Goal: Task Accomplishment & Management: Complete application form

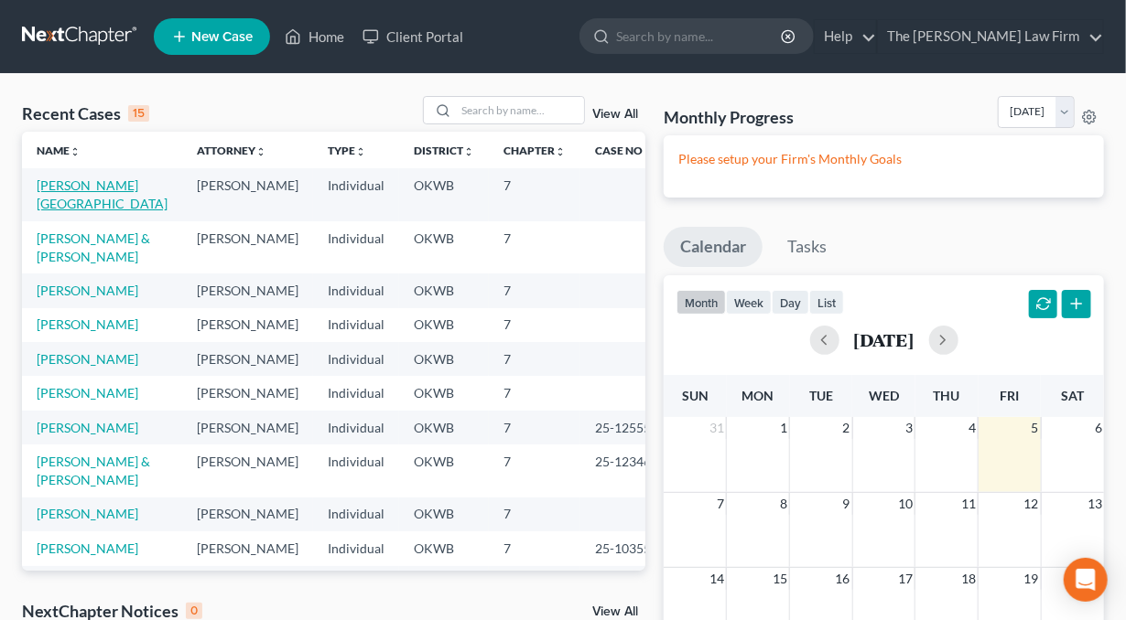
click at [92, 180] on link "[PERSON_NAME][GEOGRAPHIC_DATA]" at bounding box center [102, 195] width 131 height 34
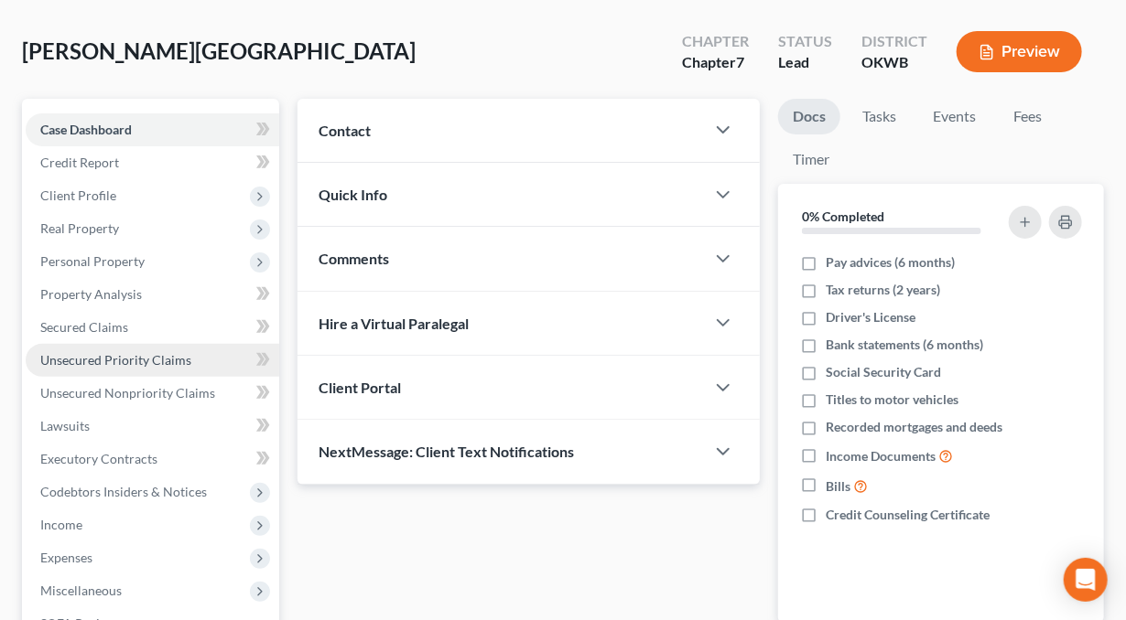
scroll to position [275, 0]
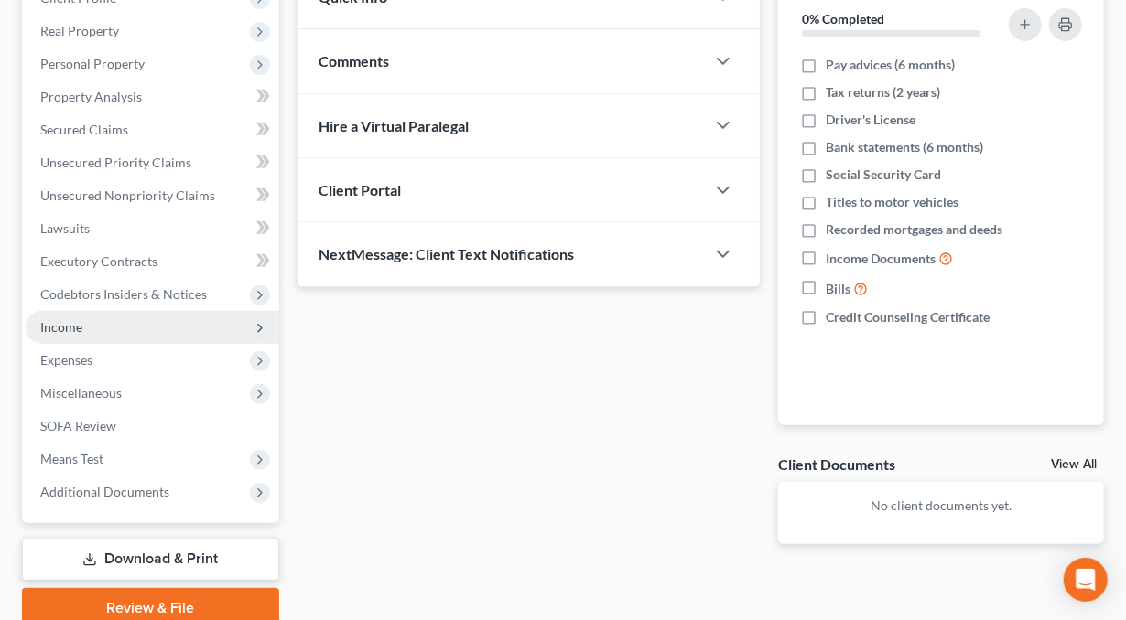
click at [59, 322] on span "Income" at bounding box center [61, 327] width 42 height 16
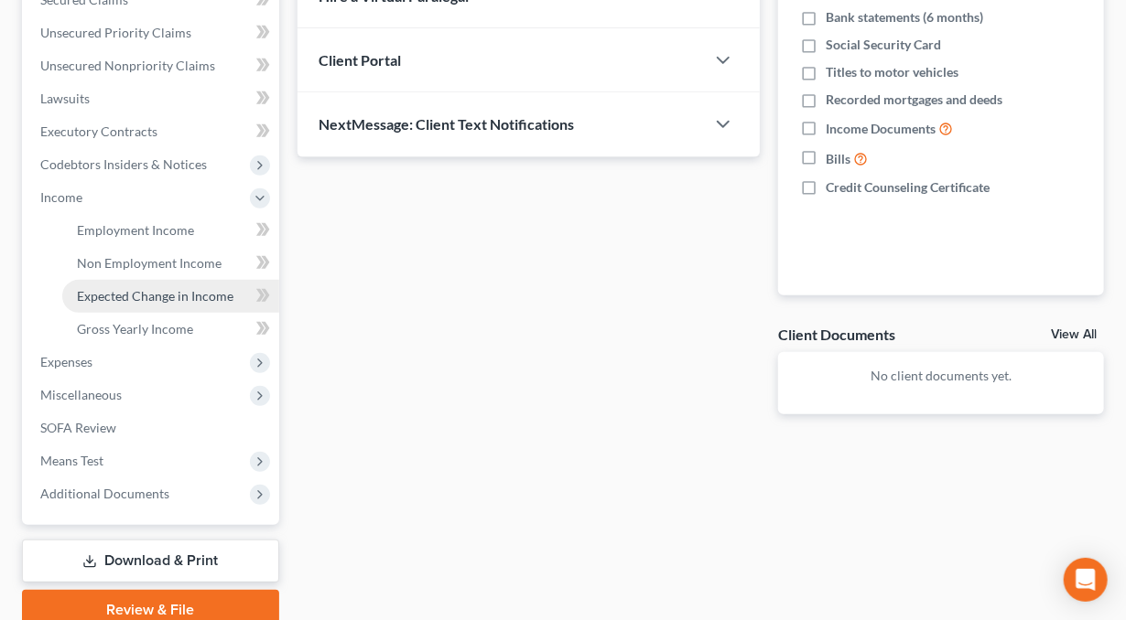
scroll to position [458, 0]
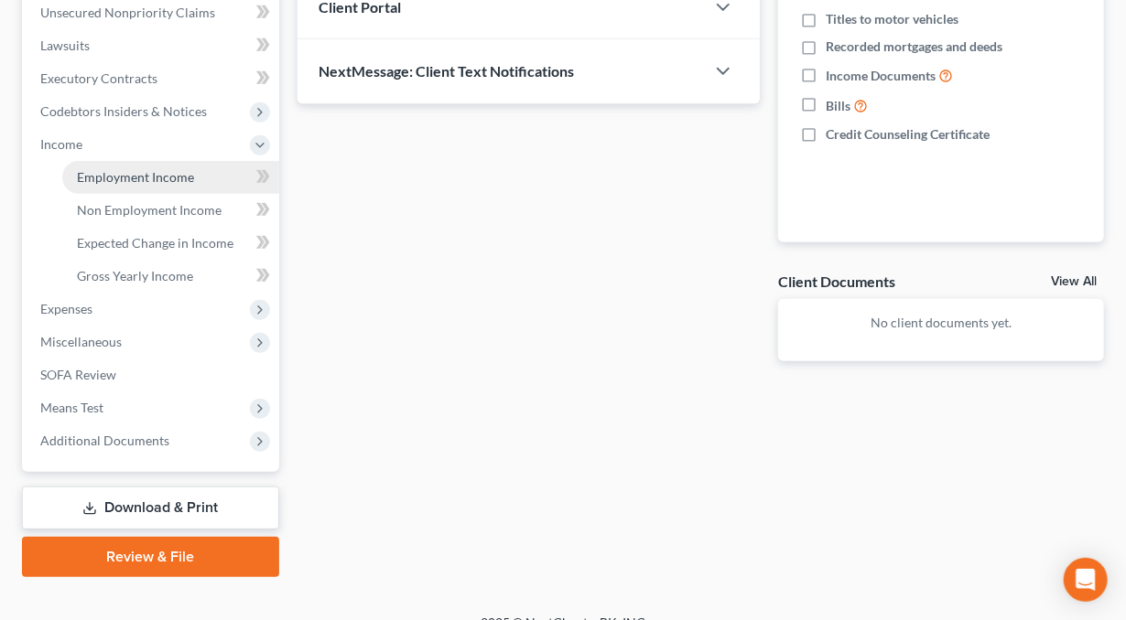
click at [143, 179] on span "Employment Income" at bounding box center [135, 177] width 117 height 16
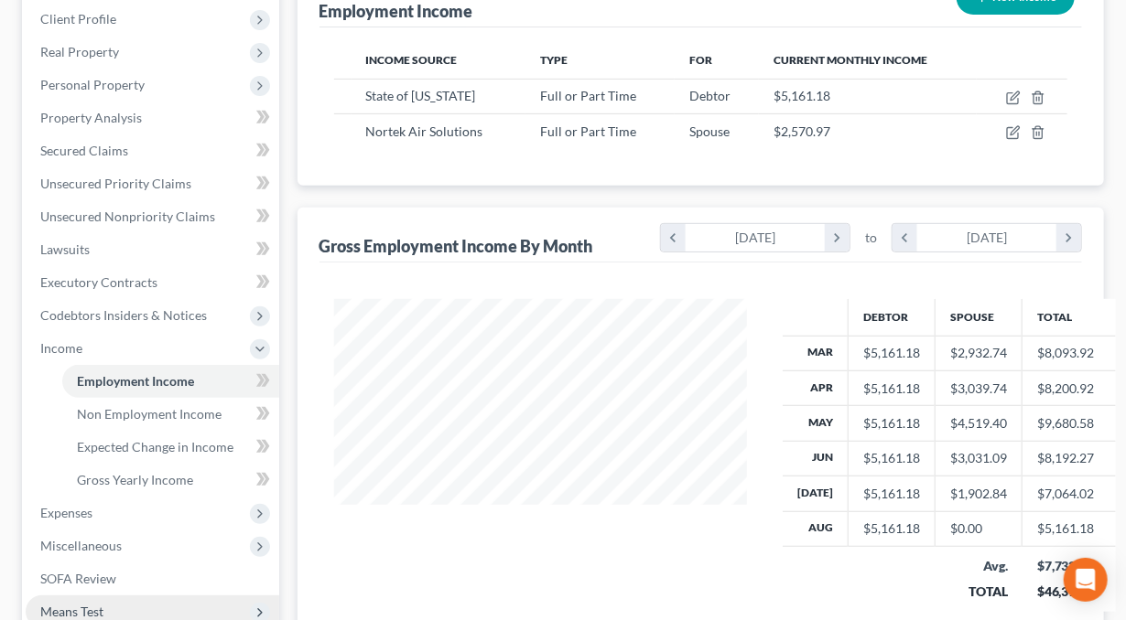
scroll to position [366, 0]
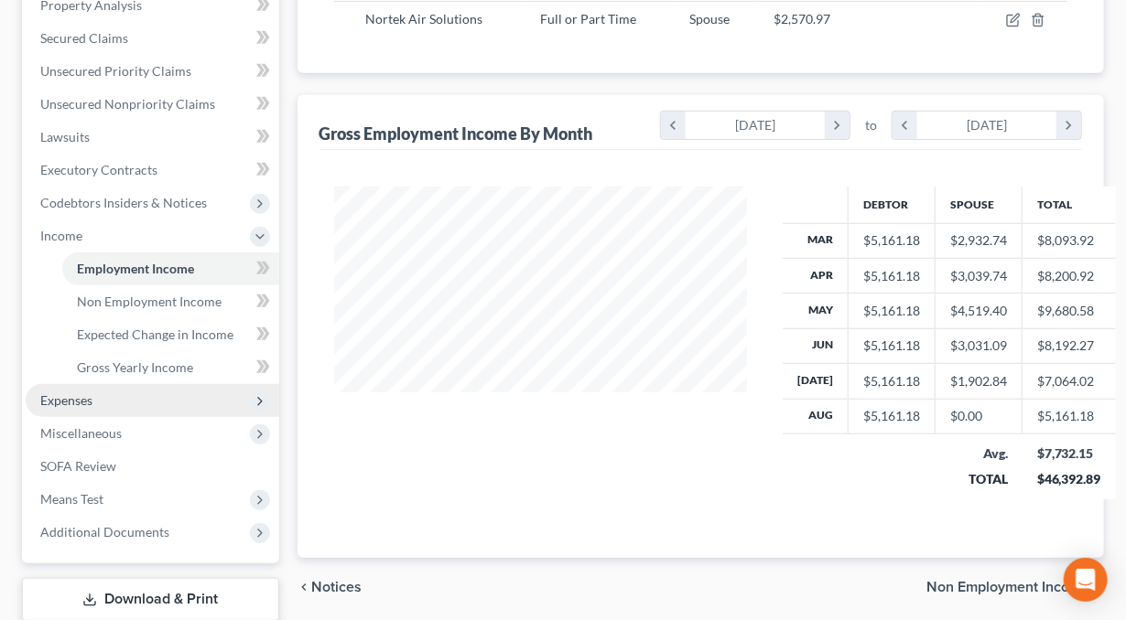
click at [84, 395] on span "Expenses" at bounding box center [66, 401] width 52 height 16
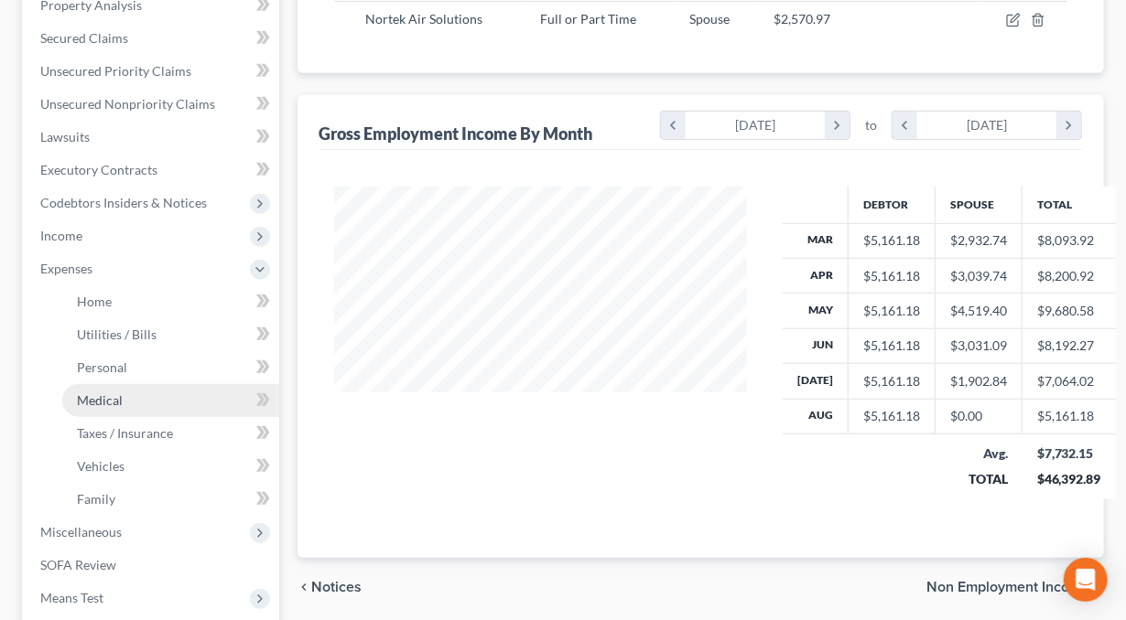
scroll to position [458, 0]
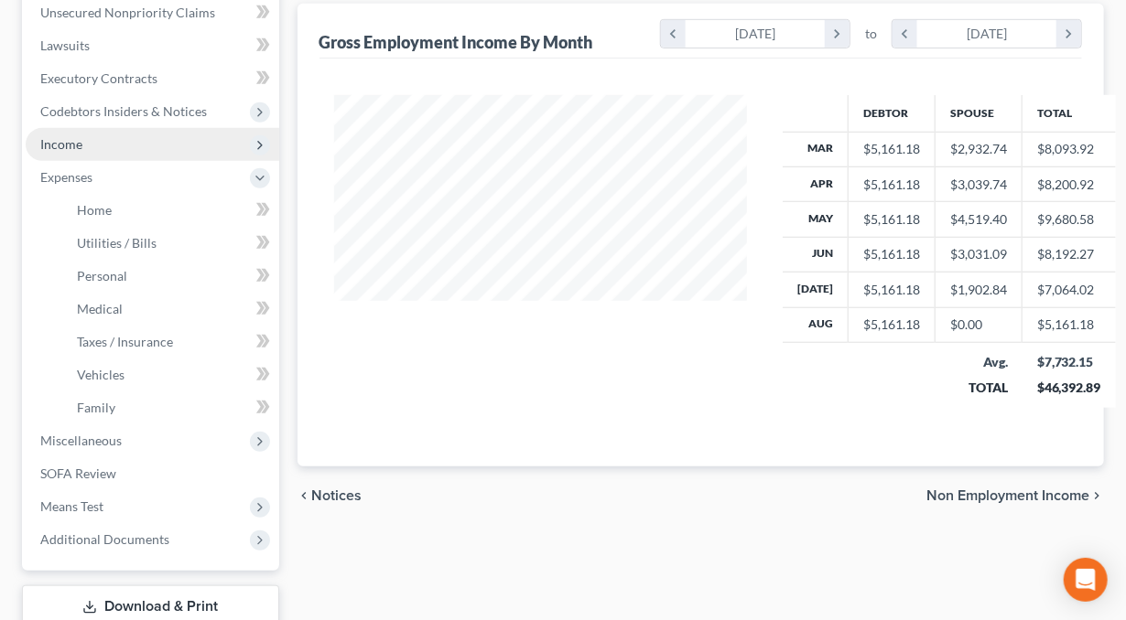
click at [64, 139] on span "Income" at bounding box center [61, 144] width 42 height 16
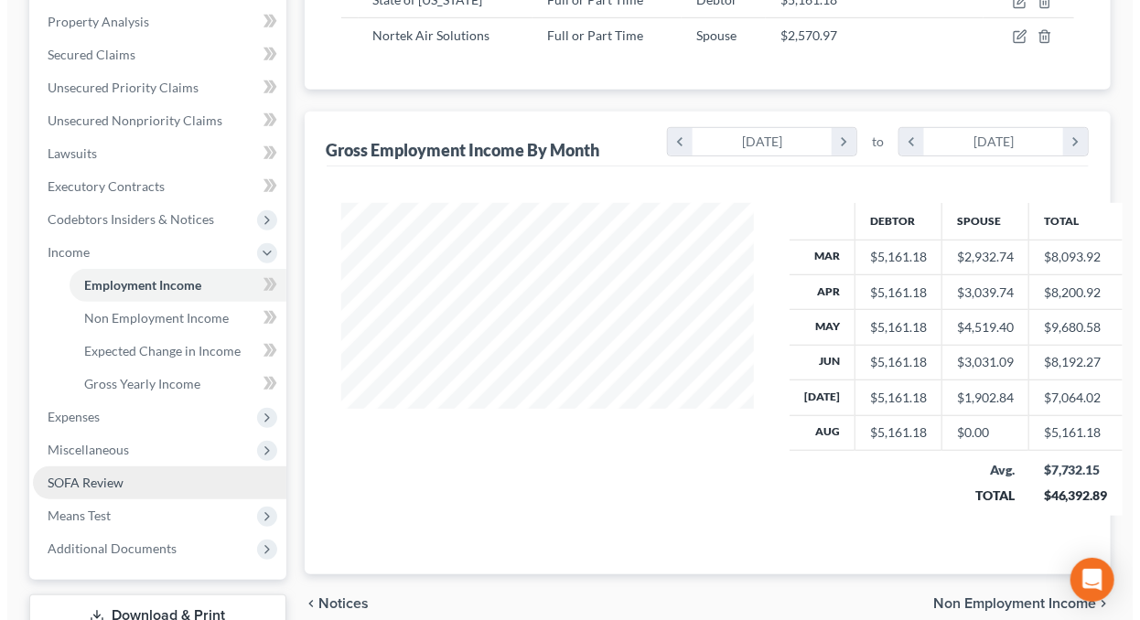
scroll to position [183, 0]
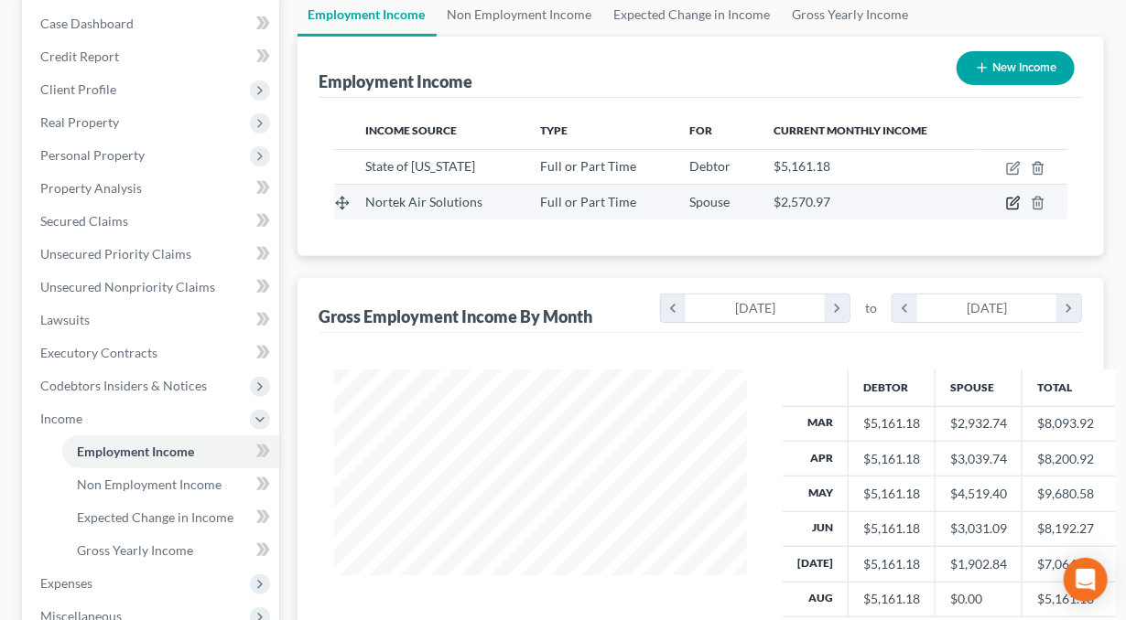
click at [1014, 207] on icon "button" at bounding box center [1013, 203] width 15 height 15
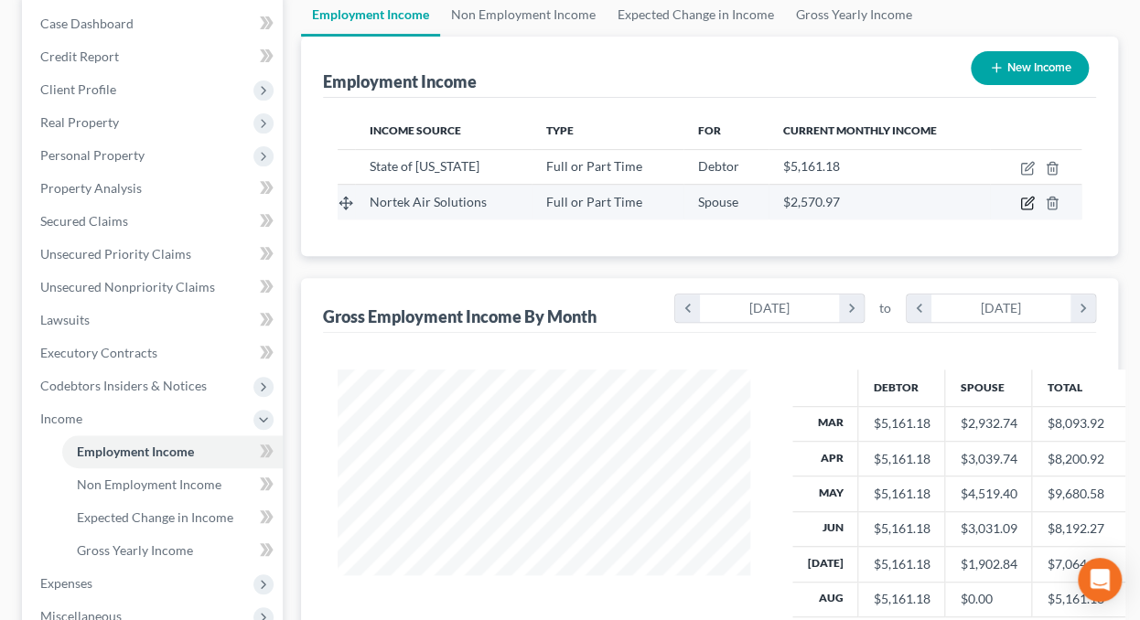
select select "0"
select select "37"
select select "2"
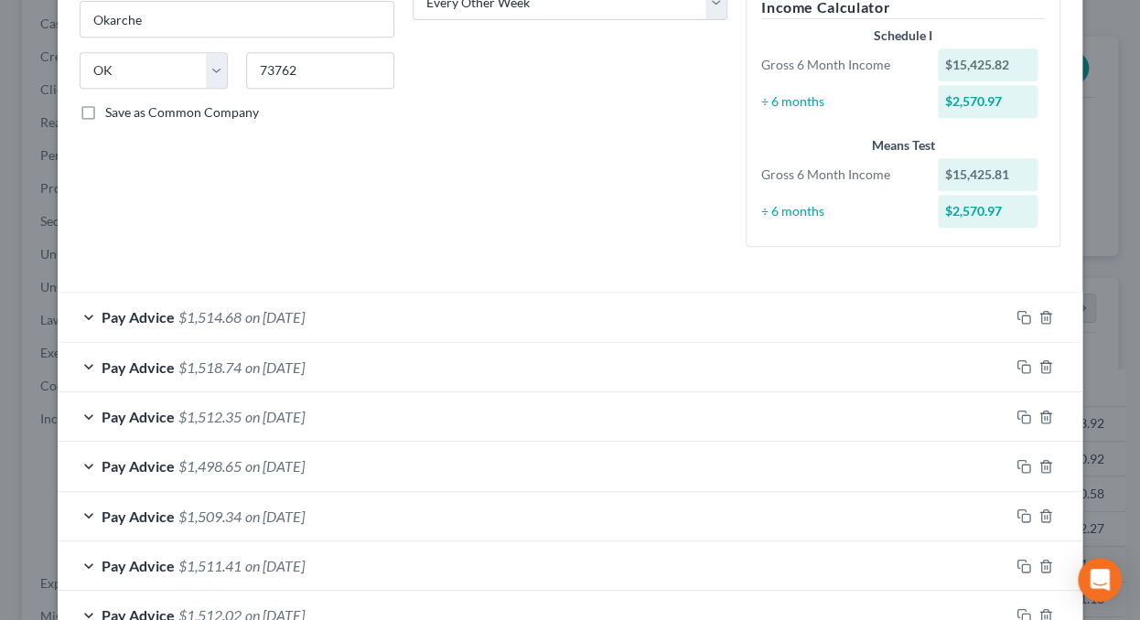
scroll to position [417, 0]
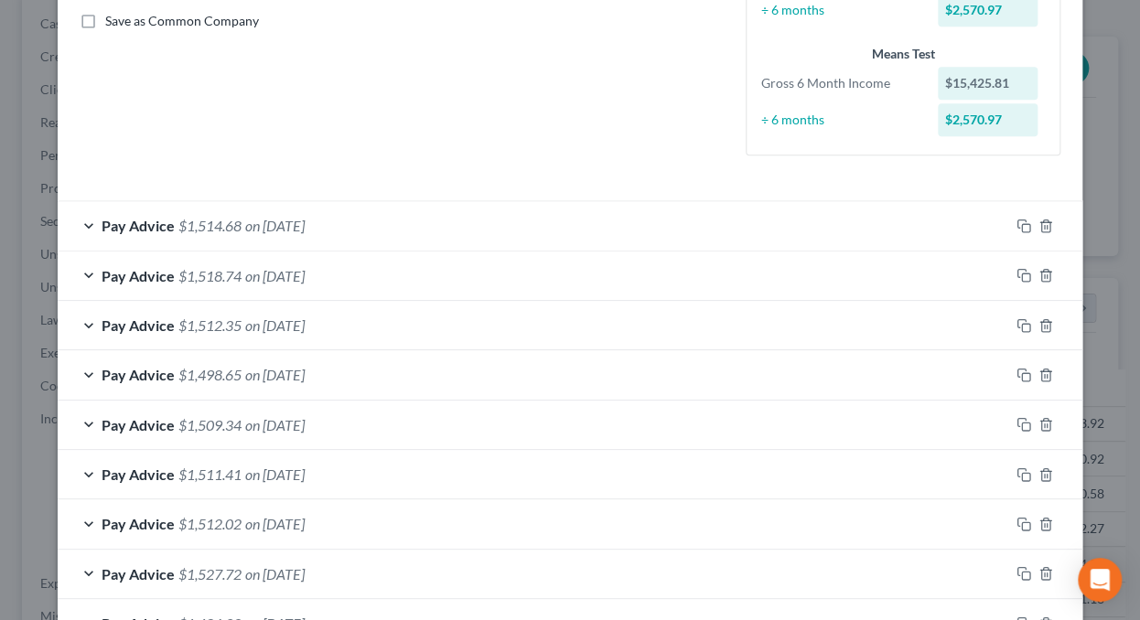
click at [83, 230] on div "Pay Advice $1,514.68 on [DATE]" at bounding box center [534, 225] width 952 height 48
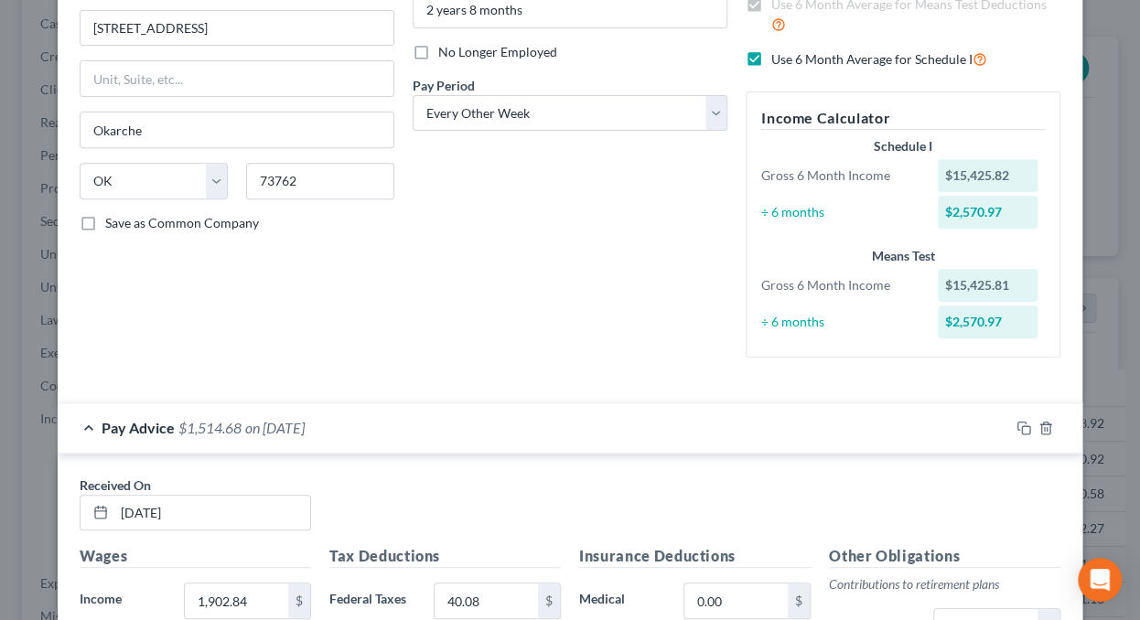
scroll to position [110, 0]
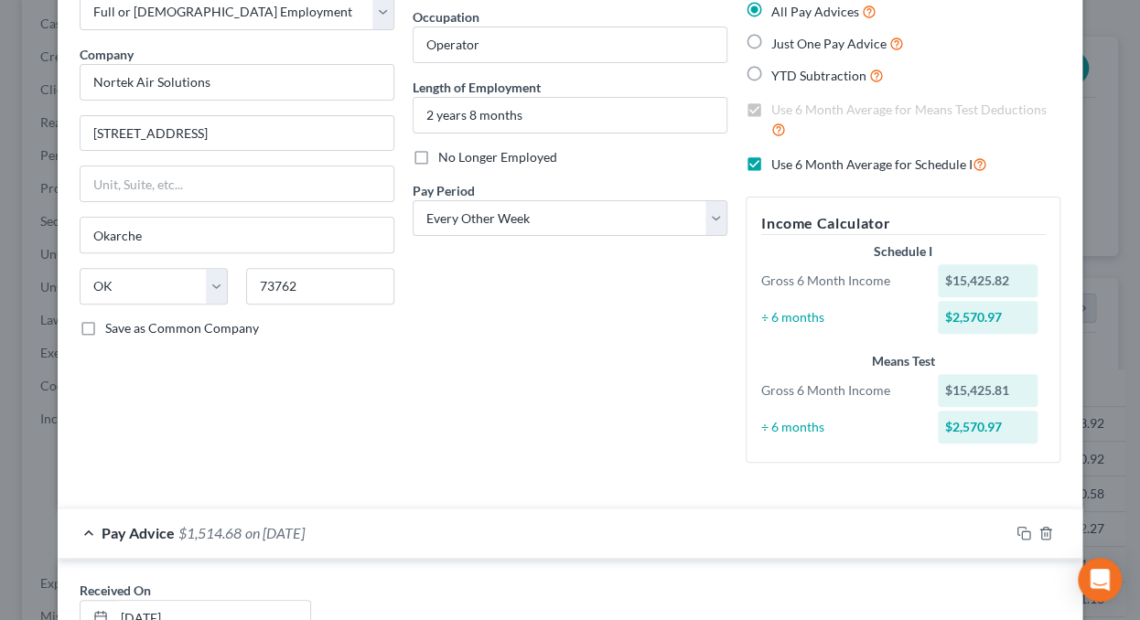
click at [76, 530] on div "Pay Advice $1,514.68 on [DATE]" at bounding box center [534, 533] width 952 height 48
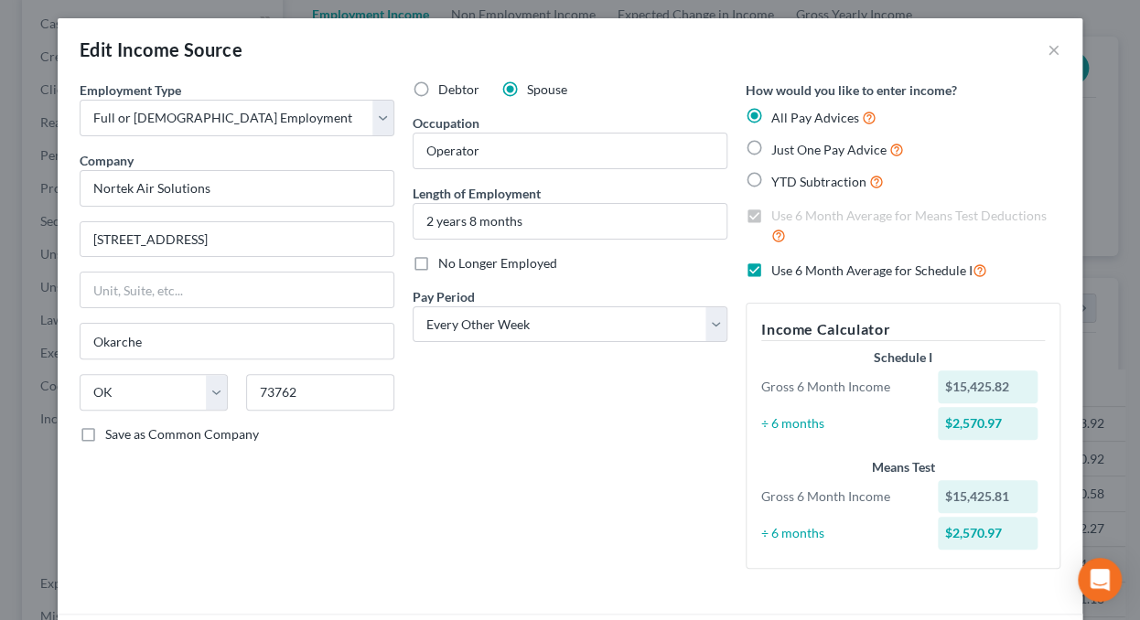
scroll to position [0, 0]
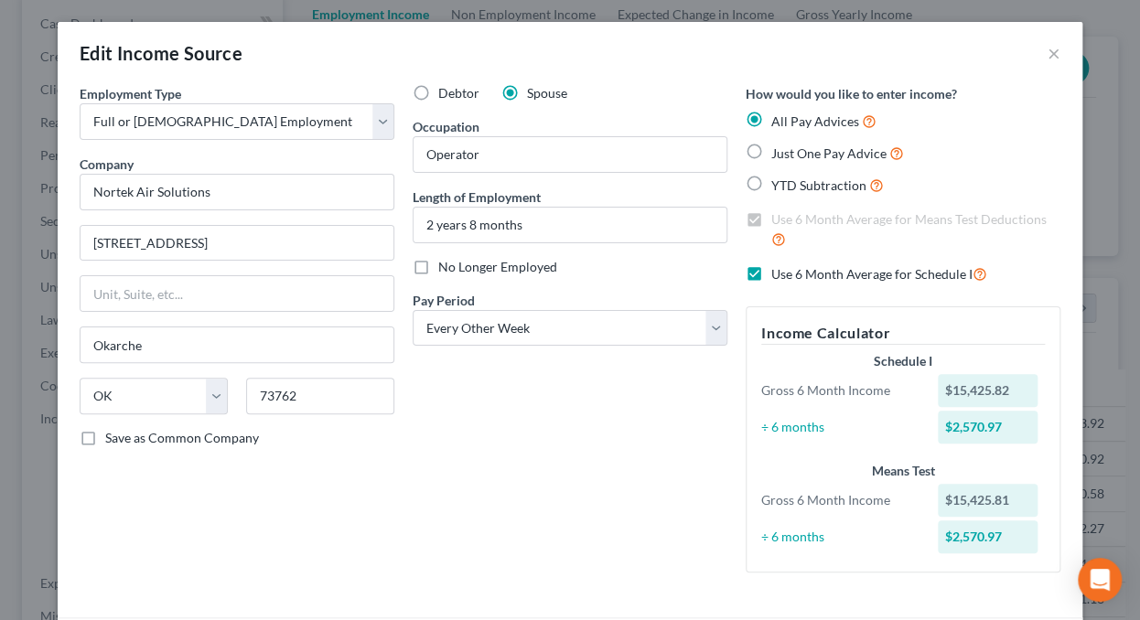
click at [771, 275] on label "Use 6 Month Average for Schedule I" at bounding box center [879, 274] width 216 height 21
click at [779, 275] on input "Use 6 Month Average for Schedule I" at bounding box center [785, 270] width 12 height 12
checkbox input "false"
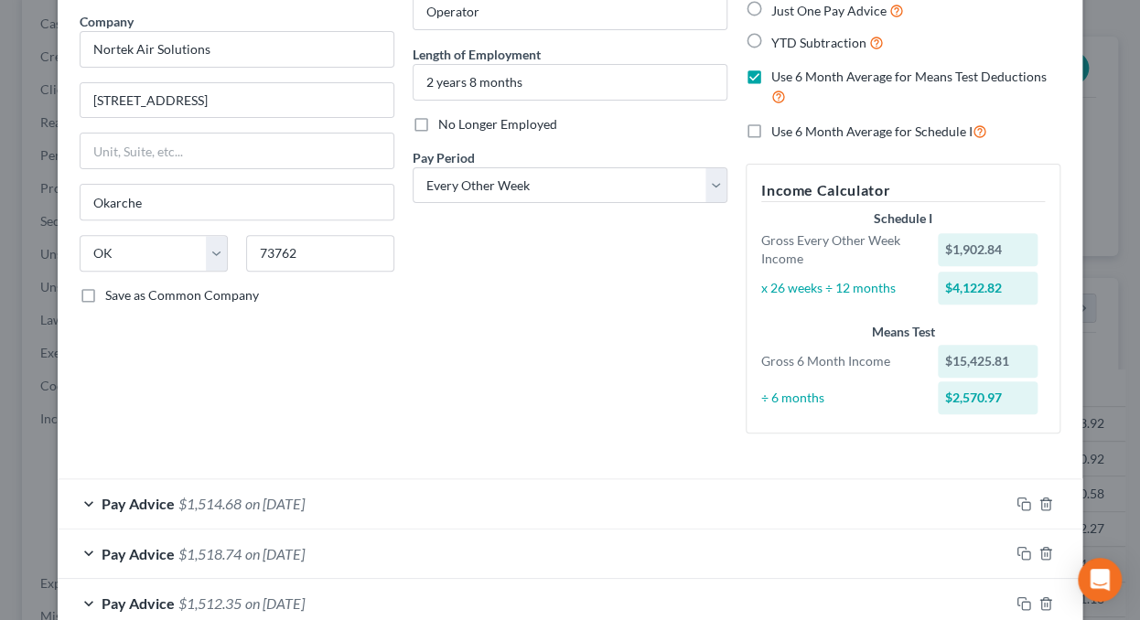
scroll to position [183, 0]
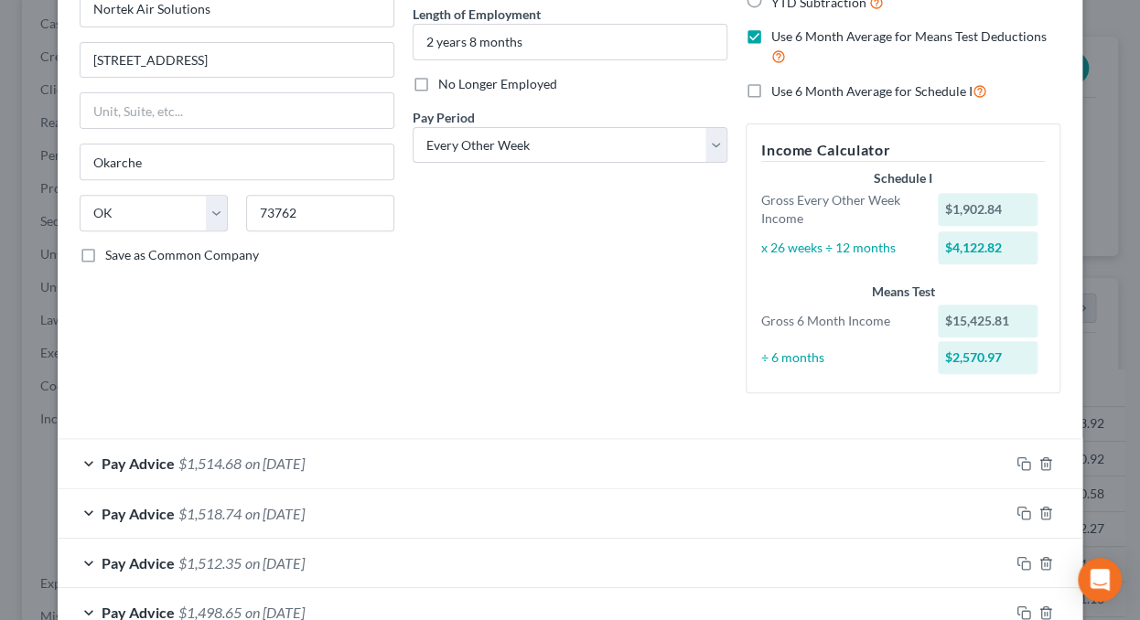
click at [77, 462] on div "Pay Advice $1,514.68 on [DATE]" at bounding box center [534, 463] width 952 height 48
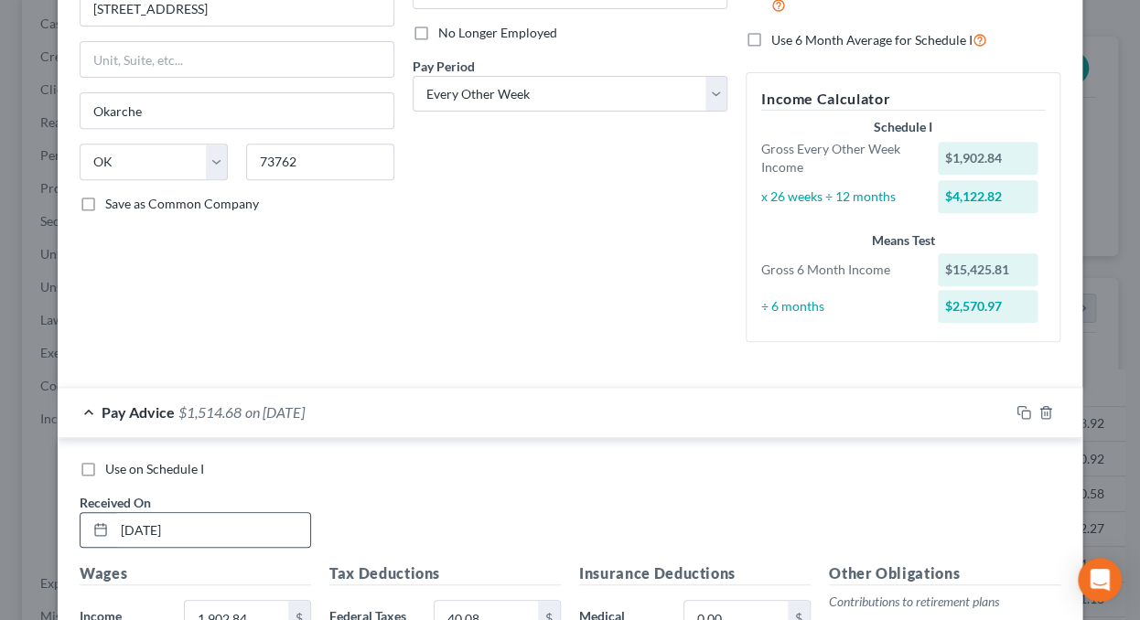
scroll to position [366, 0]
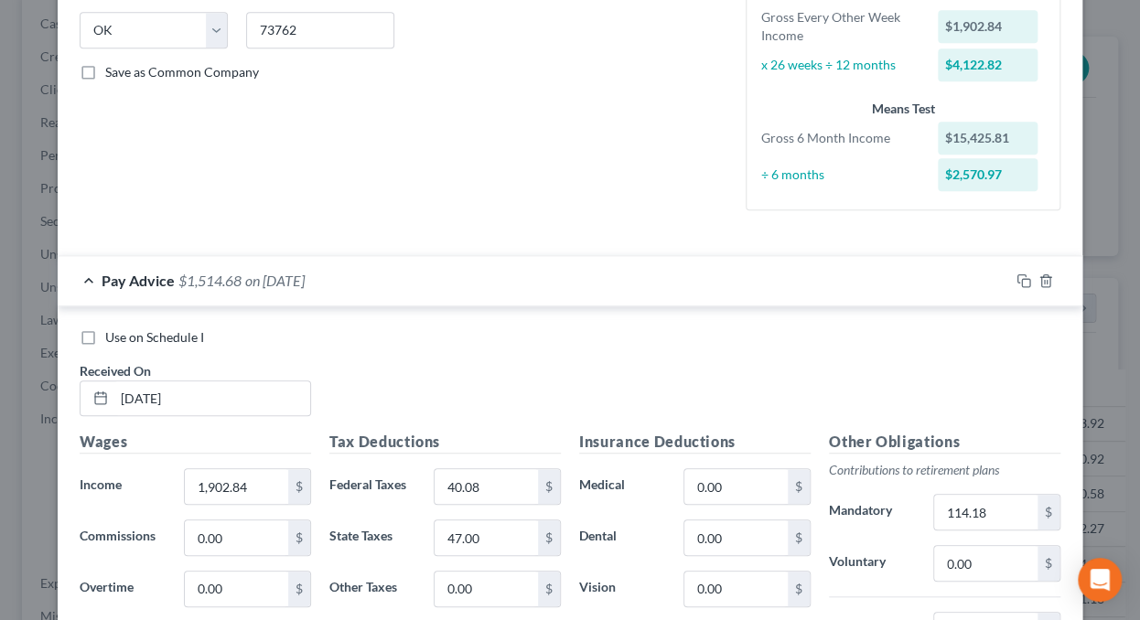
drag, startPoint x: 78, startPoint y: 329, endPoint x: 195, endPoint y: 328, distance: 117.1
click at [105, 329] on label "Use on Schedule I" at bounding box center [154, 338] width 99 height 18
click at [113, 329] on input "Use on Schedule I" at bounding box center [119, 335] width 12 height 12
checkbox input "true"
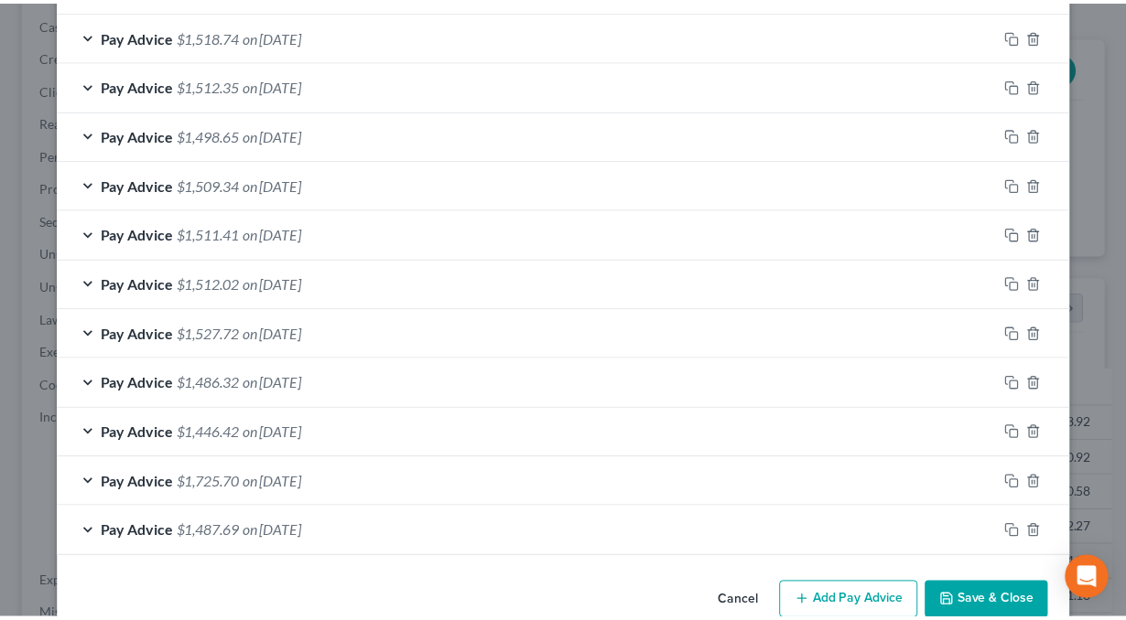
scroll to position [1244, 0]
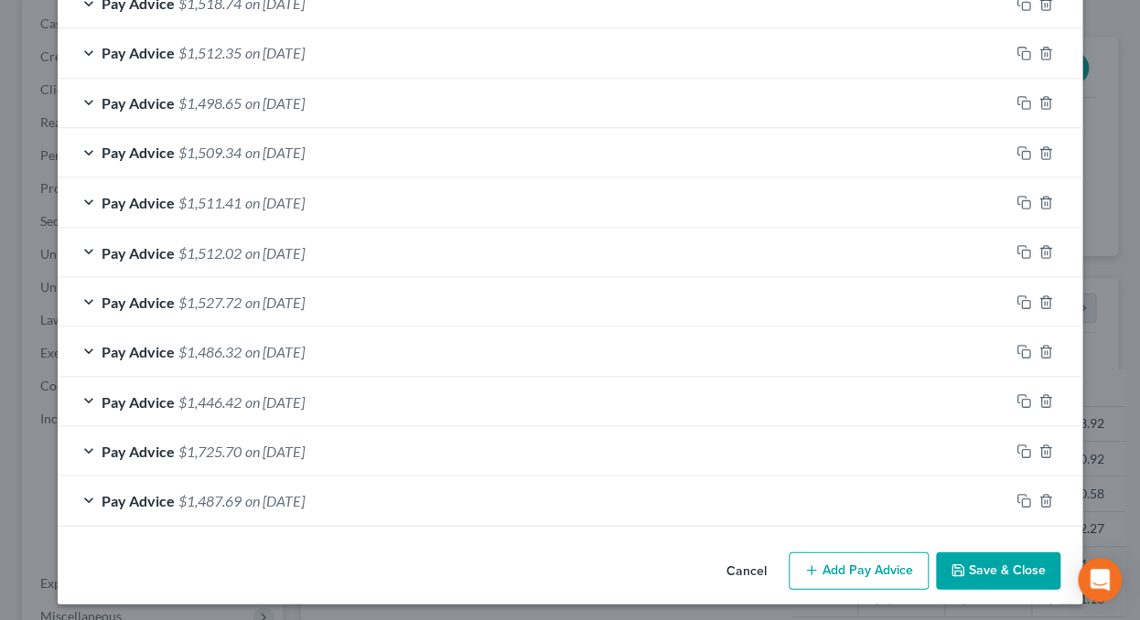
click at [1009, 565] on button "Save & Close" at bounding box center [998, 571] width 124 height 38
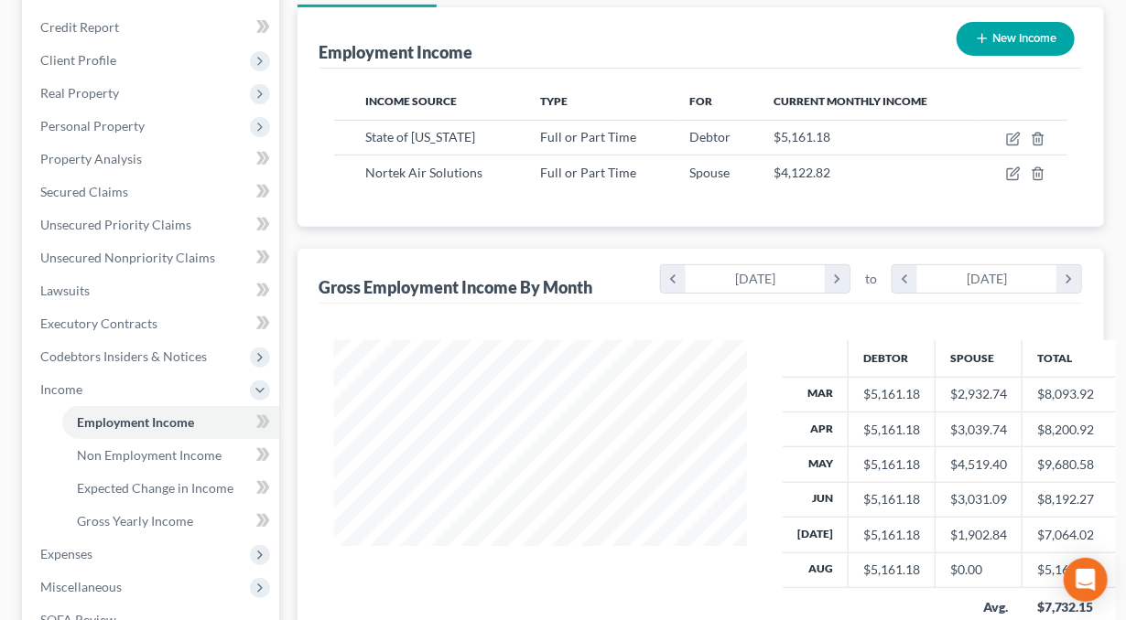
scroll to position [483, 0]
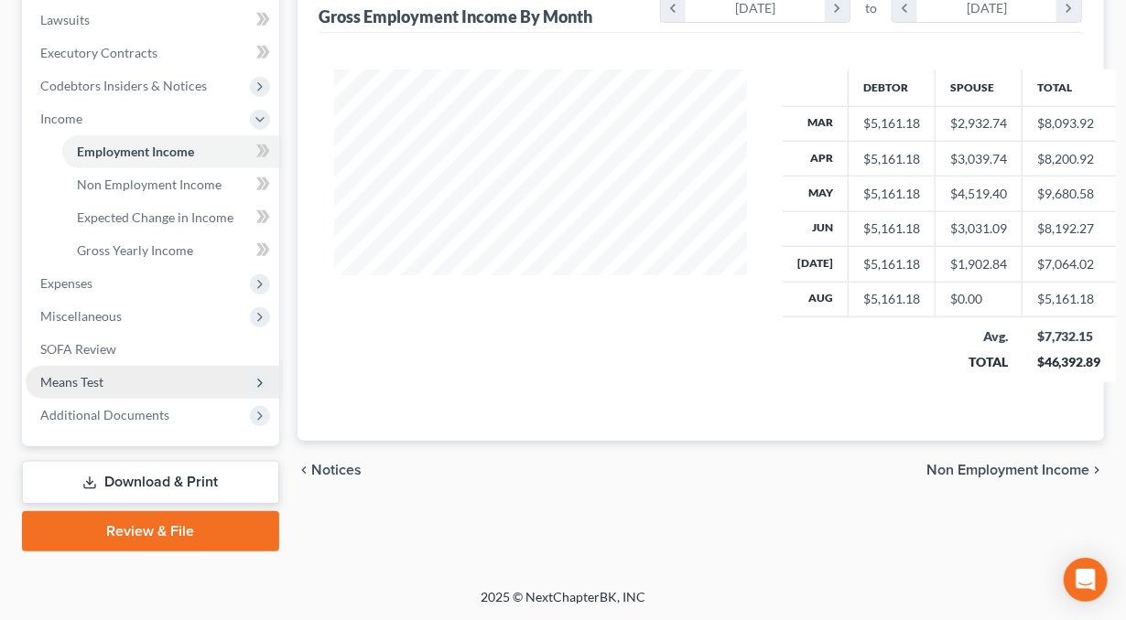
click at [66, 385] on span "Means Test" at bounding box center [71, 382] width 63 height 16
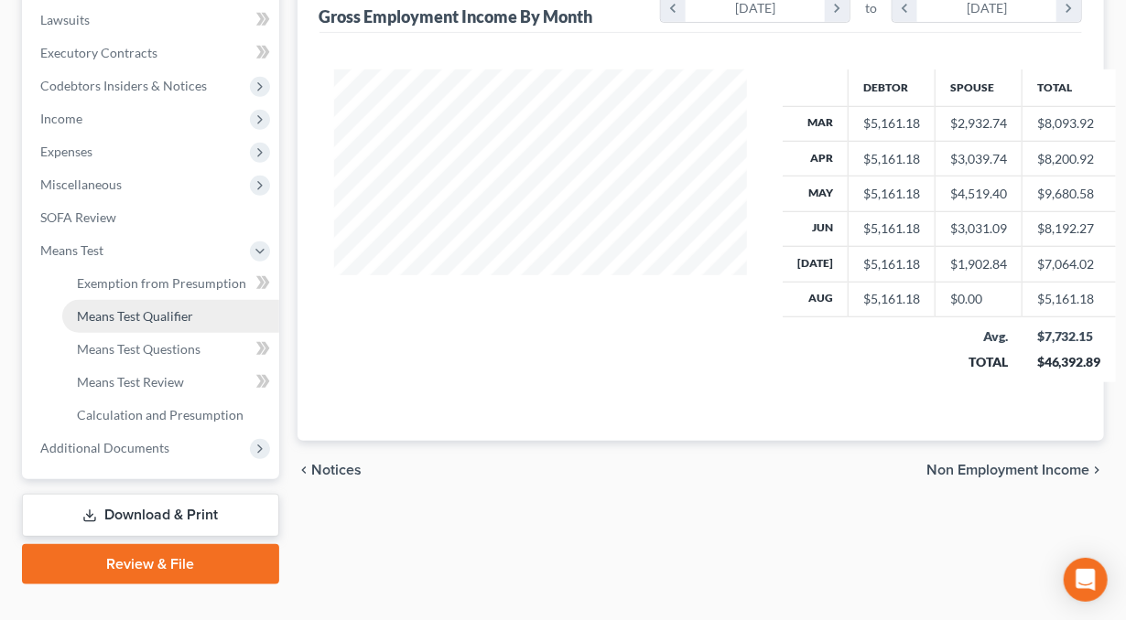
click at [127, 319] on span "Means Test Qualifier" at bounding box center [135, 316] width 116 height 16
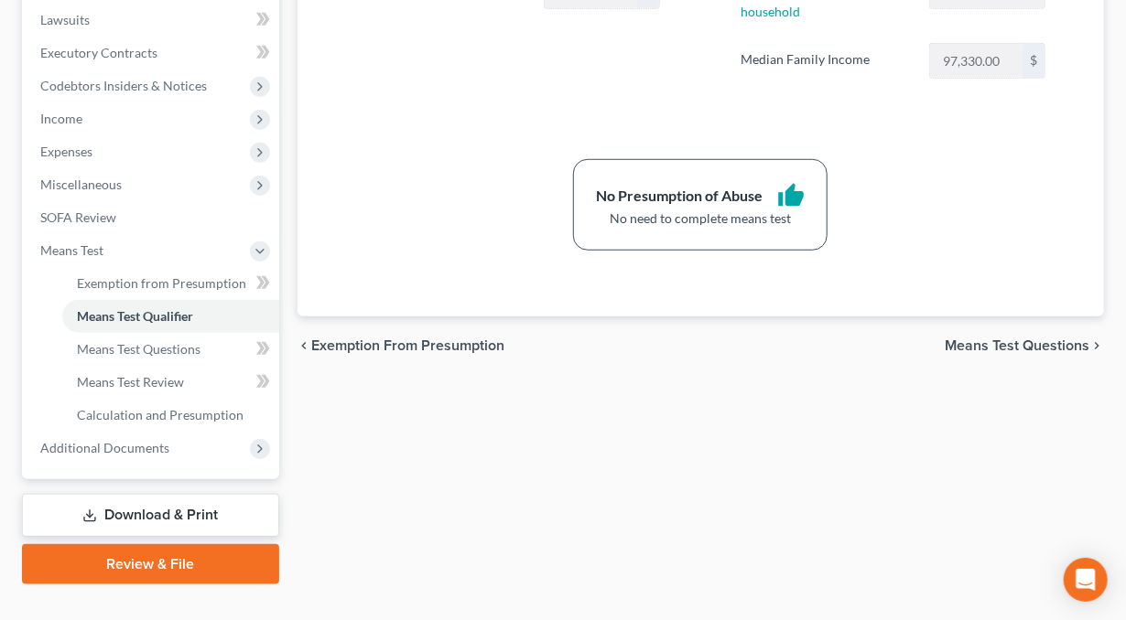
scroll to position [516, 0]
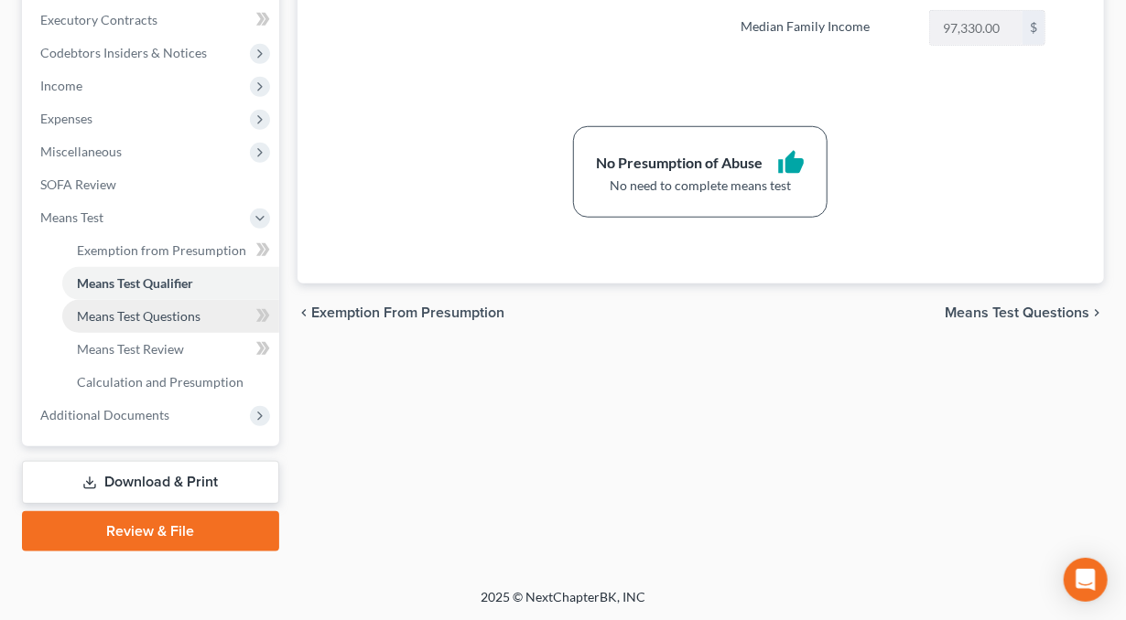
click at [124, 326] on link "Means Test Questions" at bounding box center [170, 316] width 217 height 33
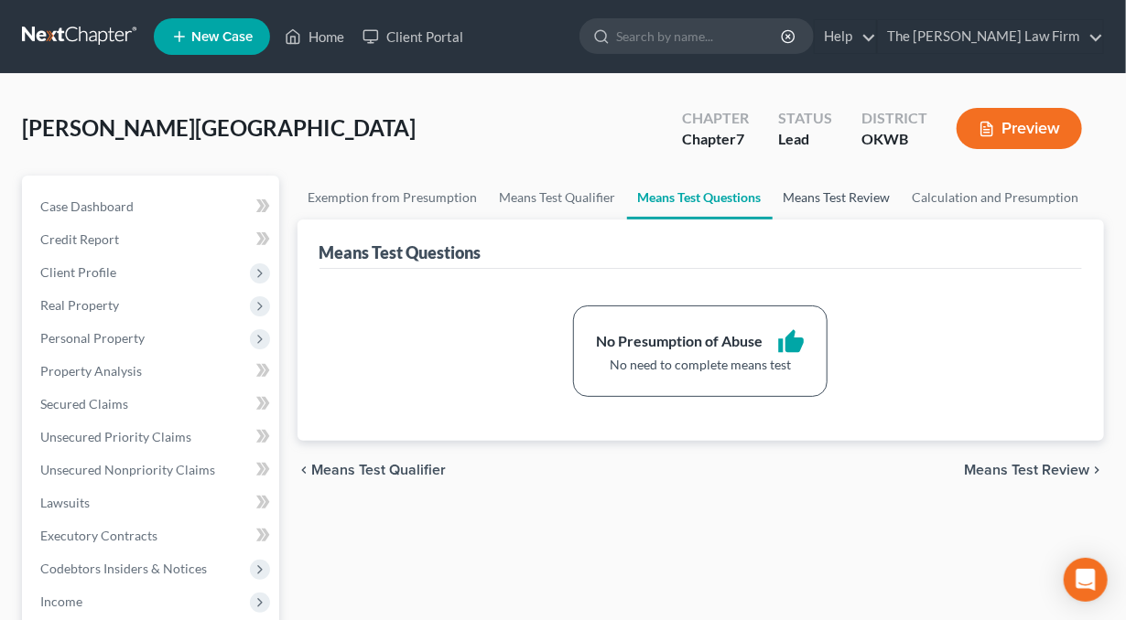
click at [835, 195] on link "Means Test Review" at bounding box center [836, 198] width 129 height 44
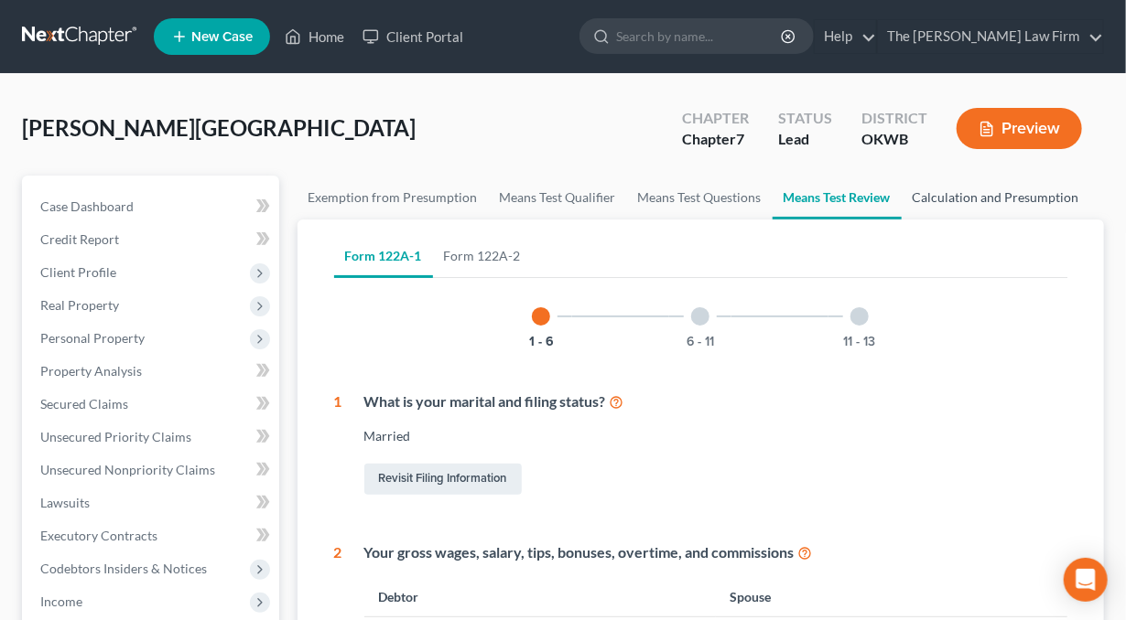
click at [977, 193] on link "Calculation and Presumption" at bounding box center [995, 198] width 189 height 44
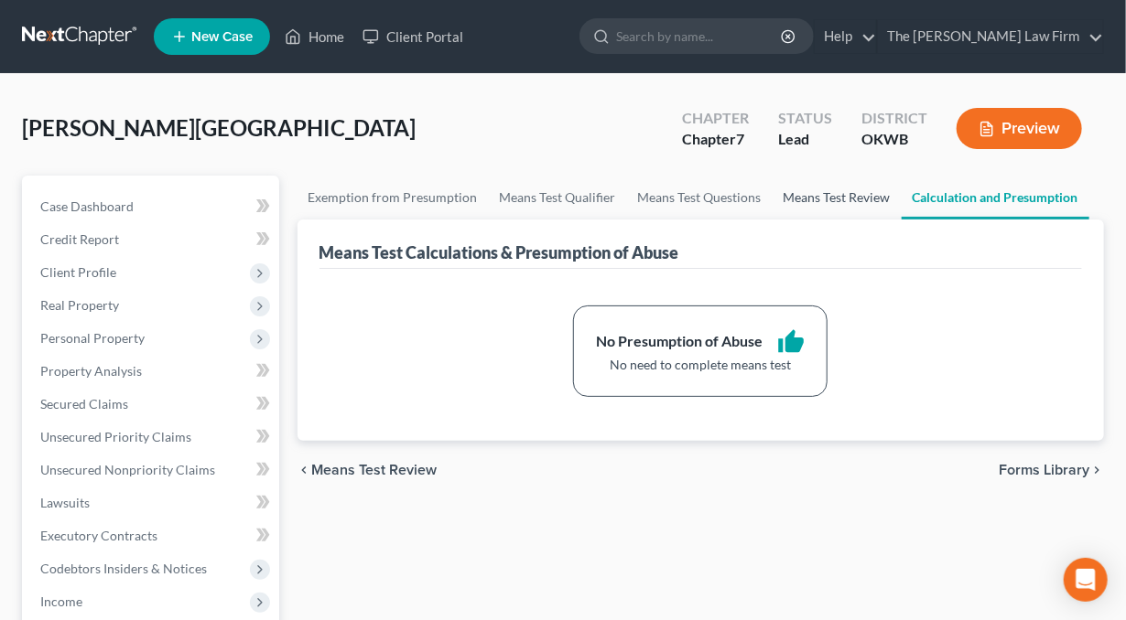
click at [817, 191] on link "Means Test Review" at bounding box center [836, 198] width 129 height 44
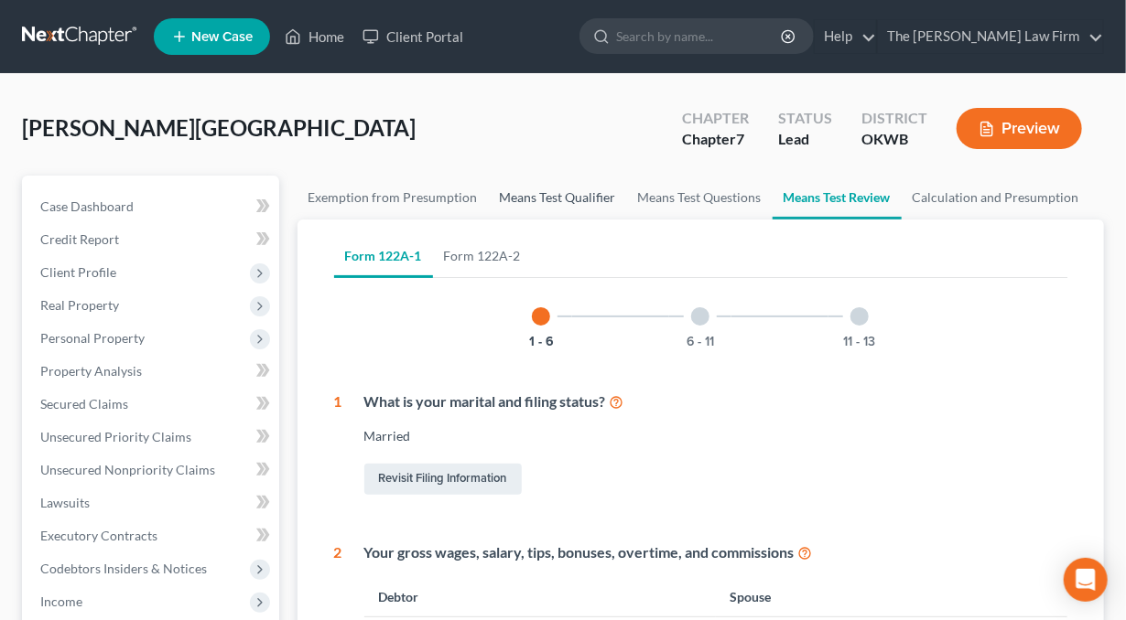
click at [512, 196] on link "Means Test Qualifier" at bounding box center [558, 198] width 138 height 44
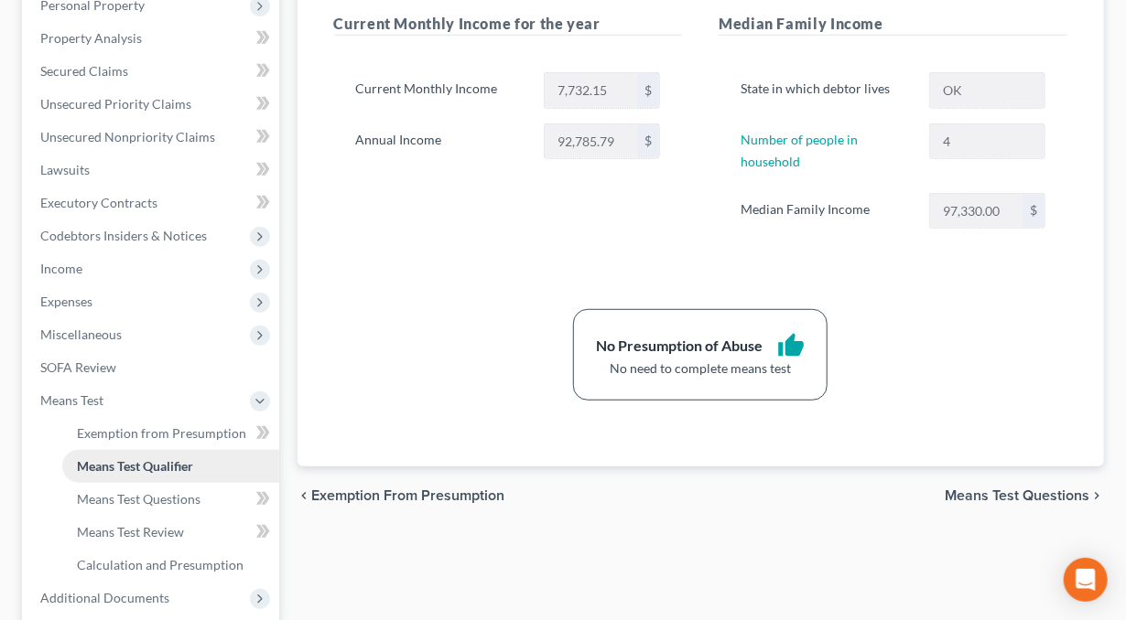
scroll to position [458, 0]
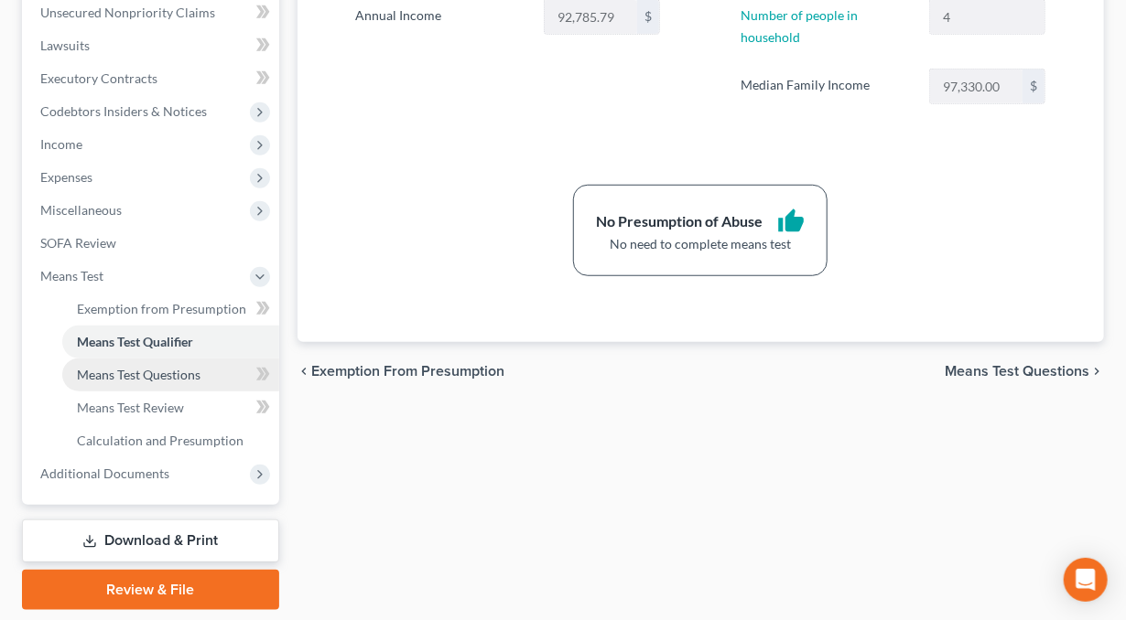
click at [124, 373] on span "Means Test Questions" at bounding box center [139, 375] width 124 height 16
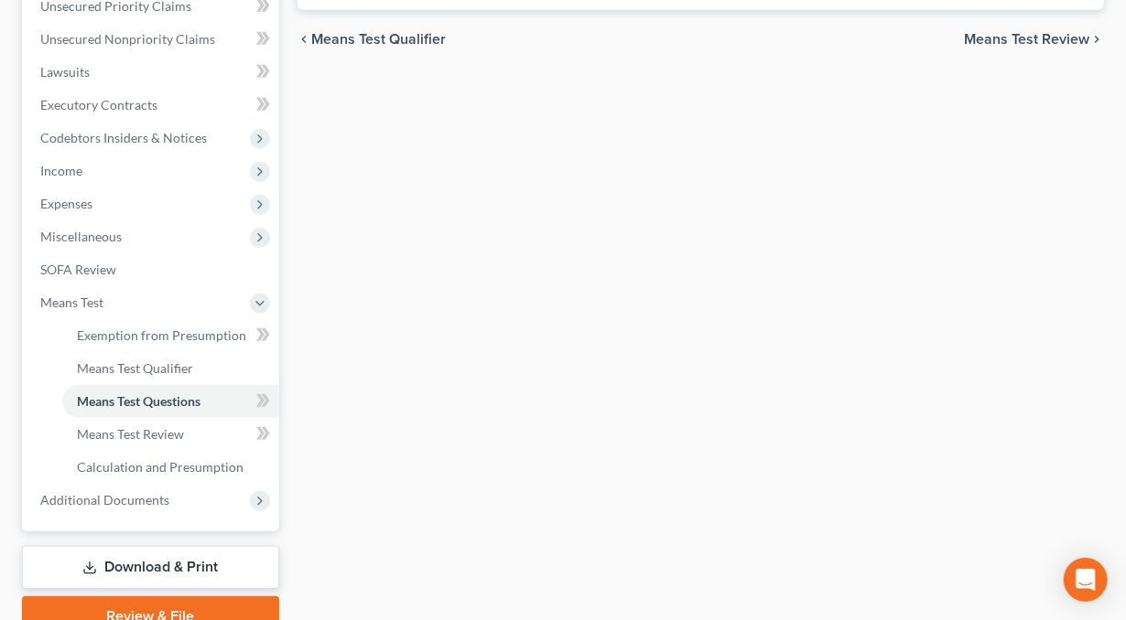
scroll to position [516, 0]
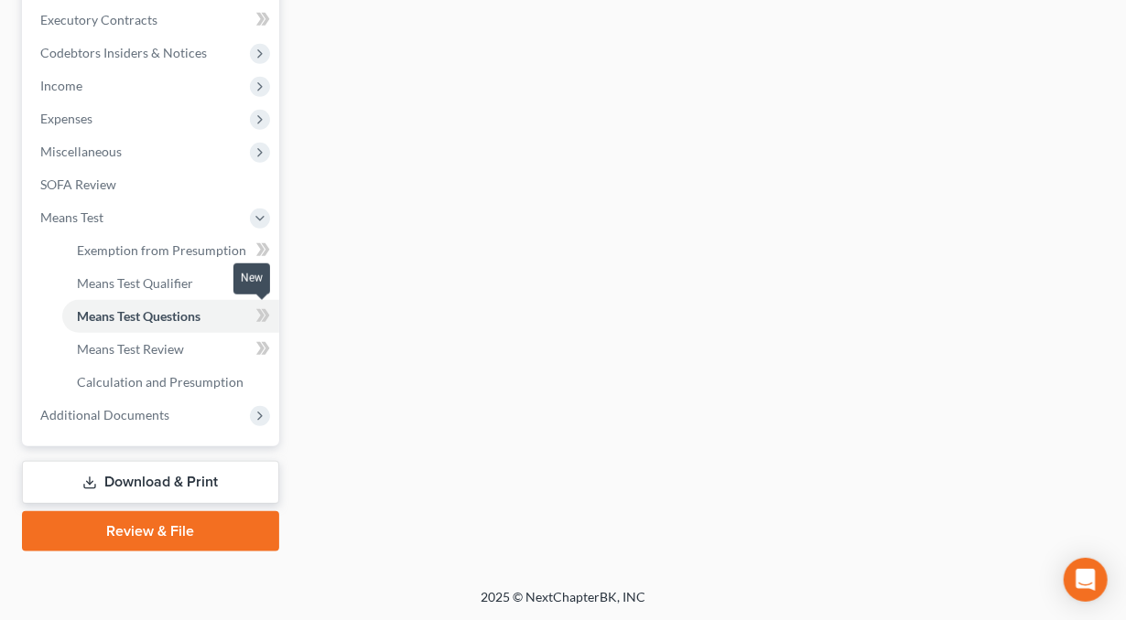
click at [266, 316] on icon at bounding box center [265, 315] width 8 height 13
click at [267, 316] on icon at bounding box center [265, 315] width 8 height 13
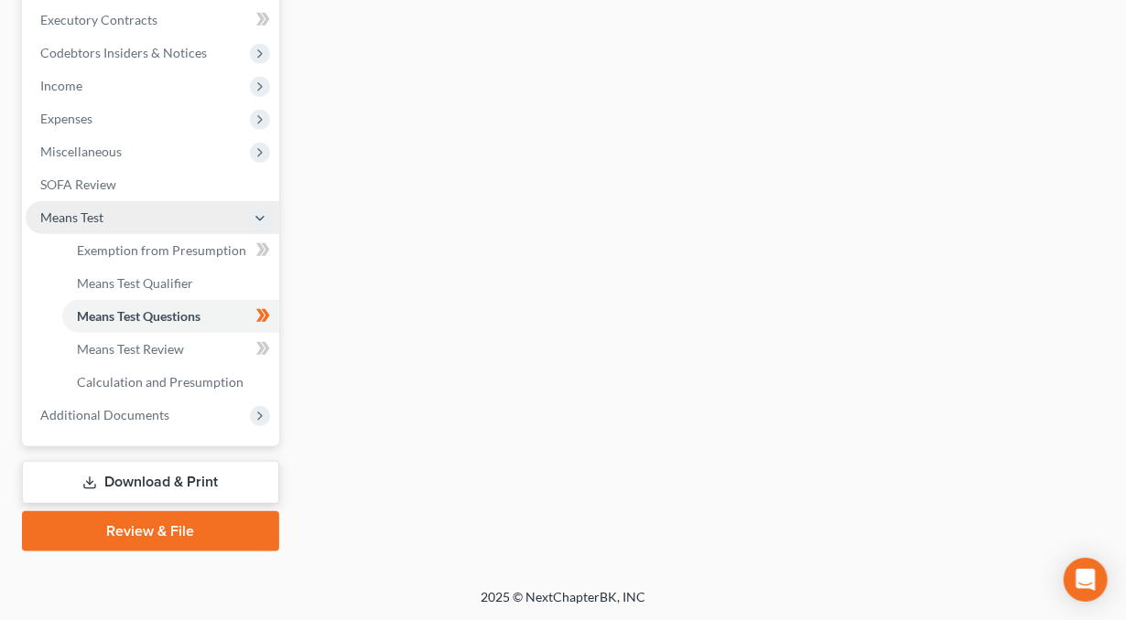
click at [81, 222] on span "Means Test" at bounding box center [71, 218] width 63 height 16
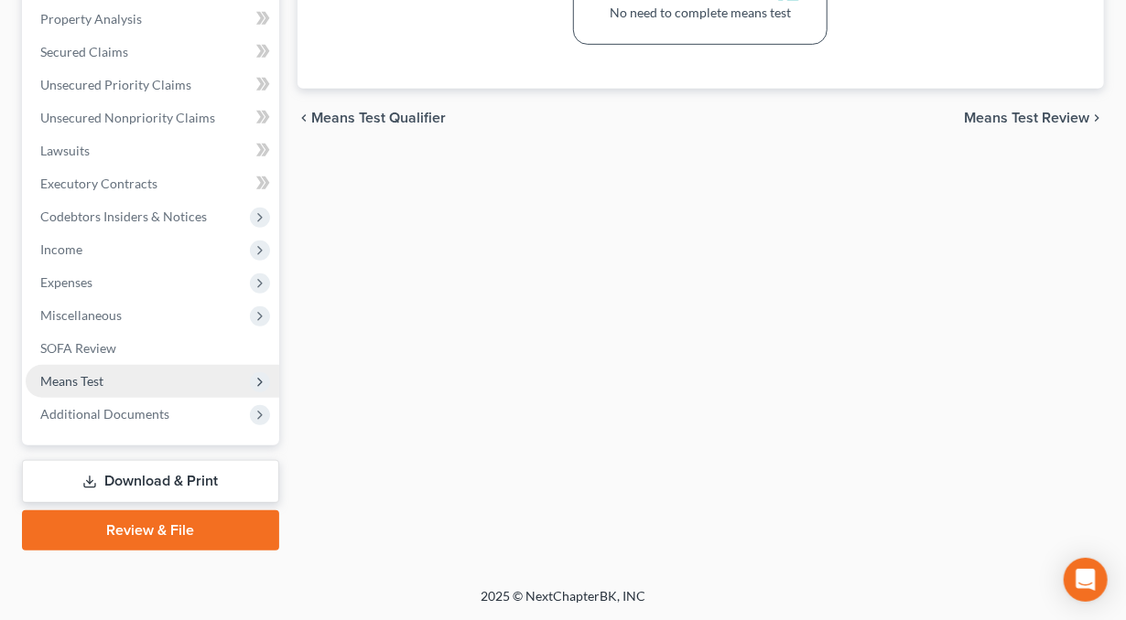
scroll to position [351, 0]
click at [92, 376] on span "Means Test" at bounding box center [71, 382] width 63 height 16
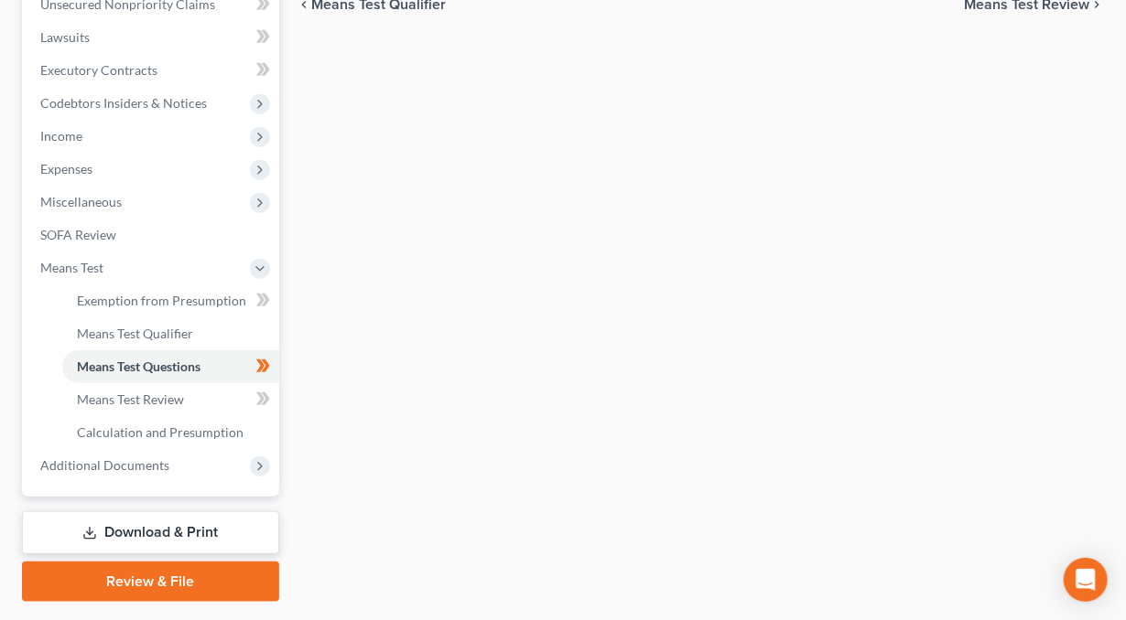
scroll to position [516, 0]
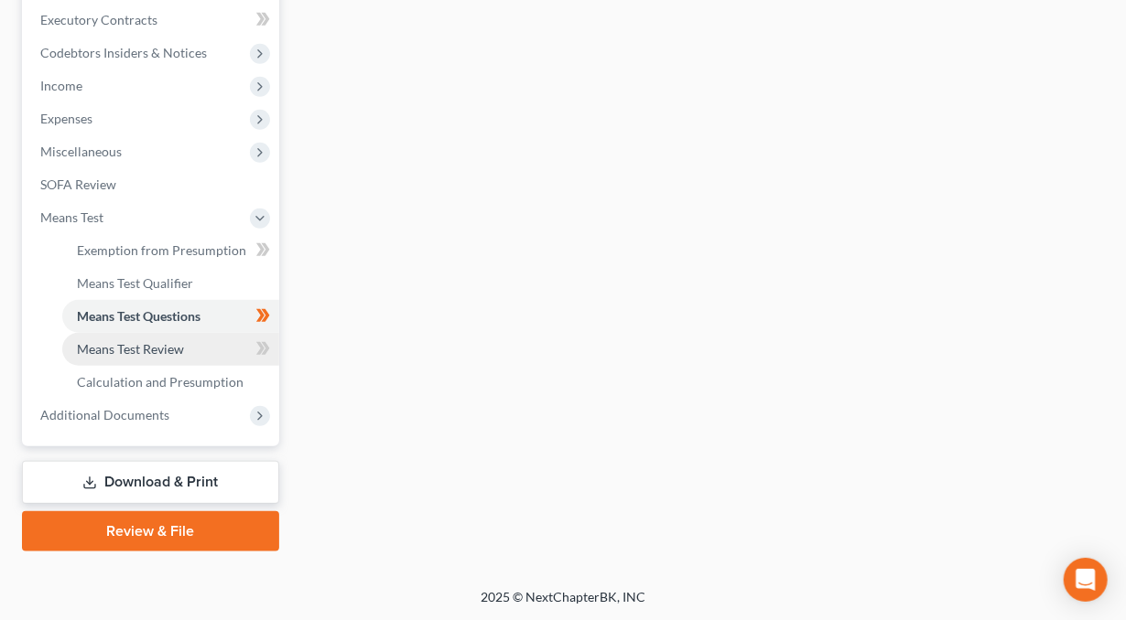
click at [153, 349] on span "Means Test Review" at bounding box center [130, 349] width 107 height 16
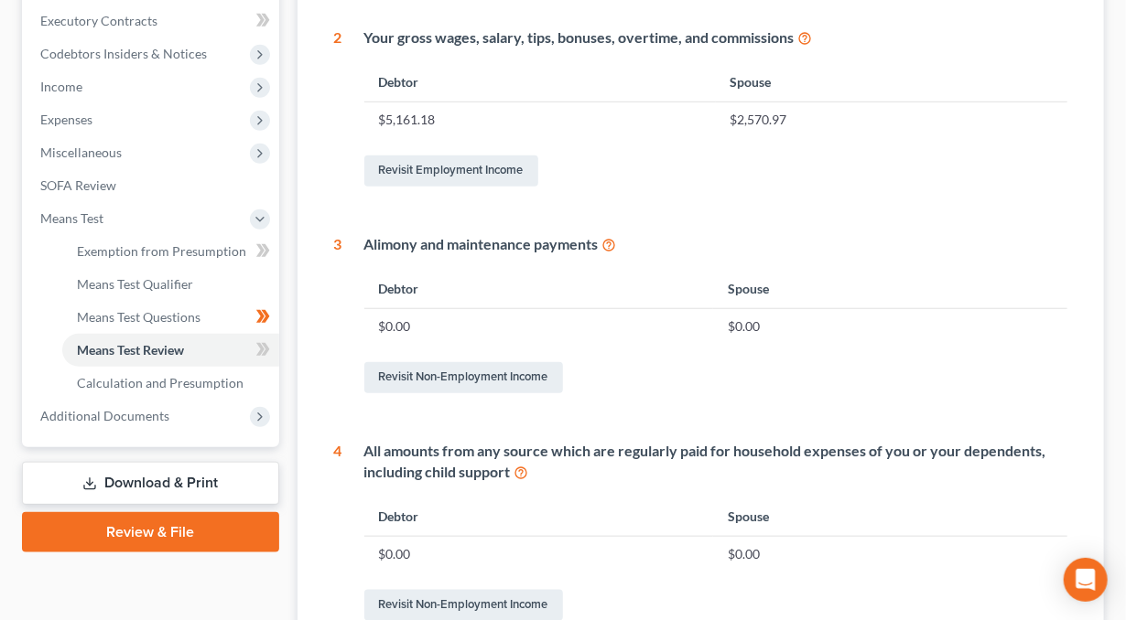
scroll to position [58, 0]
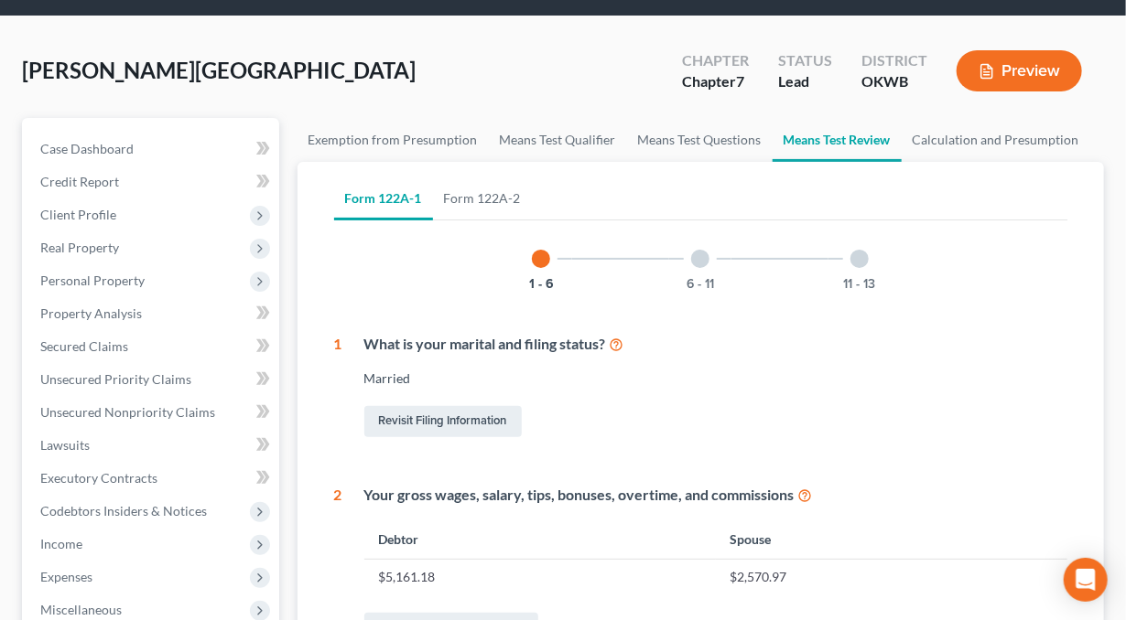
click at [854, 257] on div at bounding box center [859, 259] width 18 height 18
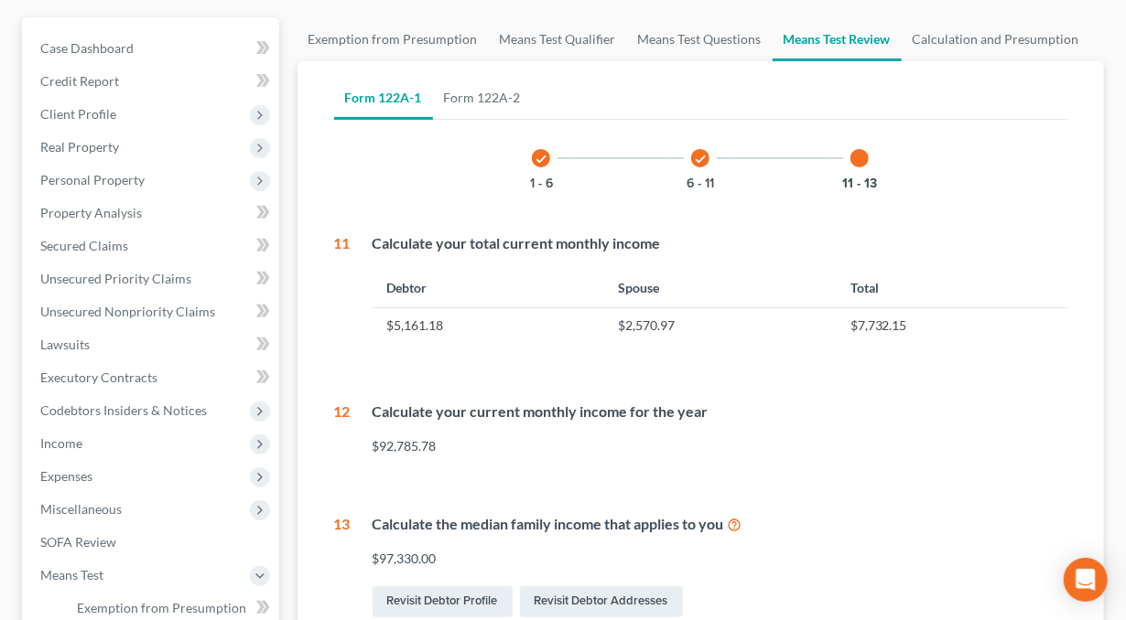
scroll to position [0, 0]
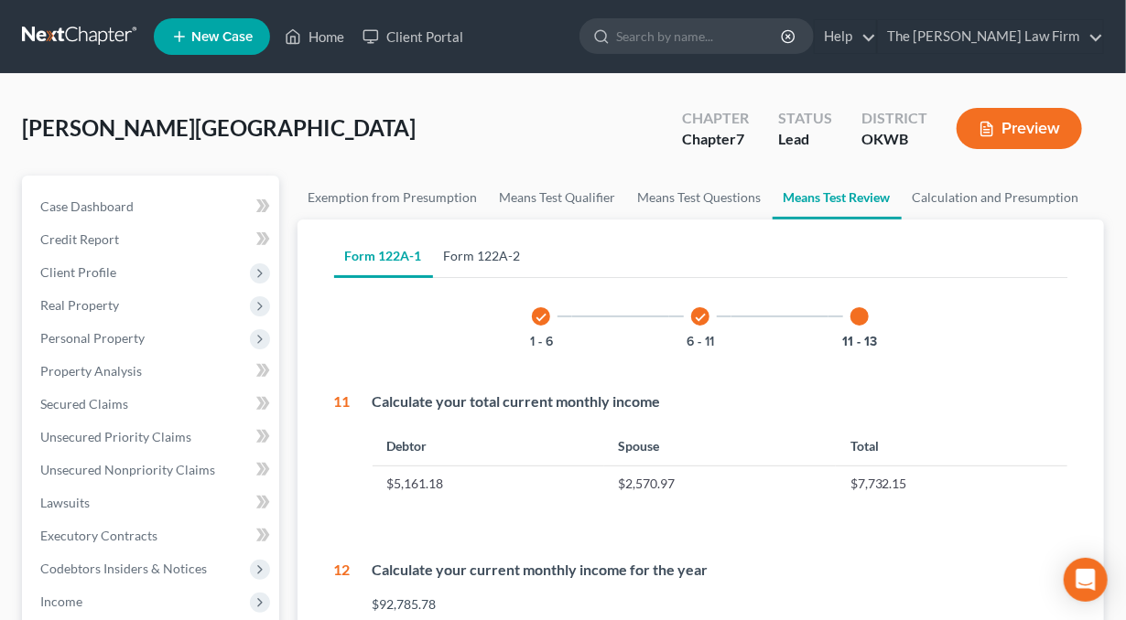
click at [487, 255] on link "Form 122A-2" at bounding box center [482, 256] width 99 height 44
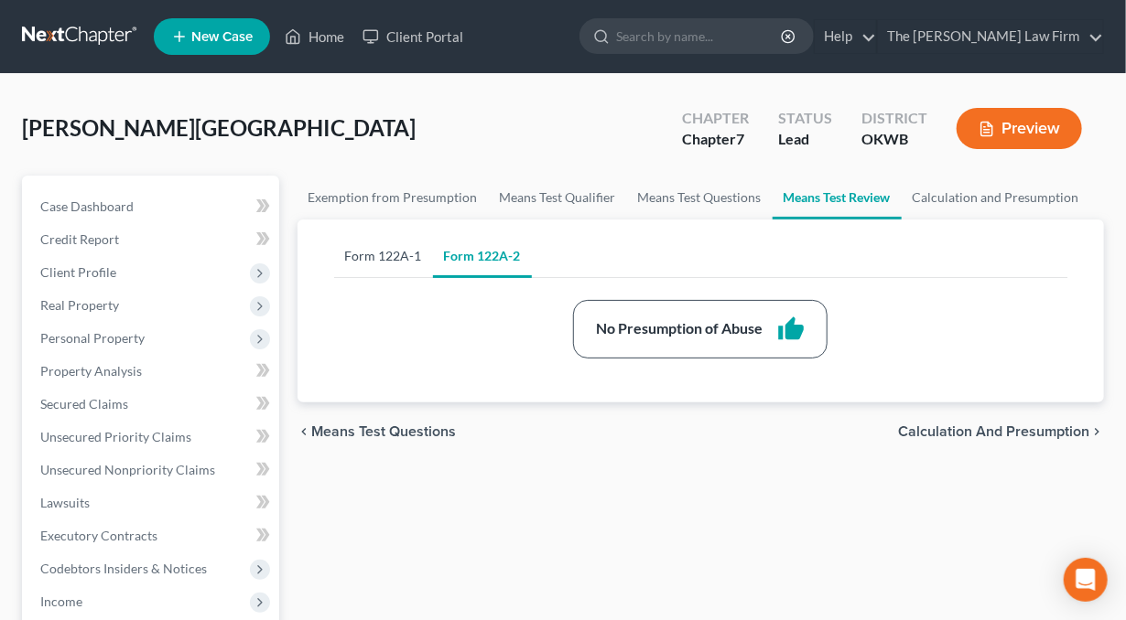
click at [370, 257] on link "Form 122A-1" at bounding box center [383, 256] width 99 height 44
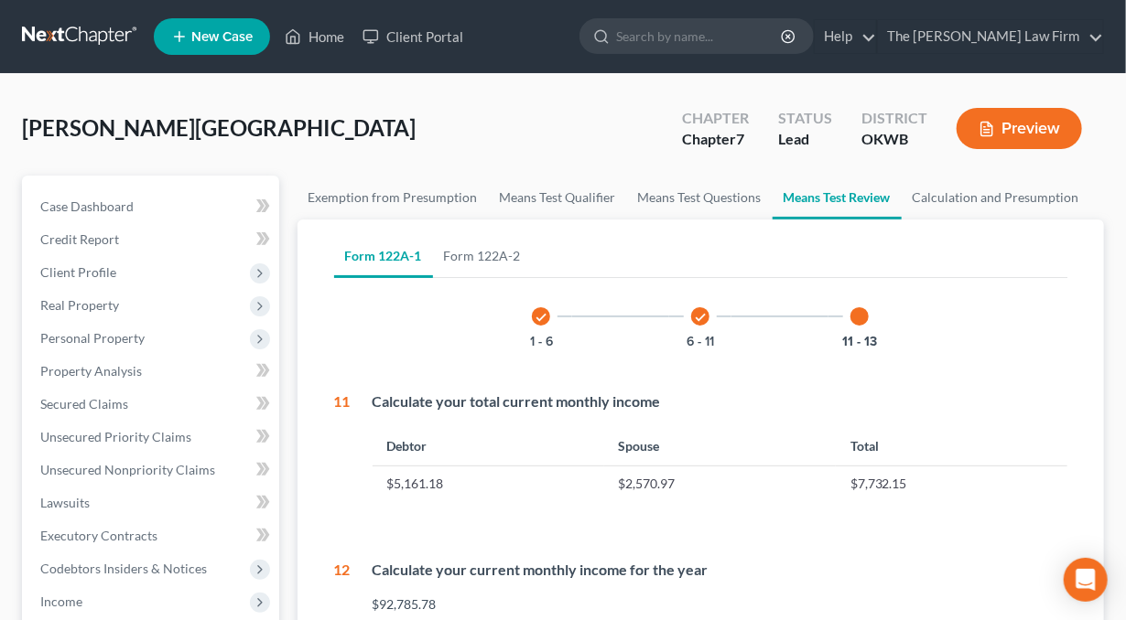
scroll to position [366, 0]
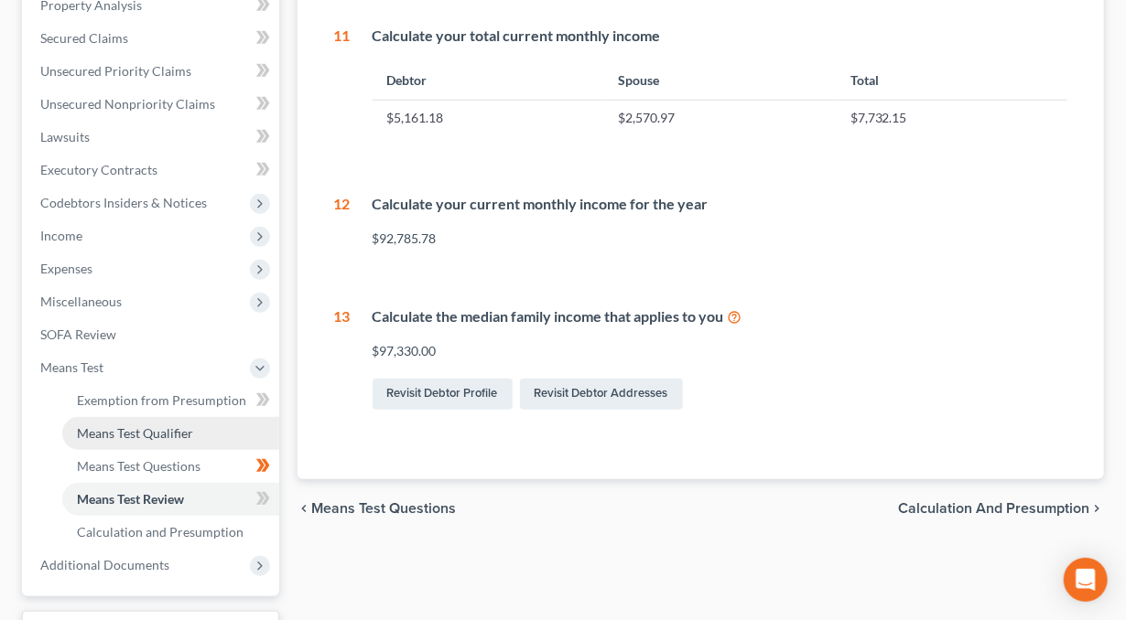
click at [132, 443] on link "Means Test Qualifier" at bounding box center [170, 433] width 217 height 33
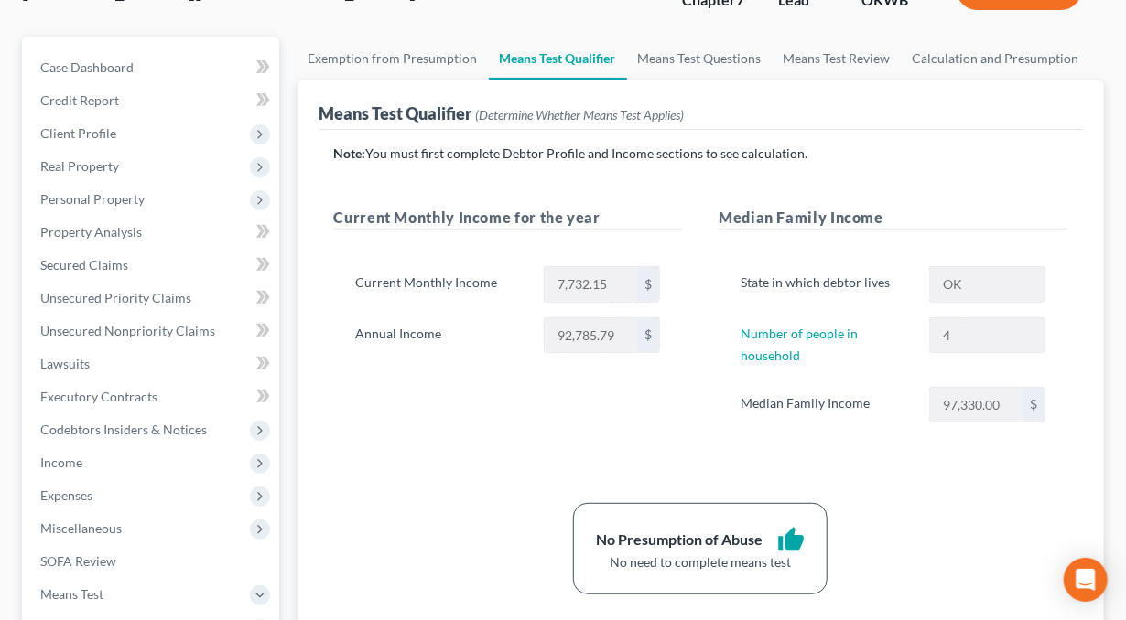
scroll to position [183, 0]
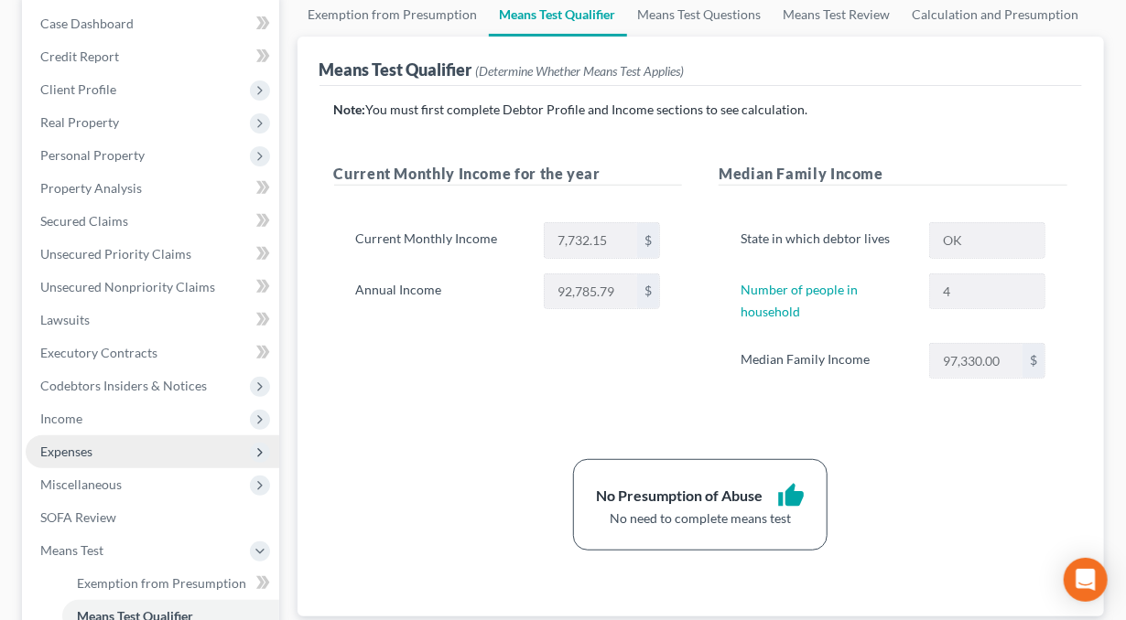
click at [57, 451] on span "Expenses" at bounding box center [66, 452] width 52 height 16
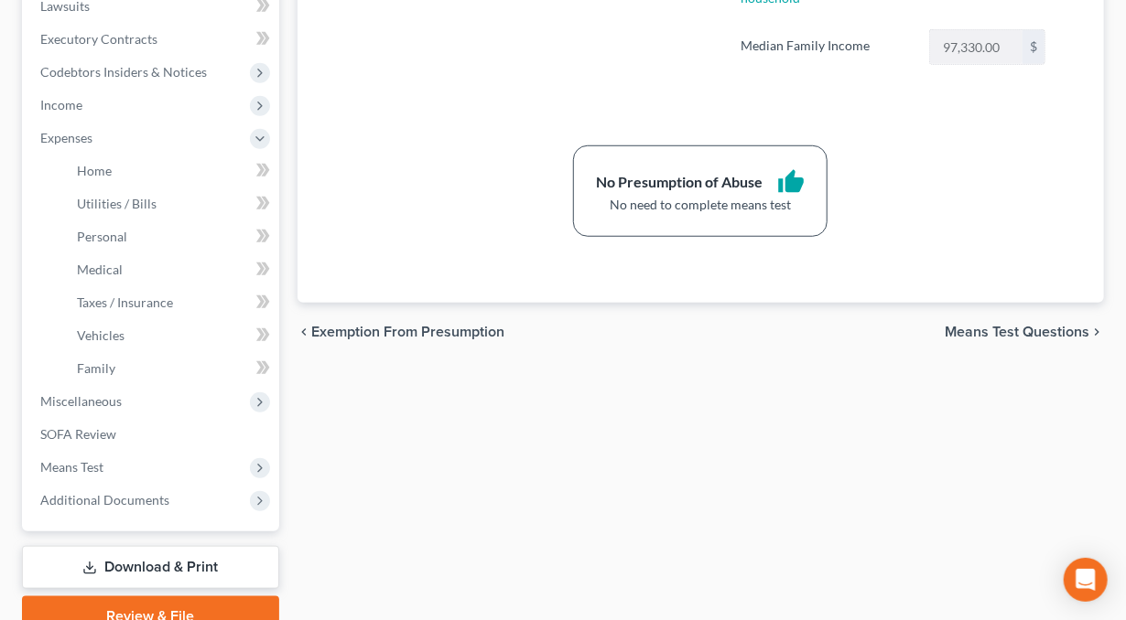
scroll to position [549, 0]
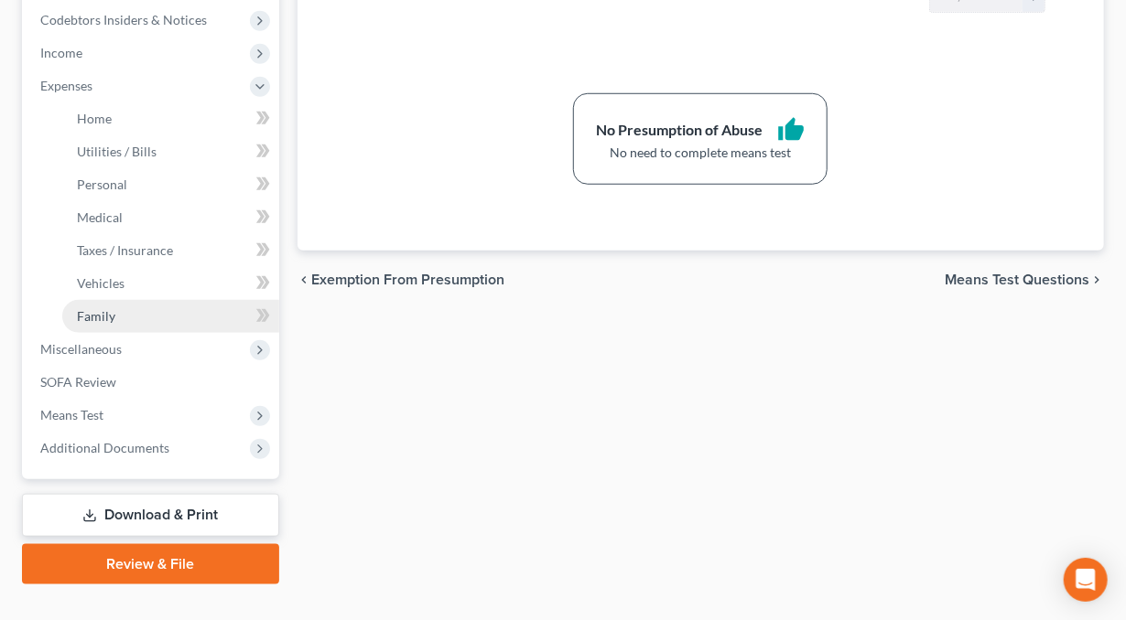
click at [91, 308] on span "Family" at bounding box center [96, 316] width 38 height 16
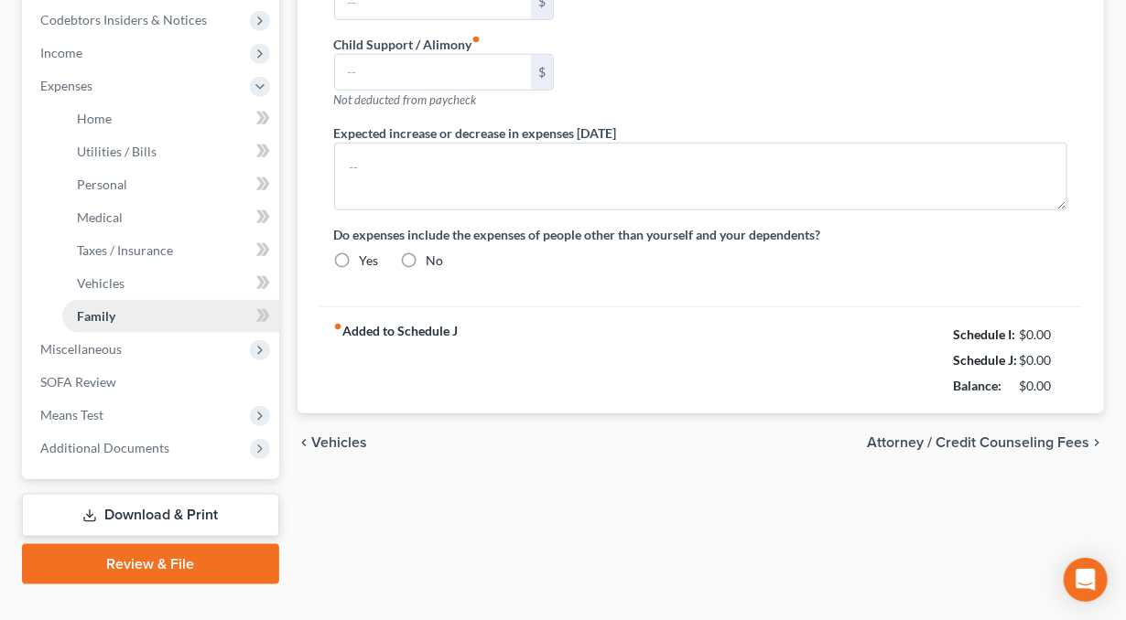
type input "0.00"
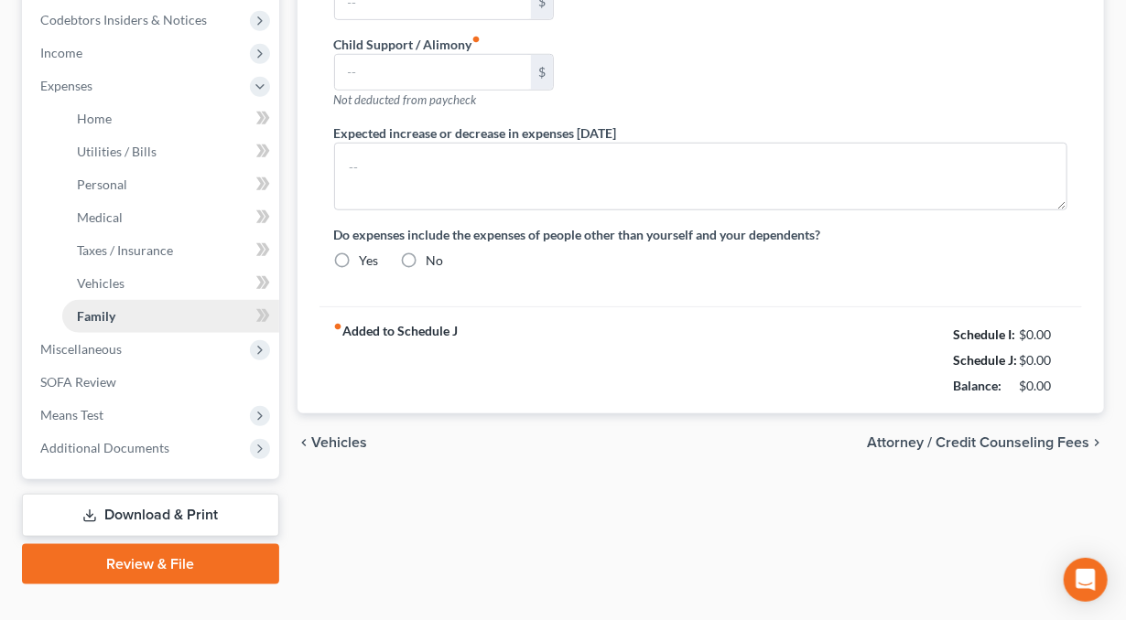
type input "0.00"
type input "200.00"
type input "0.00"
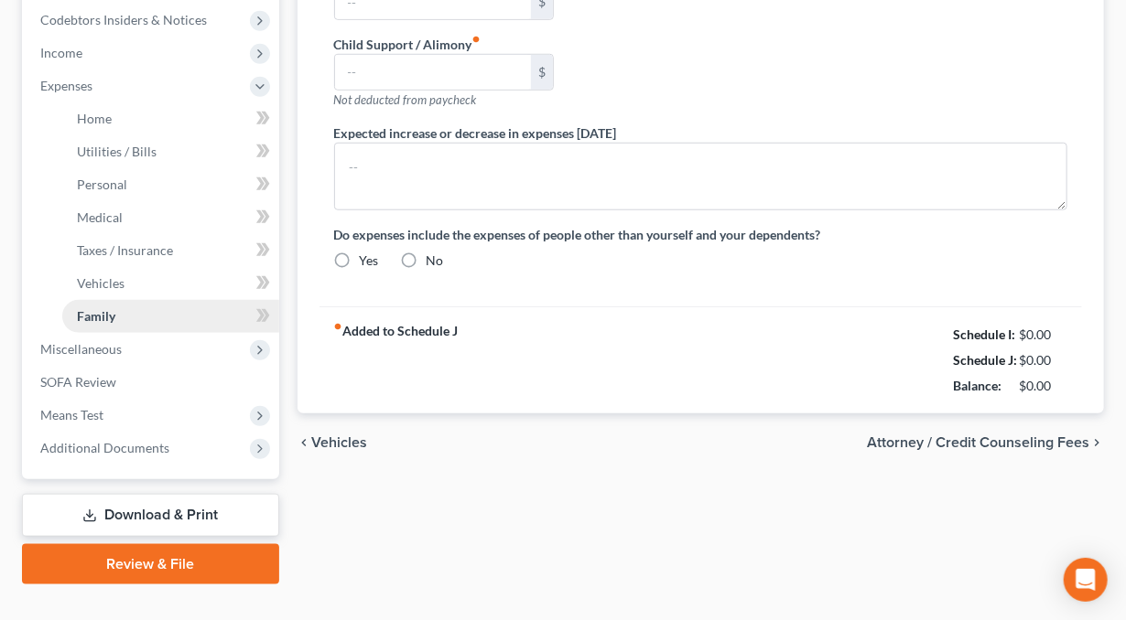
radio input "true"
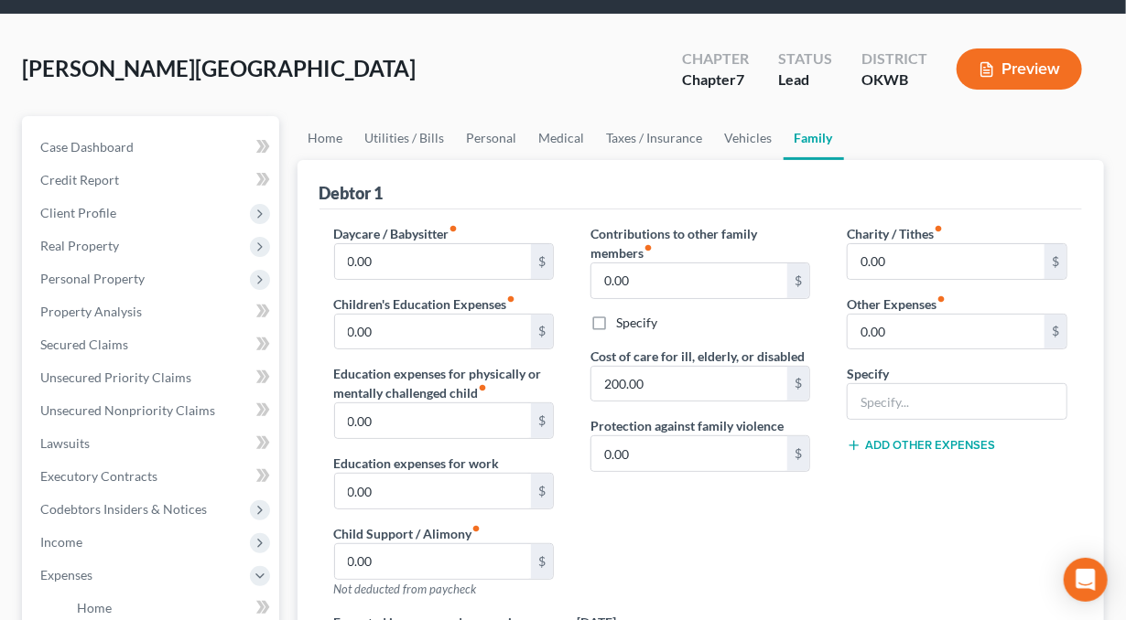
scroll to position [92, 0]
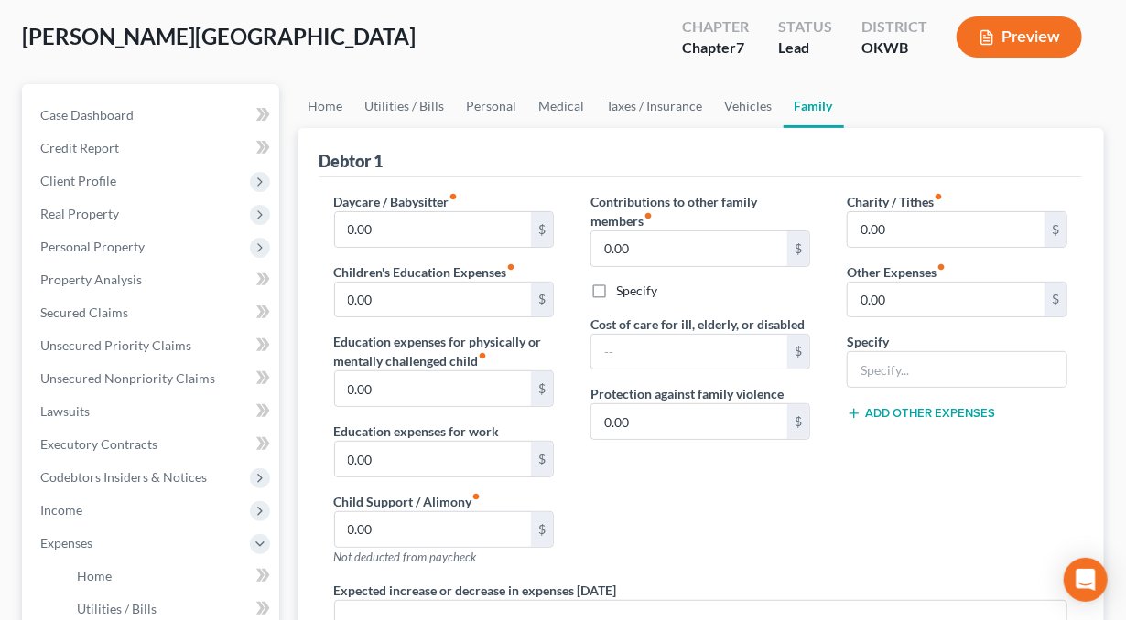
click at [809, 501] on div "Contributions to other family members fiber_manual_record 0.00 $ Specify Cost o…" at bounding box center [700, 386] width 256 height 389
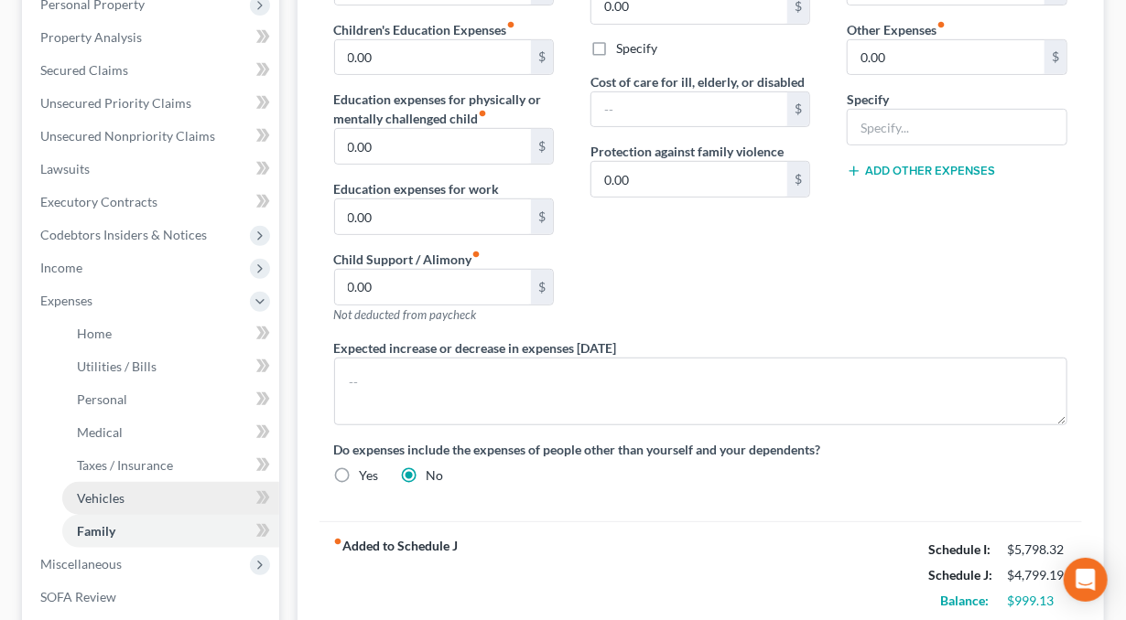
scroll to position [366, 0]
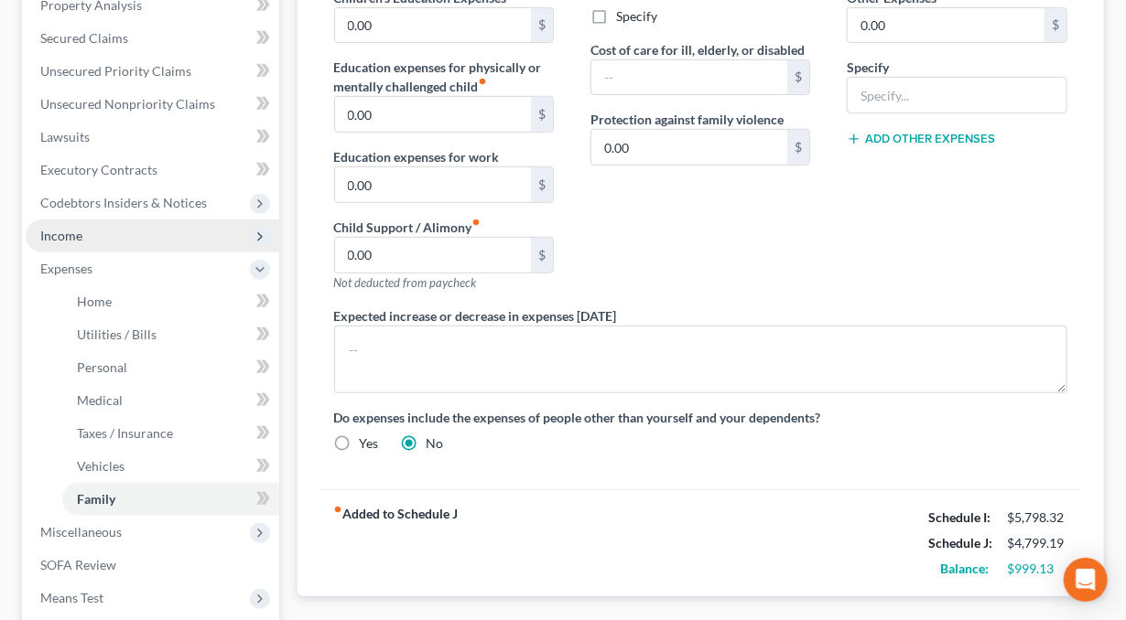
click at [72, 228] on span "Income" at bounding box center [61, 236] width 42 height 16
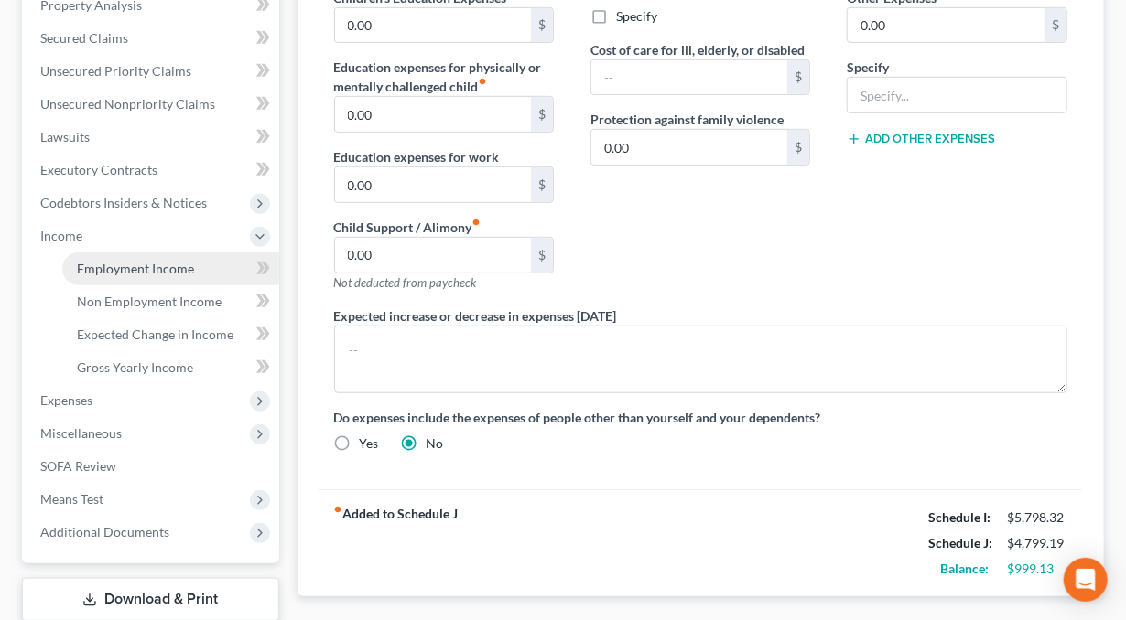
click at [147, 266] on span "Employment Income" at bounding box center [135, 269] width 117 height 16
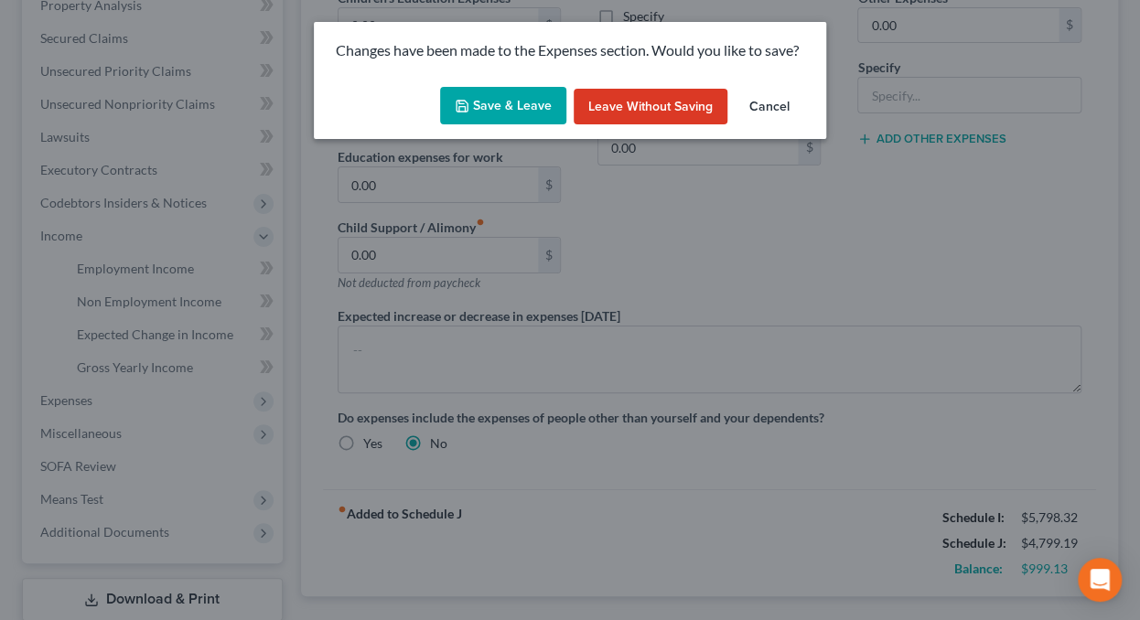
click at [536, 102] on button "Save & Leave" at bounding box center [503, 106] width 126 height 38
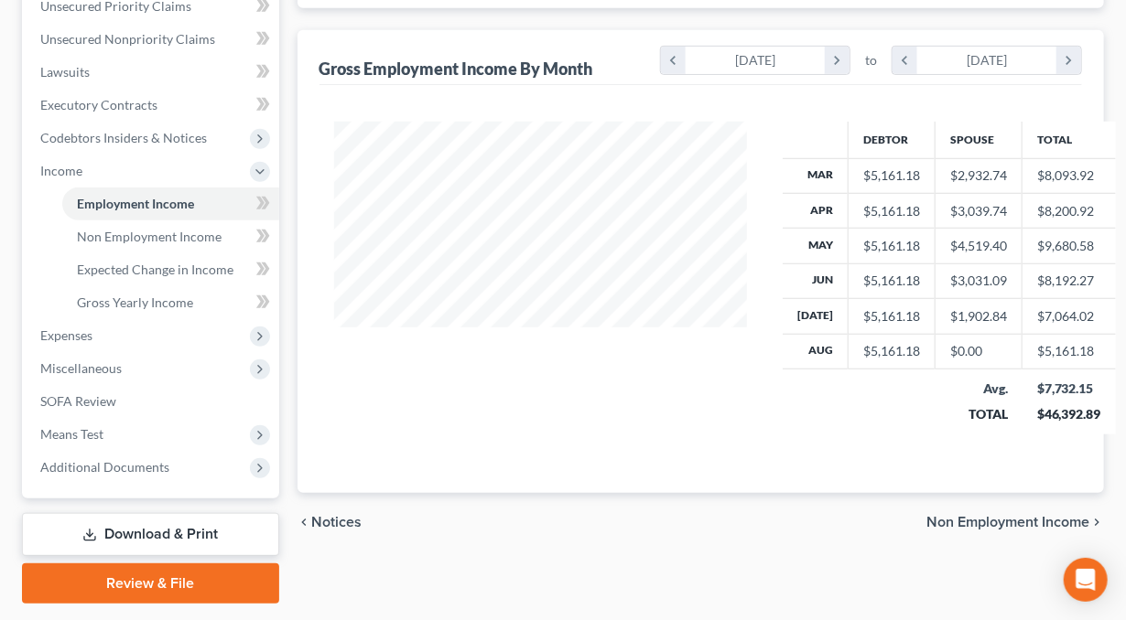
scroll to position [392, 0]
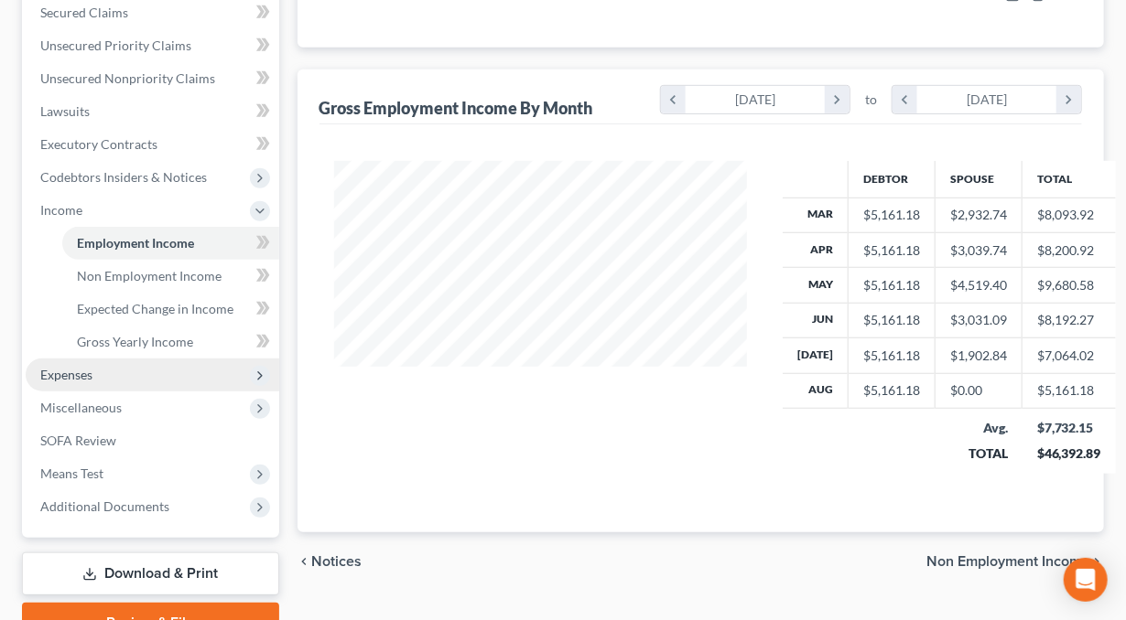
click at [85, 374] on span "Expenses" at bounding box center [66, 375] width 52 height 16
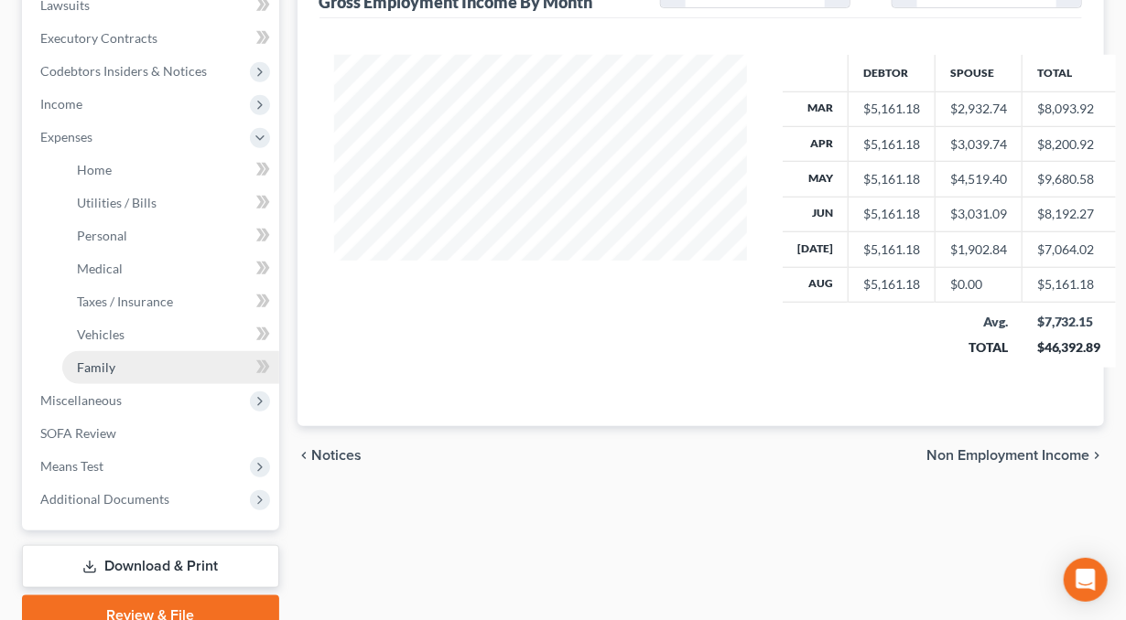
scroll to position [483, 0]
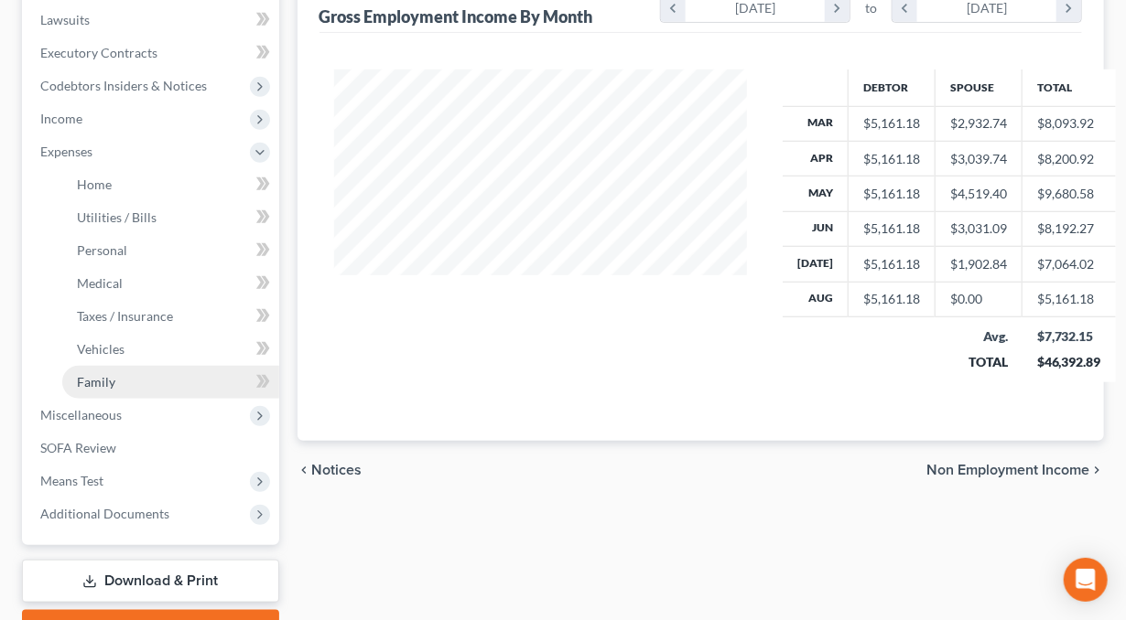
click at [107, 377] on span "Family" at bounding box center [96, 382] width 38 height 16
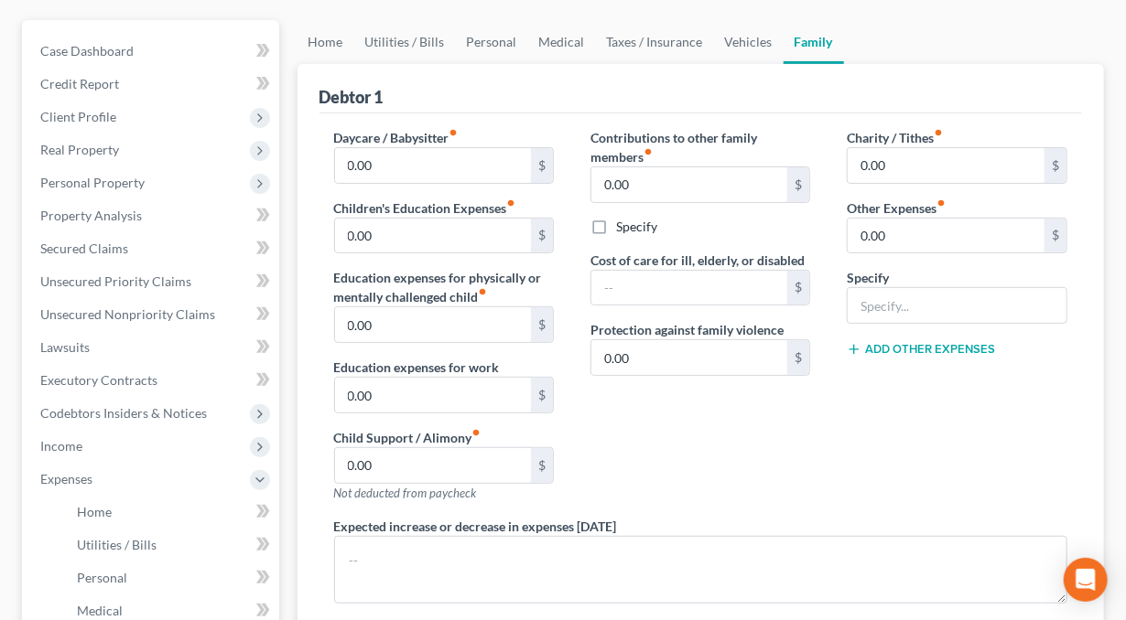
scroll to position [33, 0]
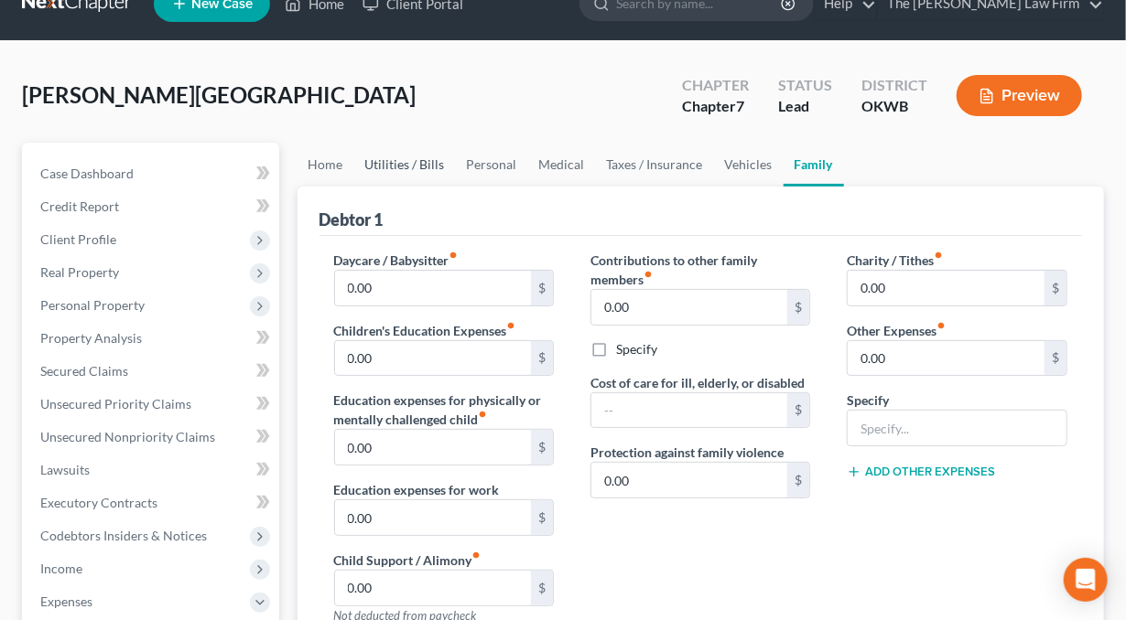
click at [375, 164] on link "Utilities / Bills" at bounding box center [405, 165] width 102 height 44
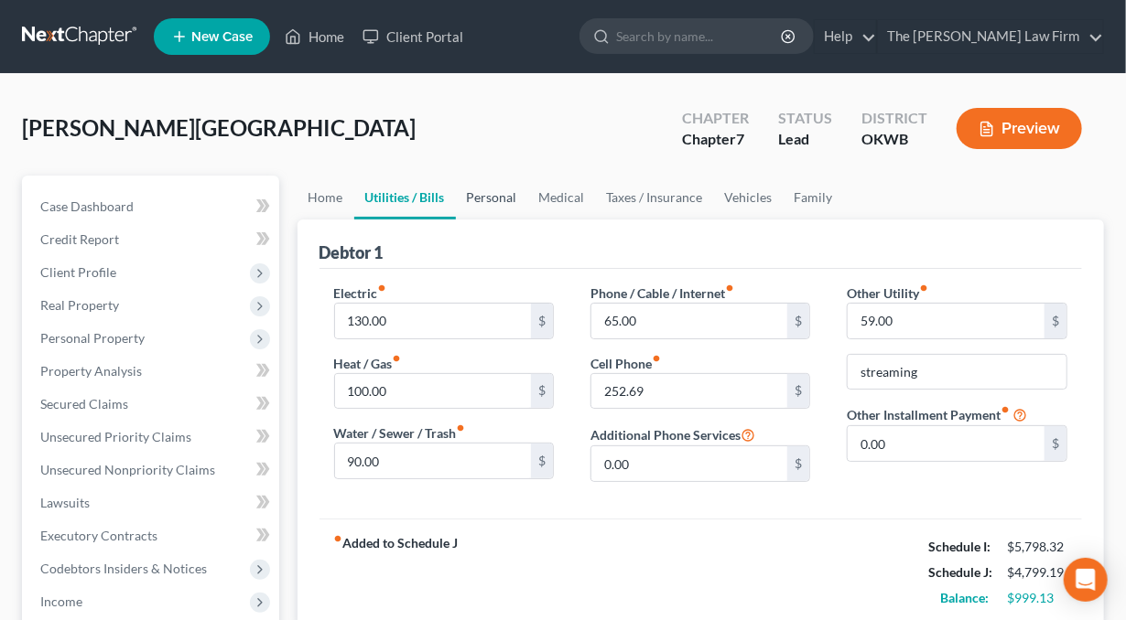
click at [493, 189] on link "Personal" at bounding box center [492, 198] width 72 height 44
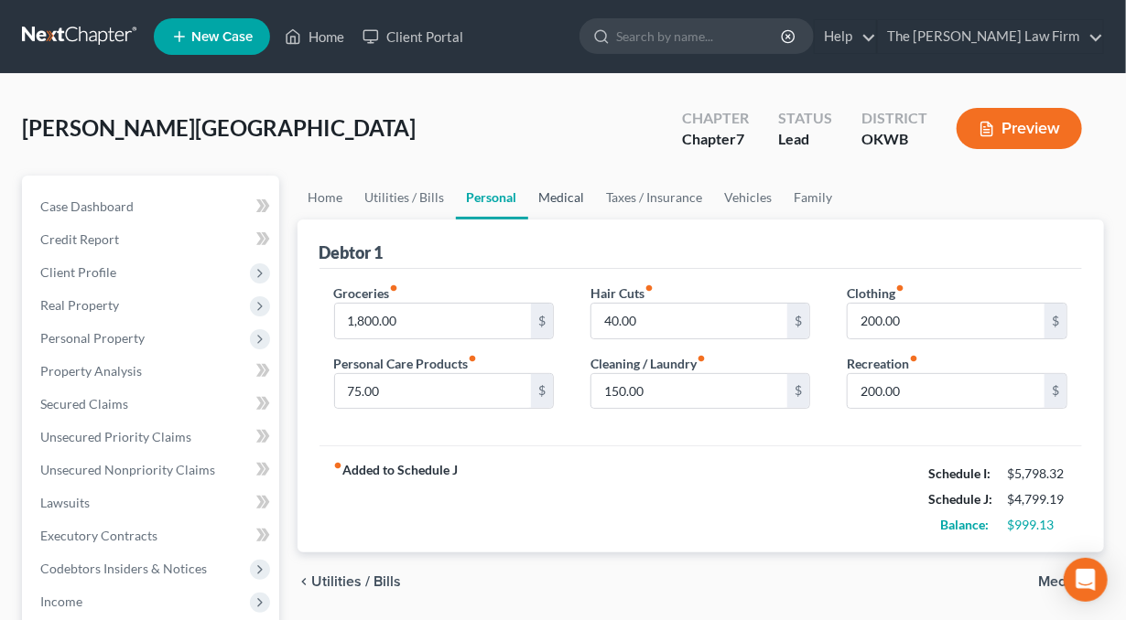
click at [550, 196] on link "Medical" at bounding box center [562, 198] width 68 height 44
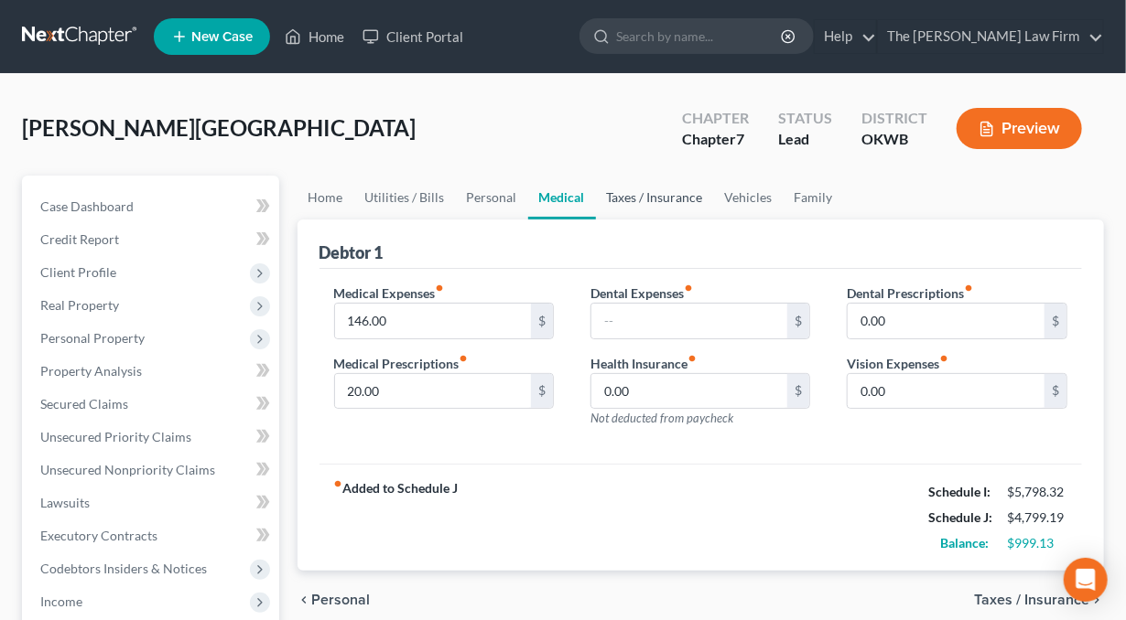
click at [628, 195] on link "Taxes / Insurance" at bounding box center [655, 198] width 118 height 44
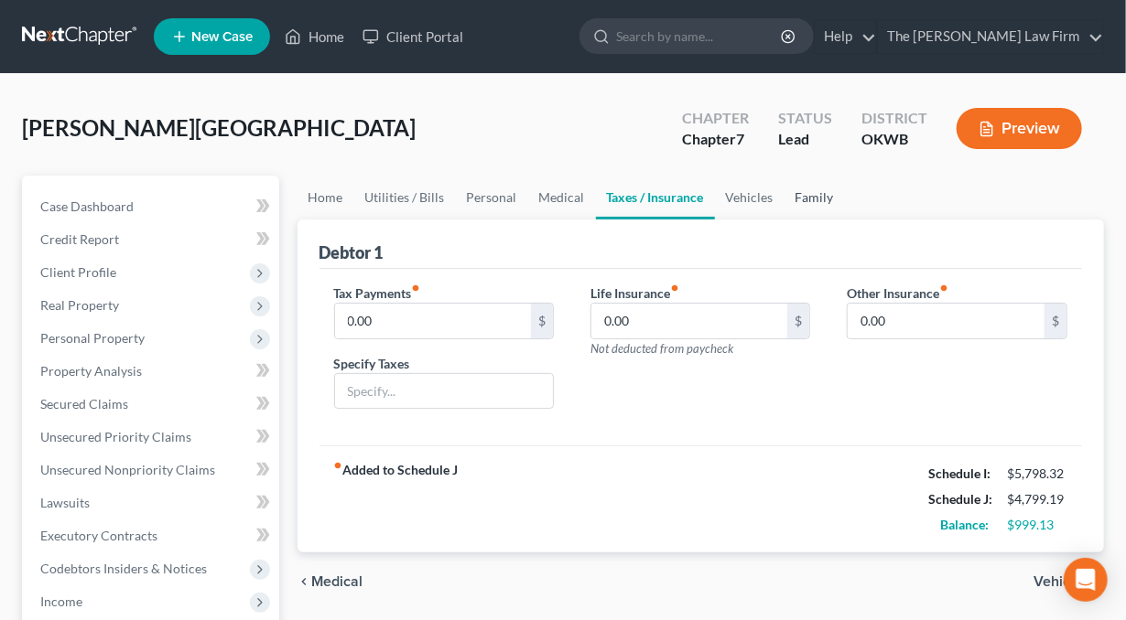
click at [809, 200] on link "Family" at bounding box center [814, 198] width 60 height 44
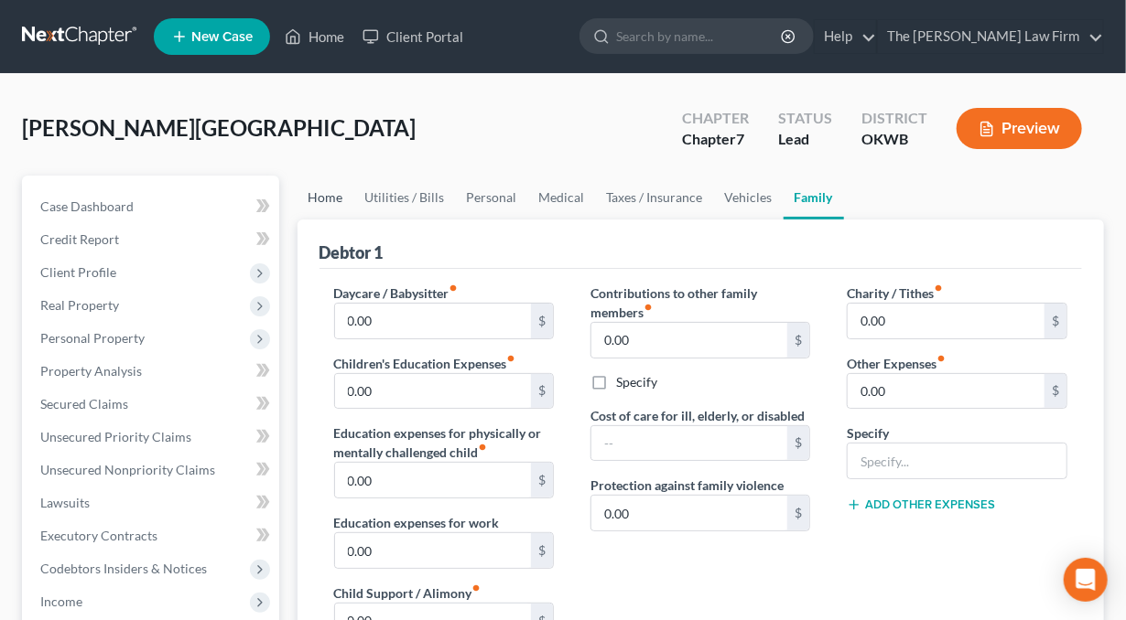
click at [320, 199] on link "Home" at bounding box center [325, 198] width 57 height 44
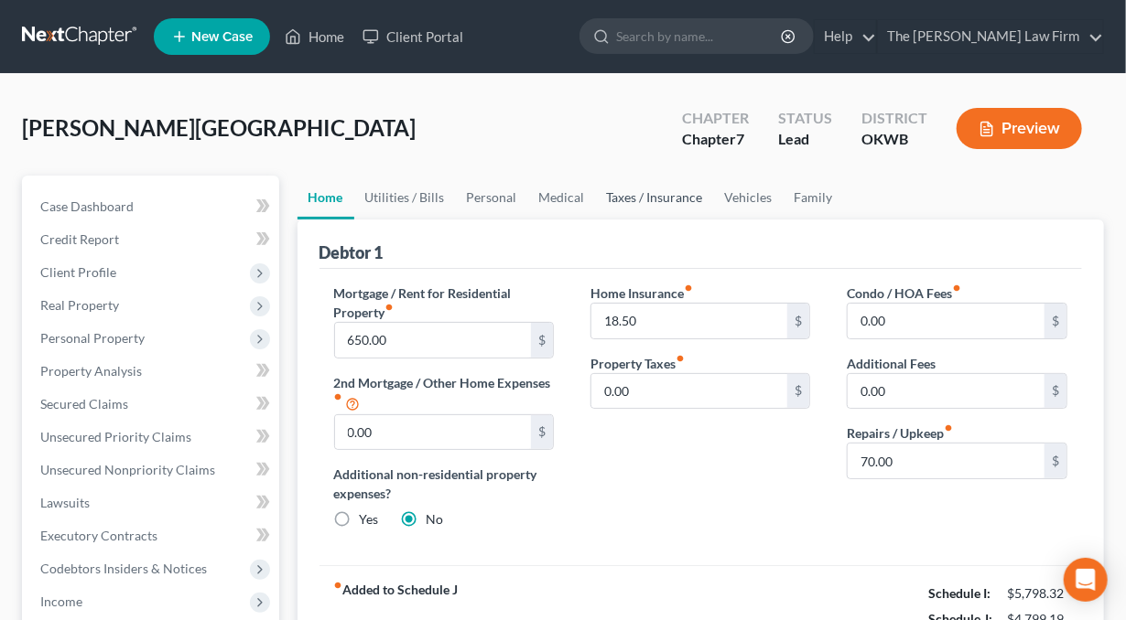
click at [656, 192] on link "Taxes / Insurance" at bounding box center [655, 198] width 118 height 44
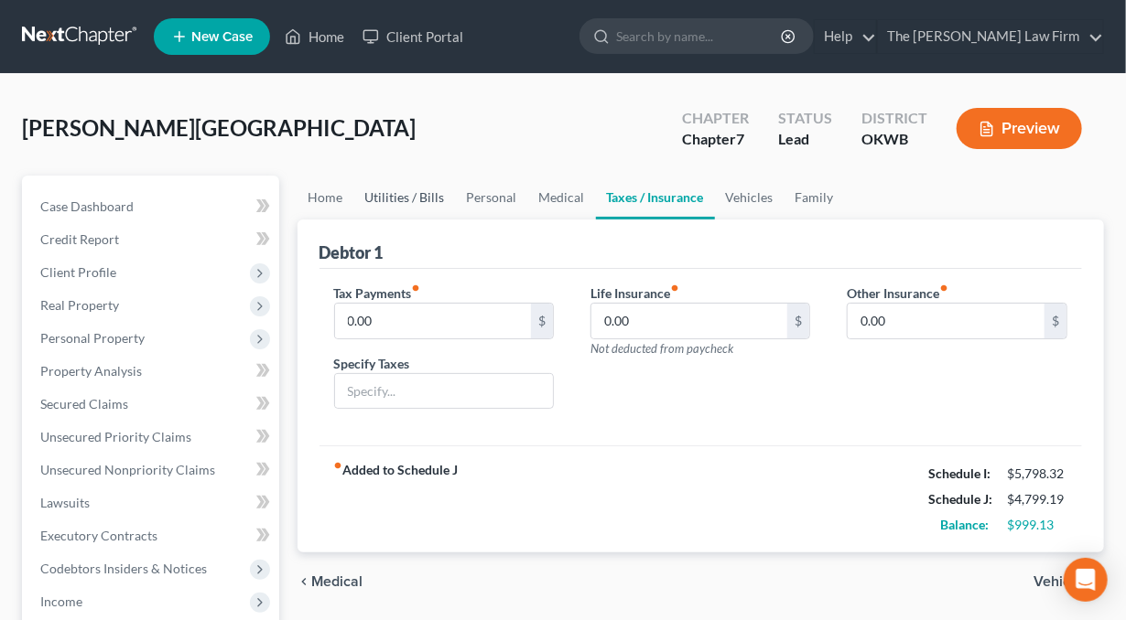
click at [447, 192] on link "Utilities / Bills" at bounding box center [405, 198] width 102 height 44
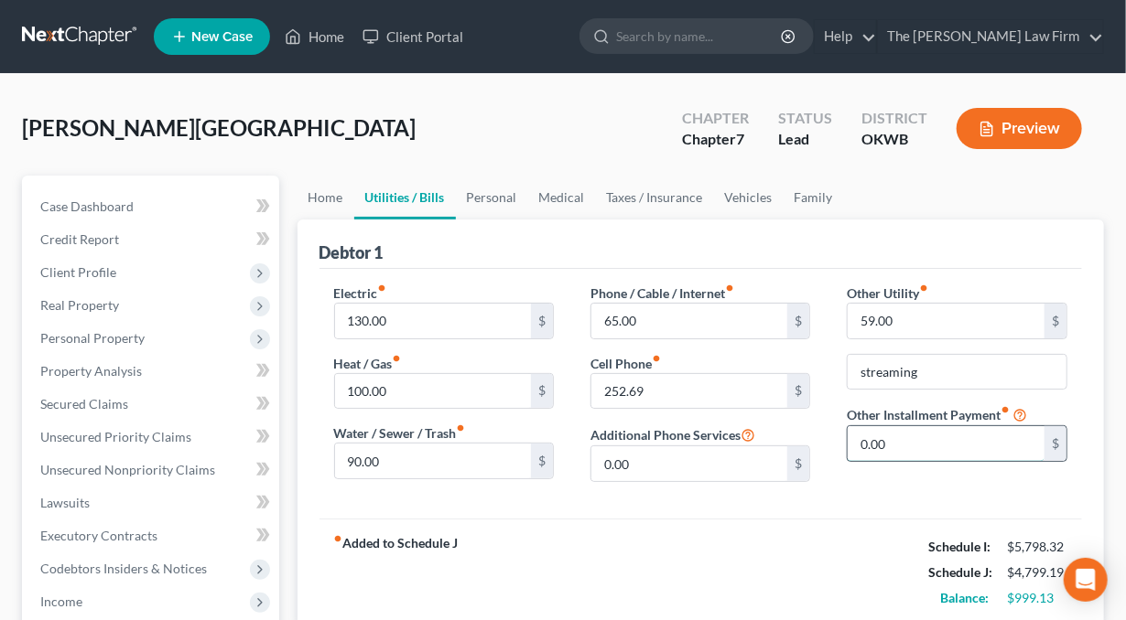
click at [919, 447] on input "0.00" at bounding box center [945, 443] width 197 height 35
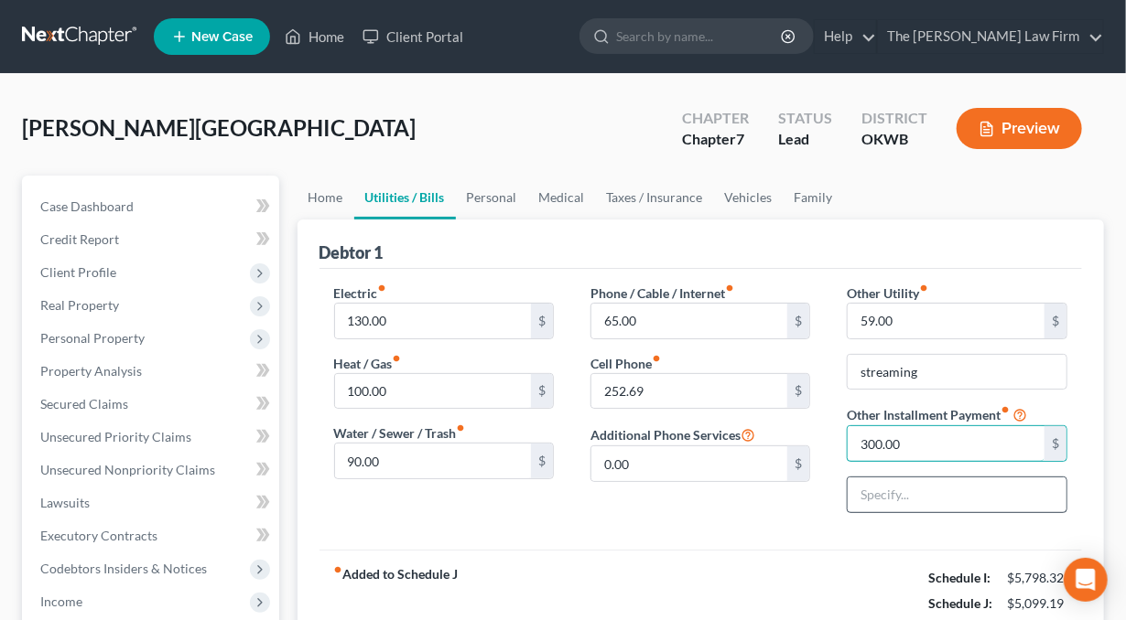
type input "300.00"
click at [915, 494] on input "text" at bounding box center [956, 495] width 218 height 35
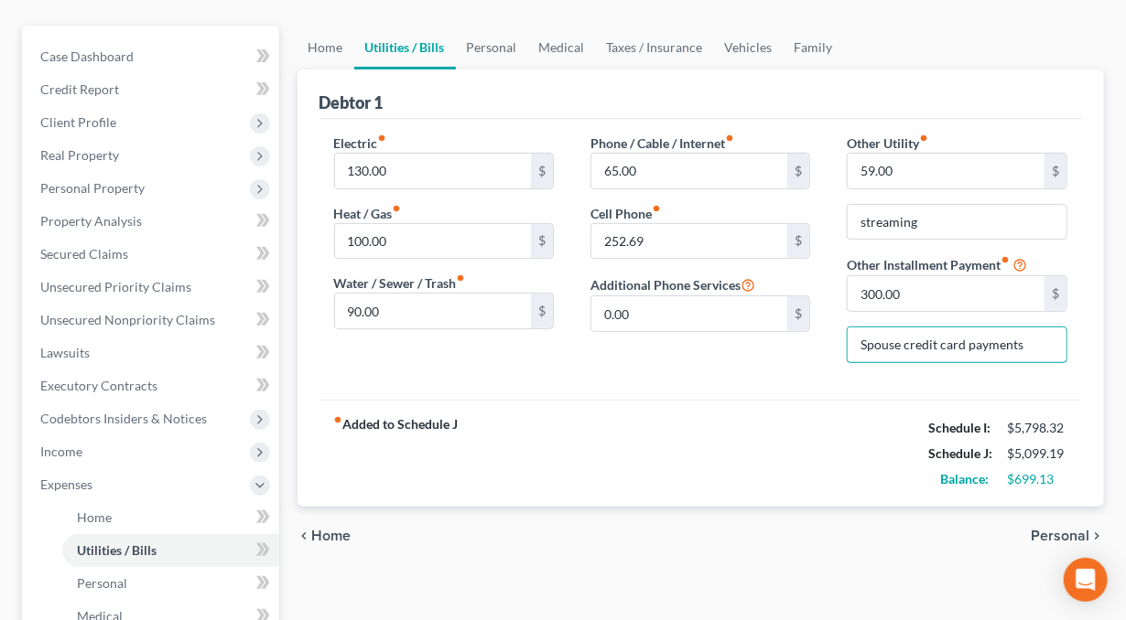
scroll to position [183, 0]
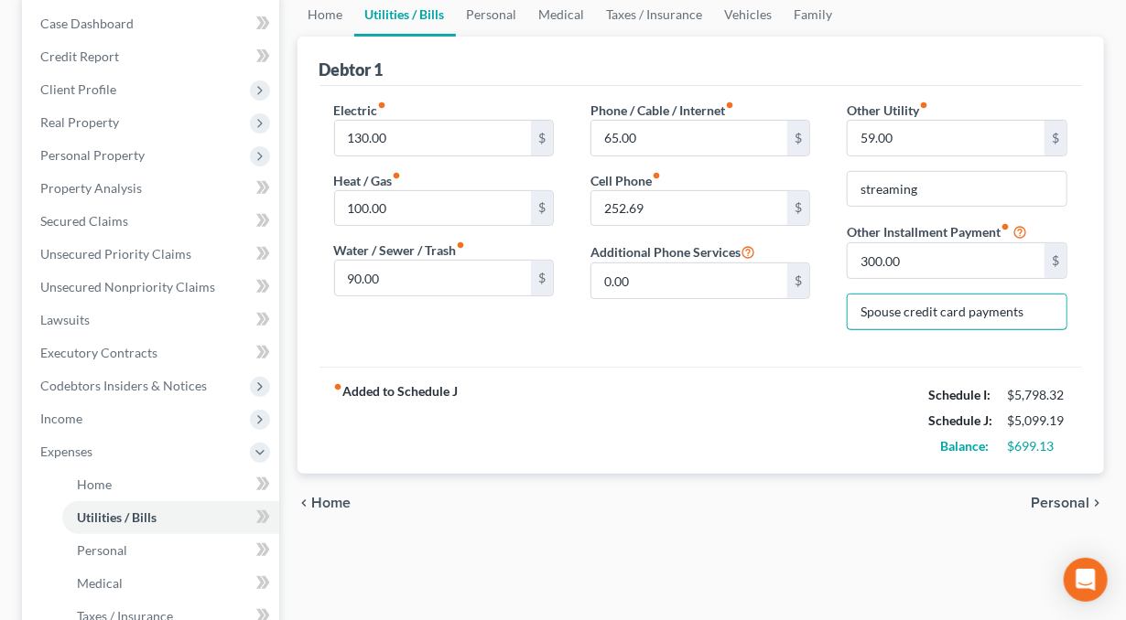
type input "Spouse credit card payments"
click at [794, 353] on div "Electric fiber_manual_record 130.00 $ Heat / Gas fiber_manual_record 100.00 $ W…" at bounding box center [700, 226] width 763 height 281
drag, startPoint x: 490, startPoint y: 8, endPoint x: 555, endPoint y: 6, distance: 65.0
click at [490, 8] on link "Personal" at bounding box center [492, 15] width 72 height 44
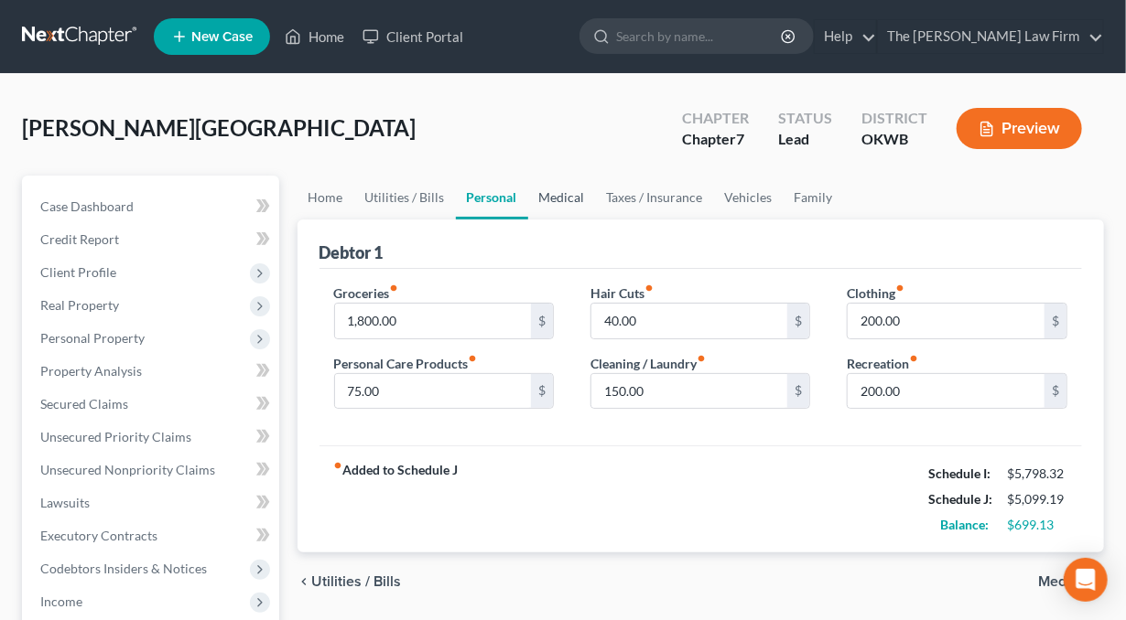
click at [556, 195] on link "Medical" at bounding box center [562, 198] width 68 height 44
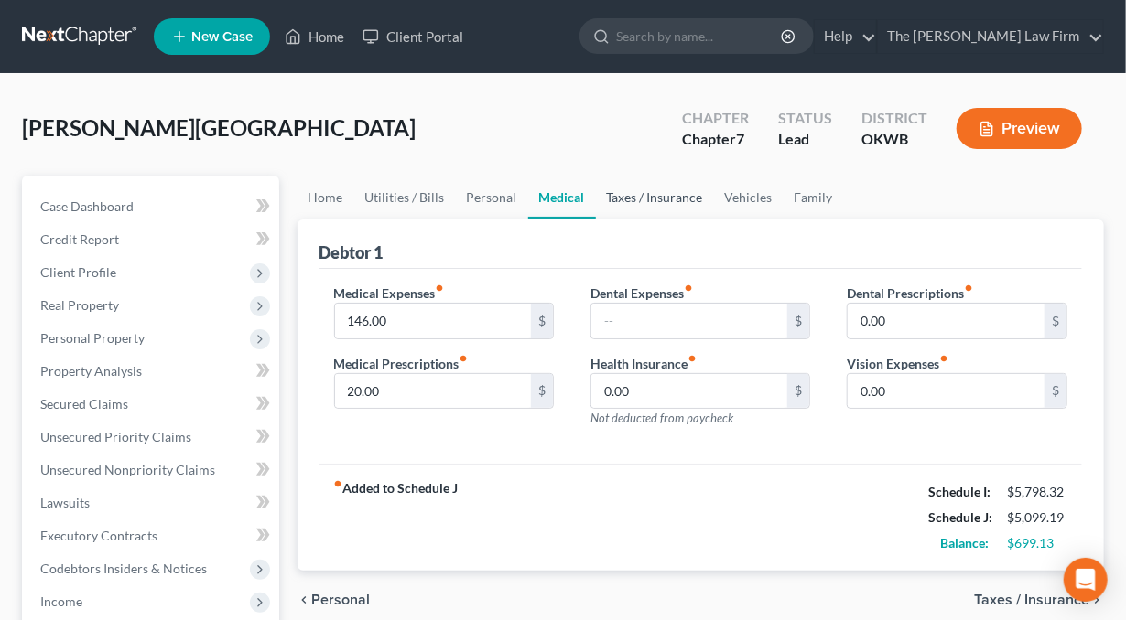
click at [657, 195] on link "Taxes / Insurance" at bounding box center [655, 198] width 118 height 44
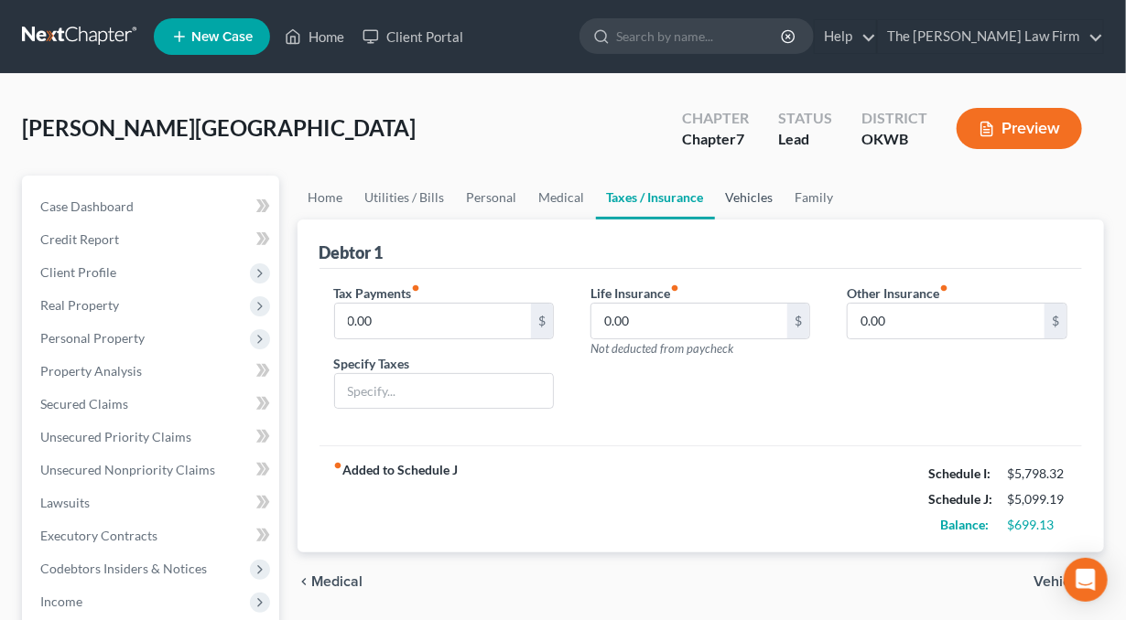
click at [727, 194] on link "Vehicles" at bounding box center [750, 198] width 70 height 44
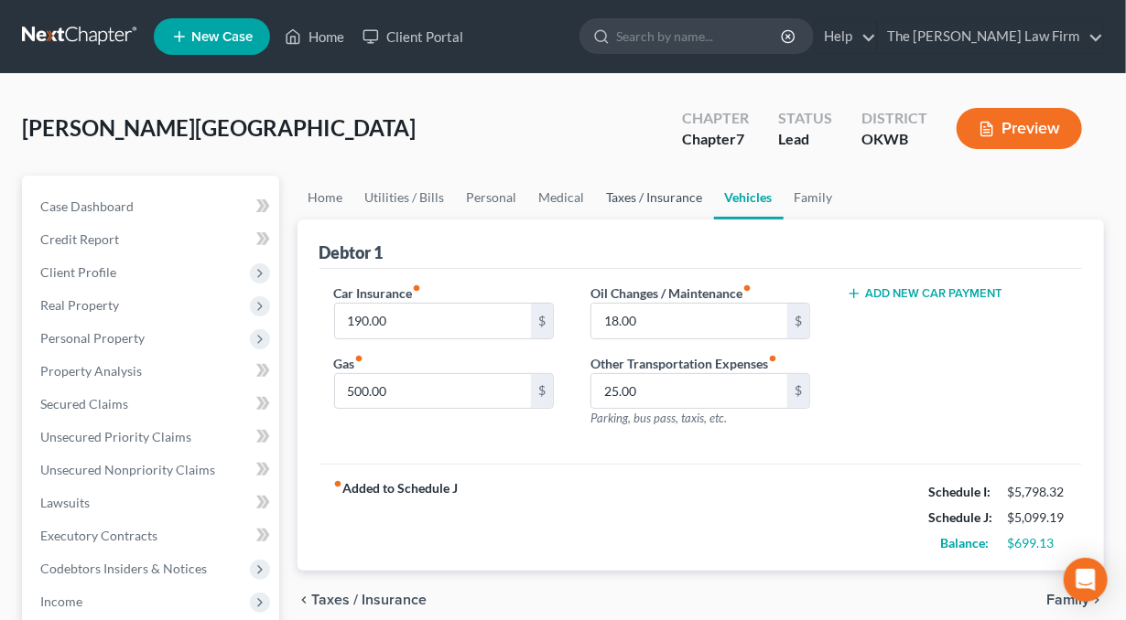
click at [666, 195] on link "Taxes / Insurance" at bounding box center [655, 198] width 118 height 44
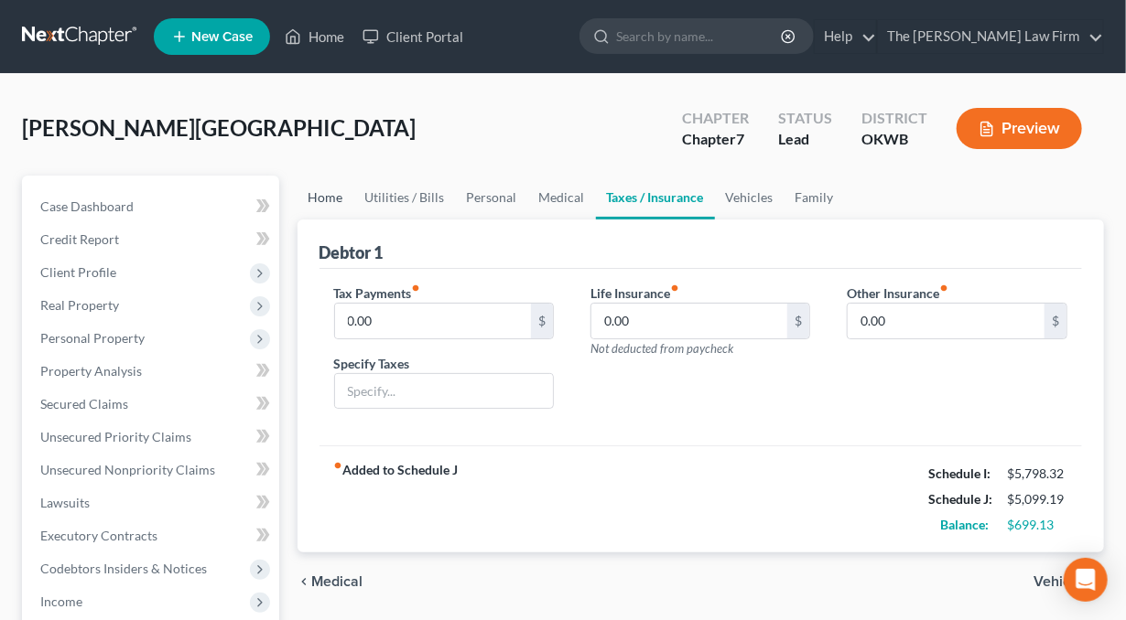
click at [329, 202] on link "Home" at bounding box center [325, 198] width 57 height 44
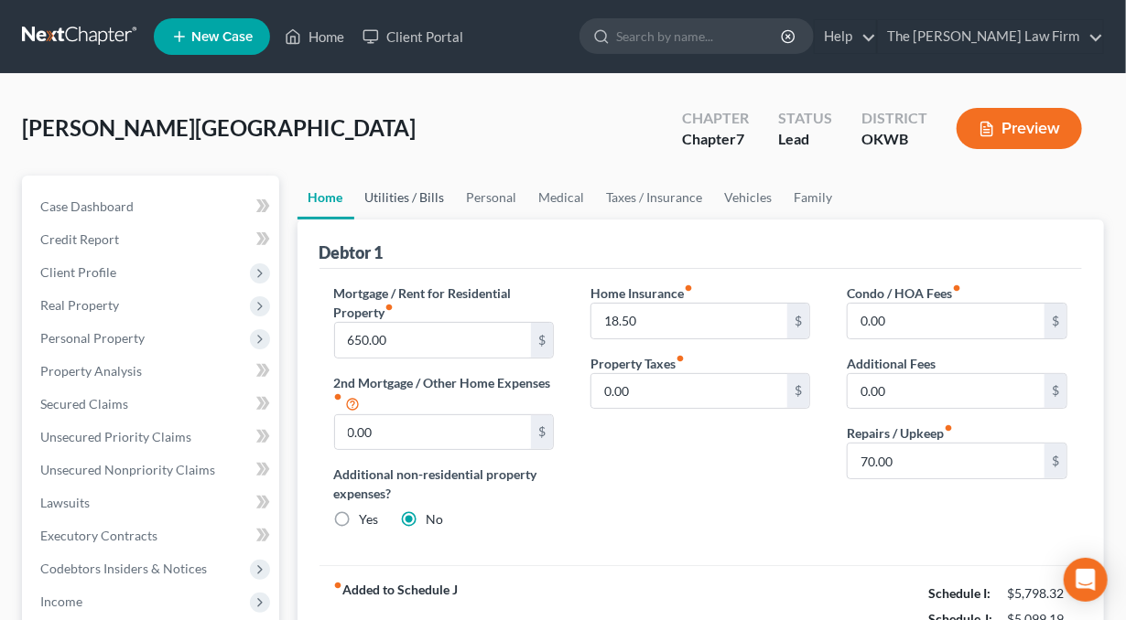
click at [408, 199] on link "Utilities / Bills" at bounding box center [405, 198] width 102 height 44
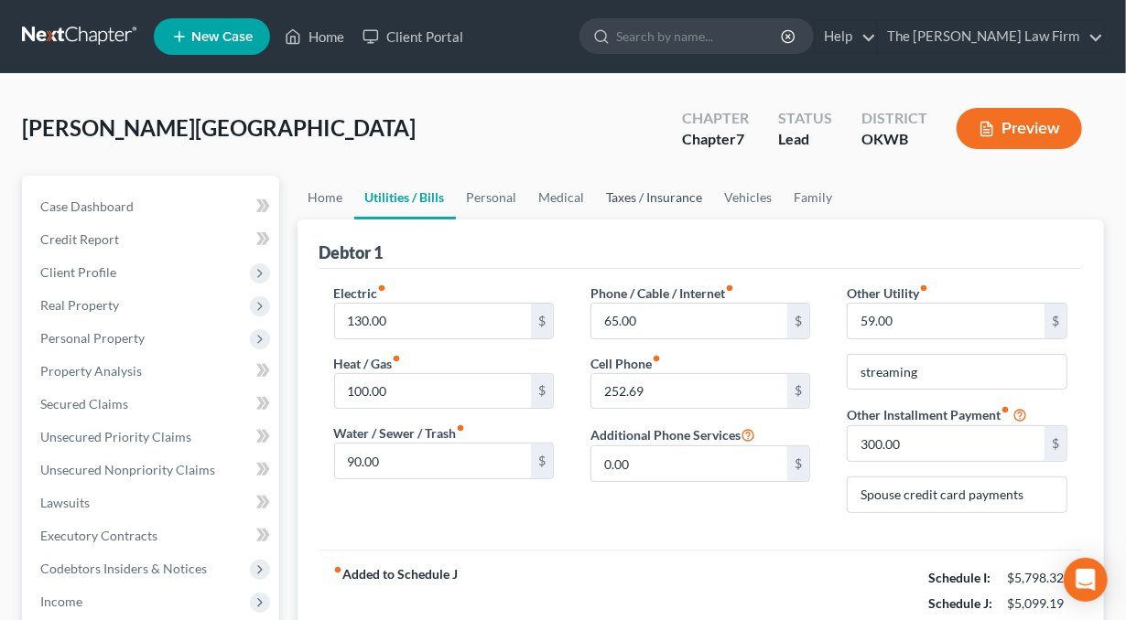
click at [622, 190] on link "Taxes / Insurance" at bounding box center [655, 198] width 118 height 44
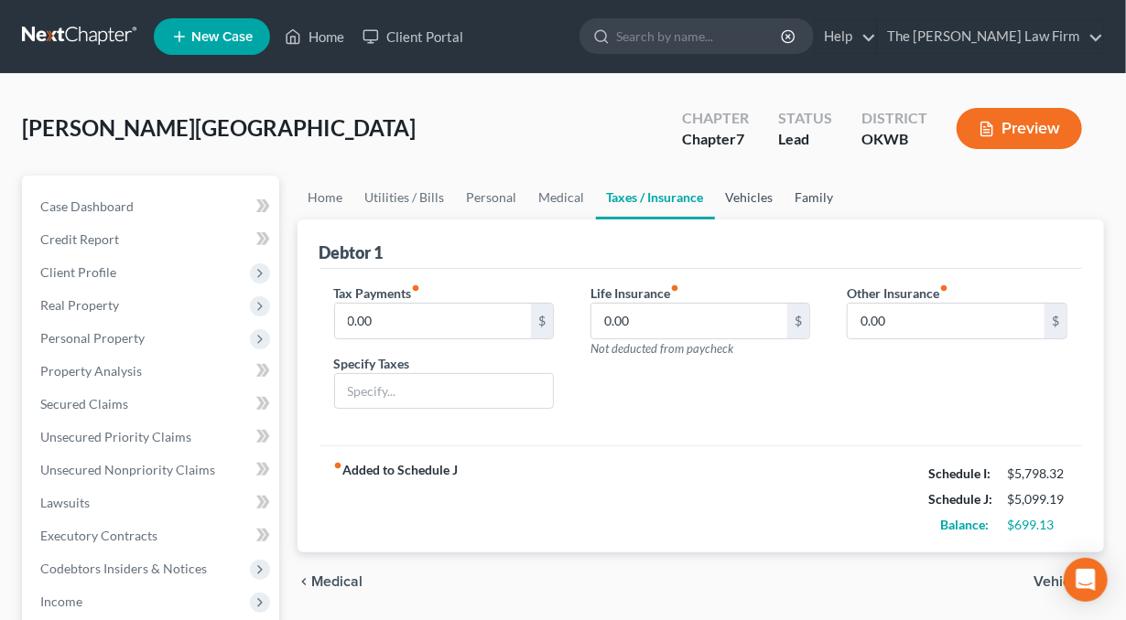
drag, startPoint x: 750, startPoint y: 195, endPoint x: 834, endPoint y: 189, distance: 83.5
click at [750, 195] on link "Vehicles" at bounding box center [750, 198] width 70 height 44
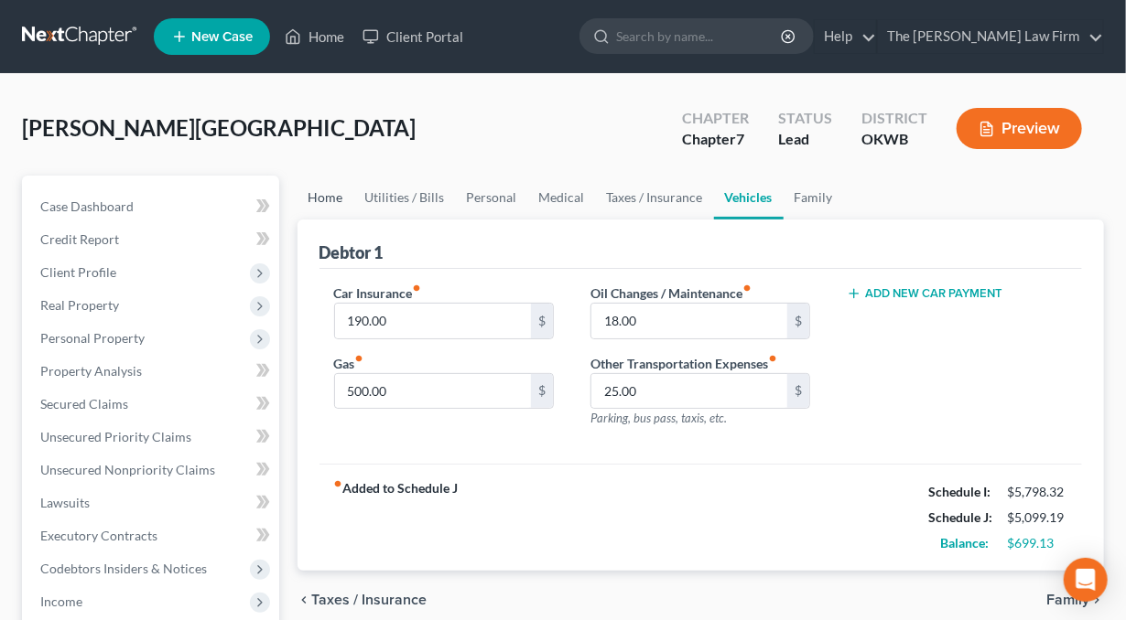
click at [327, 195] on link "Home" at bounding box center [325, 198] width 57 height 44
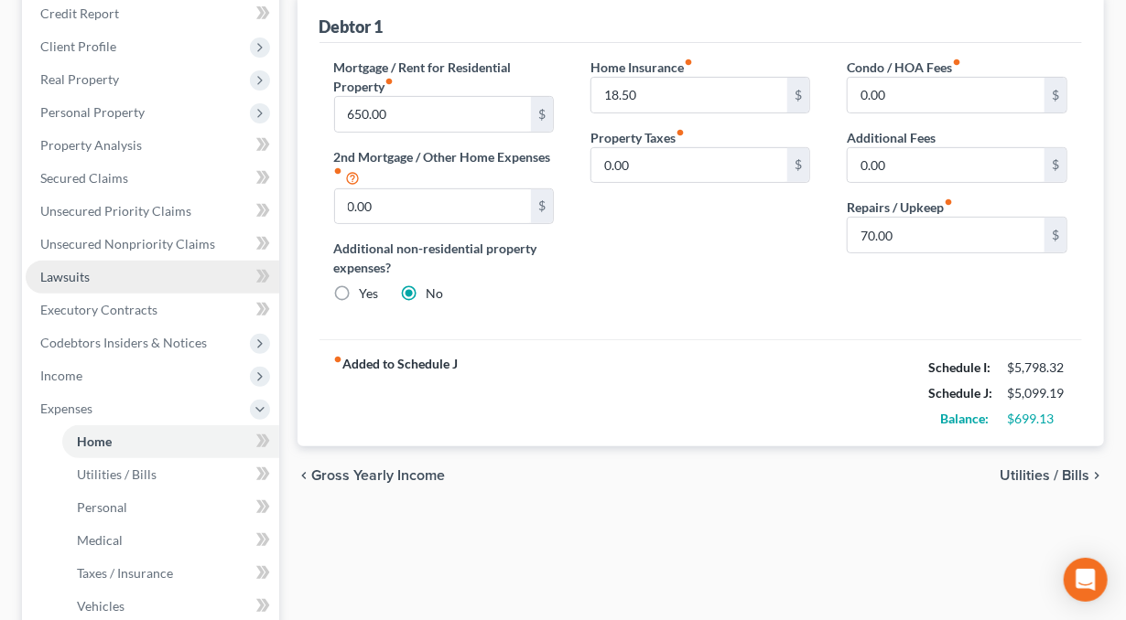
scroll to position [275, 0]
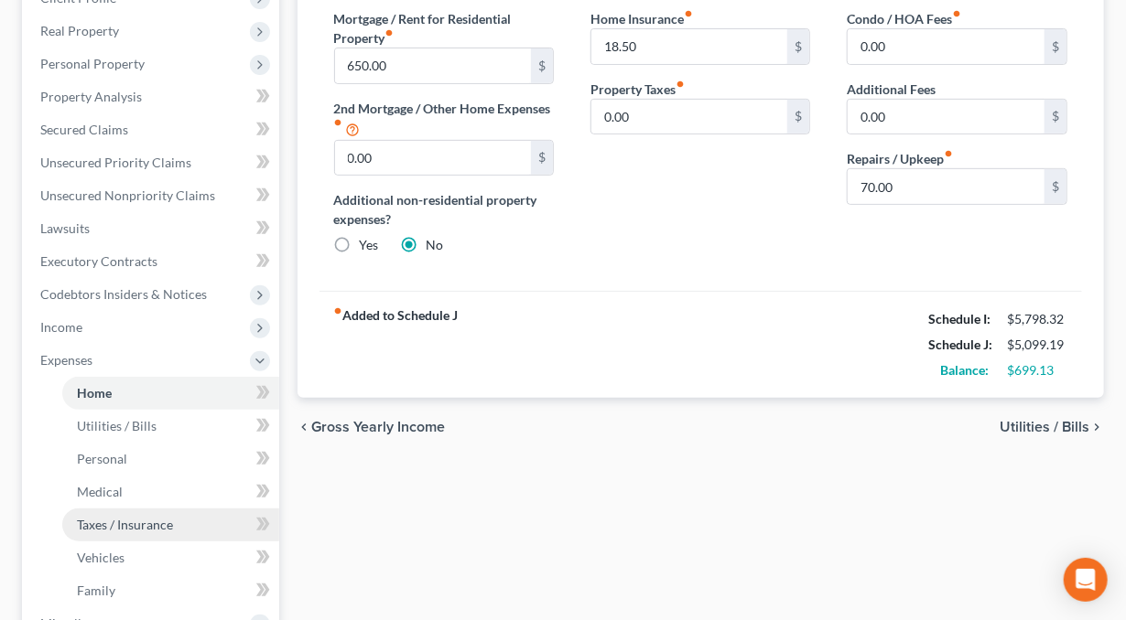
click at [99, 520] on span "Taxes / Insurance" at bounding box center [125, 525] width 96 height 16
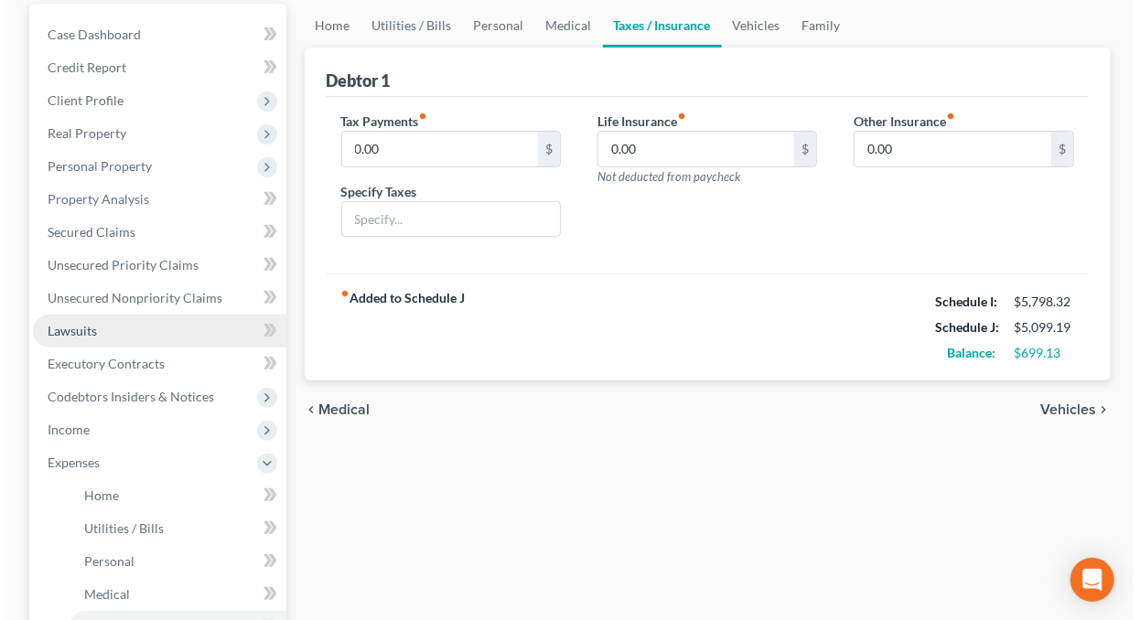
scroll to position [124, 0]
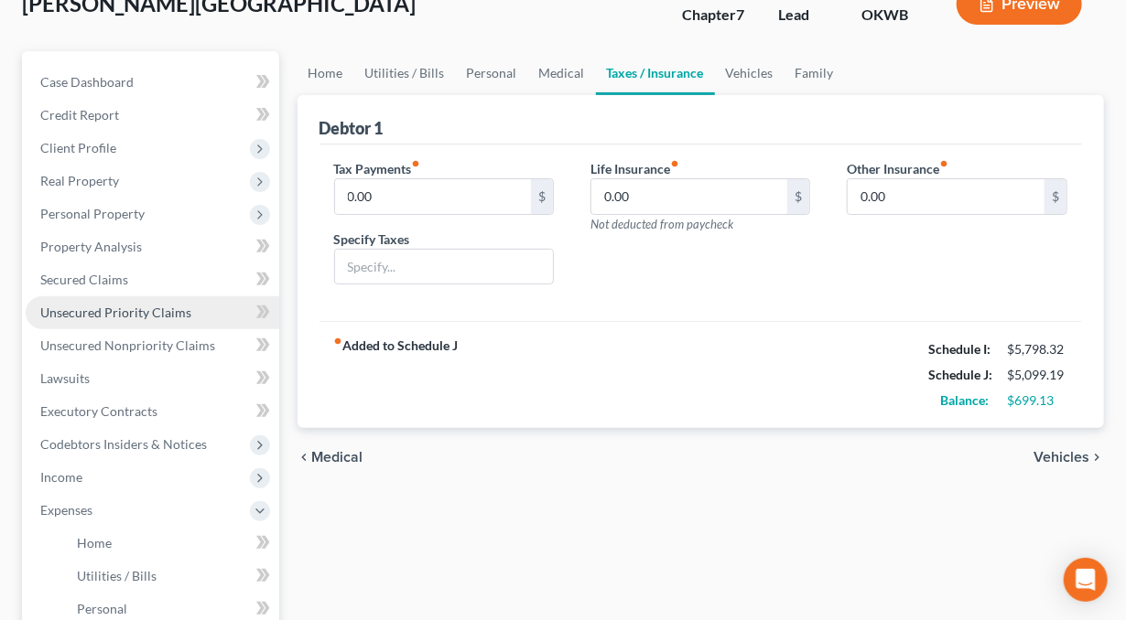
click at [90, 312] on span "Unsecured Priority Claims" at bounding box center [115, 313] width 151 height 16
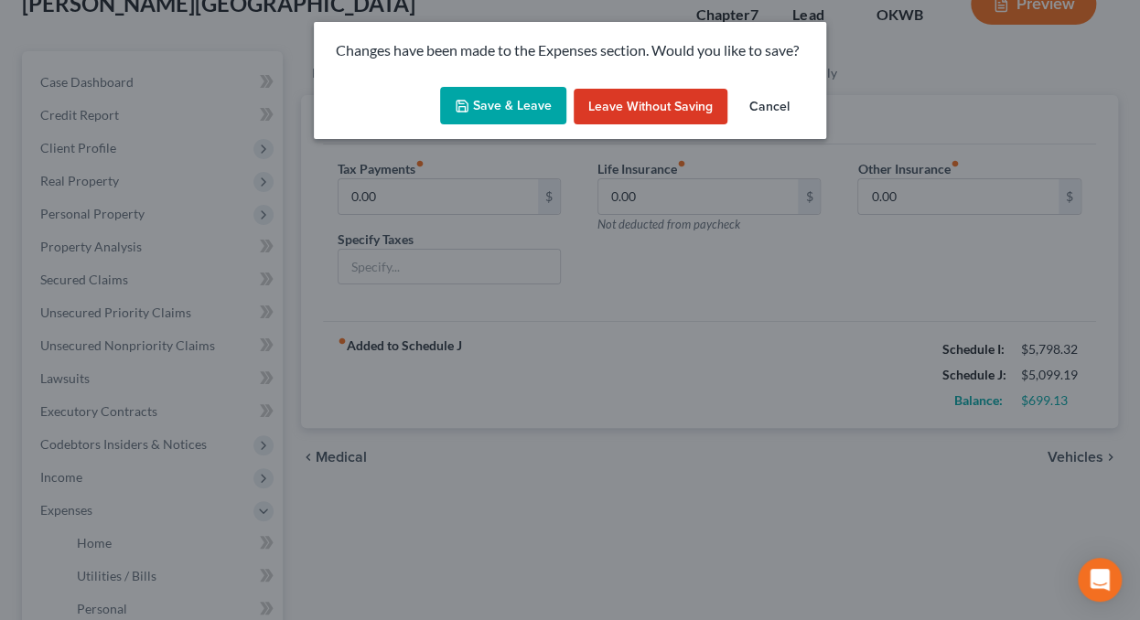
click at [488, 98] on button "Save & Leave" at bounding box center [503, 106] width 126 height 38
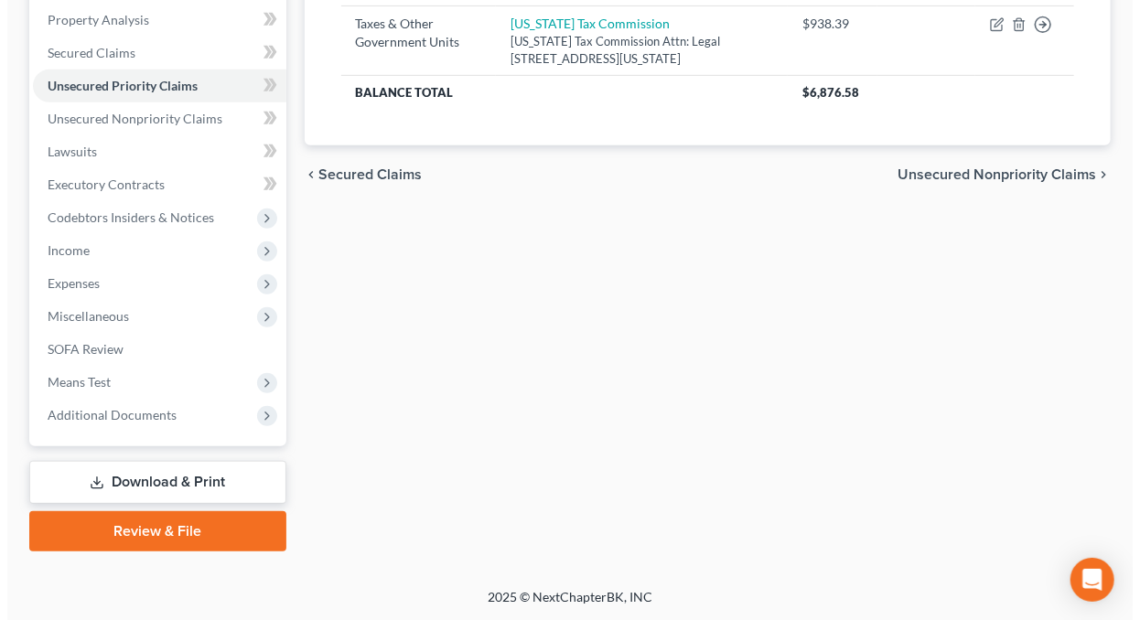
scroll to position [77, 0]
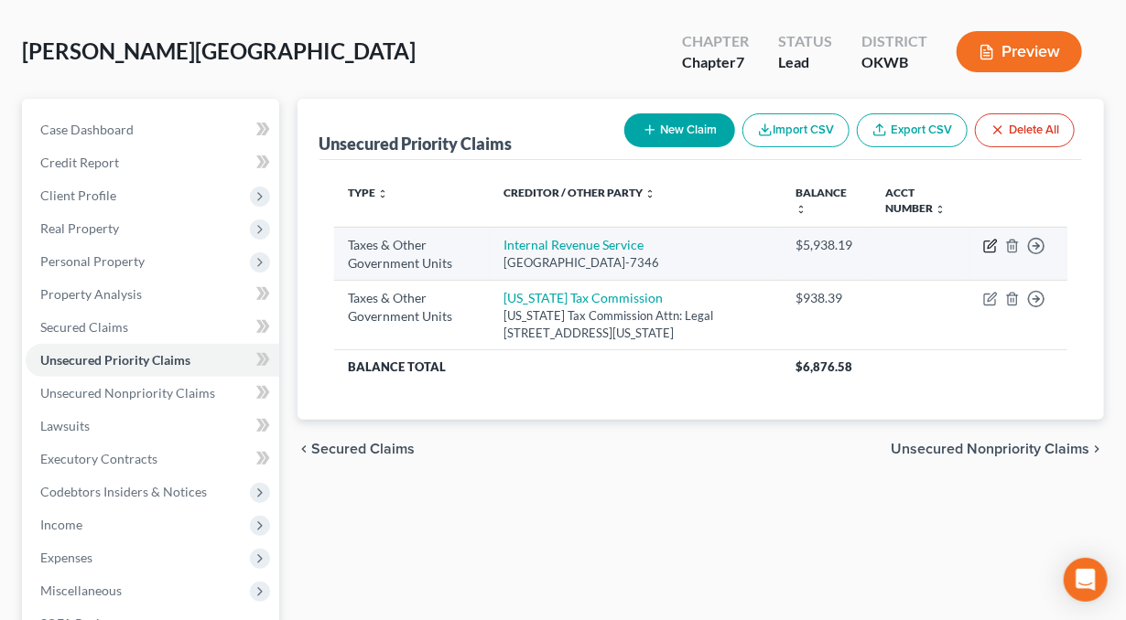
click at [990, 242] on icon "button" at bounding box center [991, 244] width 8 height 8
select select "0"
select select "39"
select select "2"
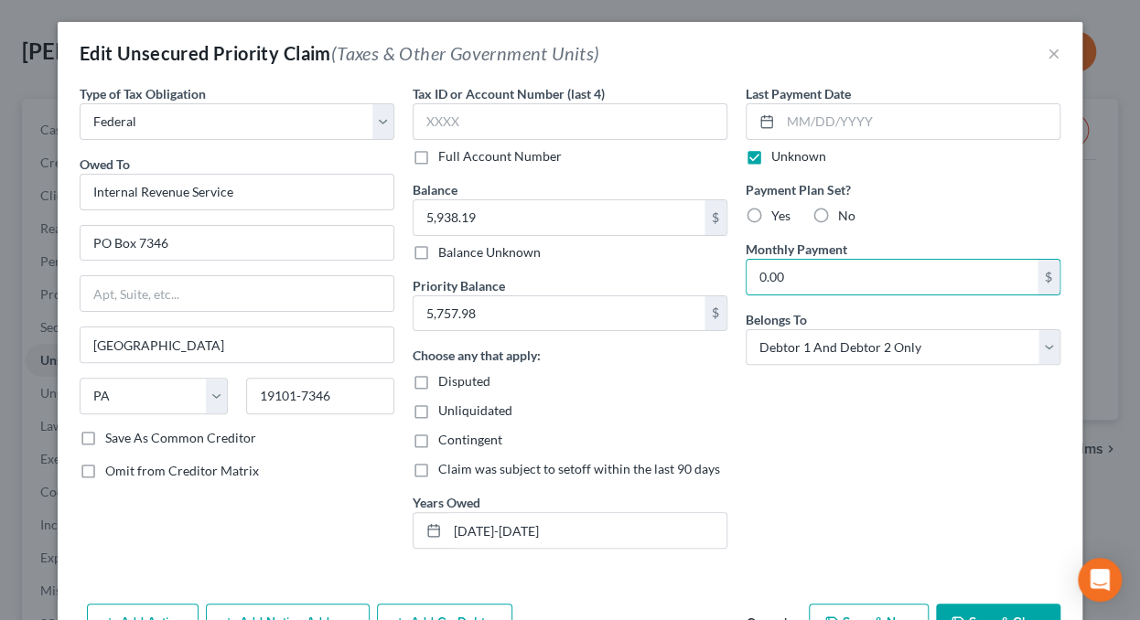
click at [850, 420] on div "Last Payment Date Unknown Payment Plan Set? Yes No Monthly Payment 0.00 $ Belon…" at bounding box center [903, 323] width 333 height 479
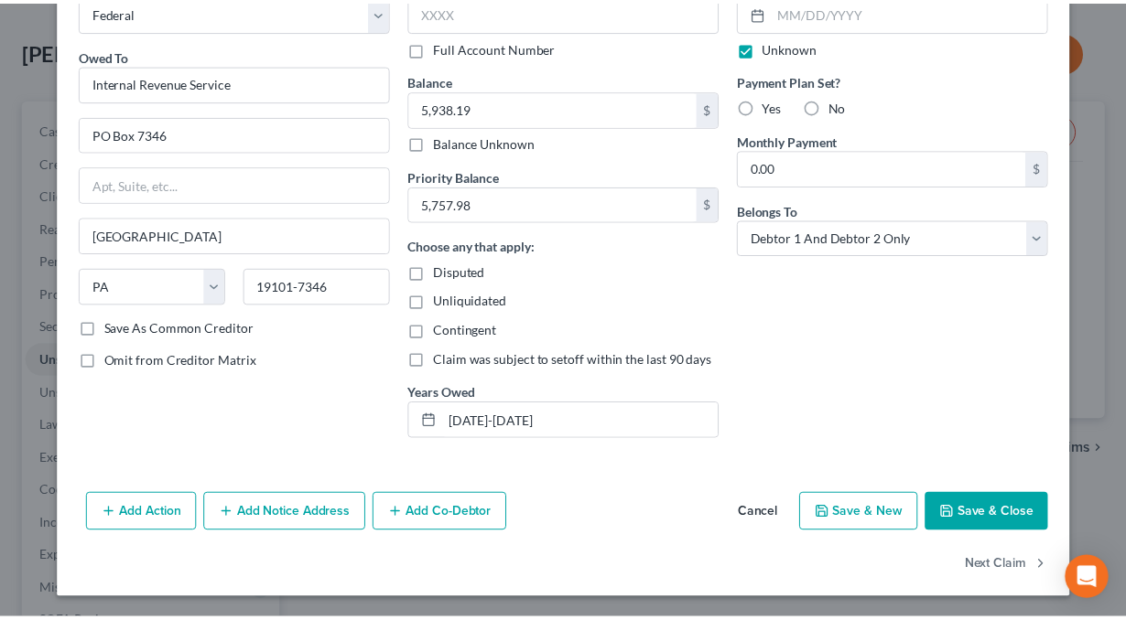
scroll to position [110, 0]
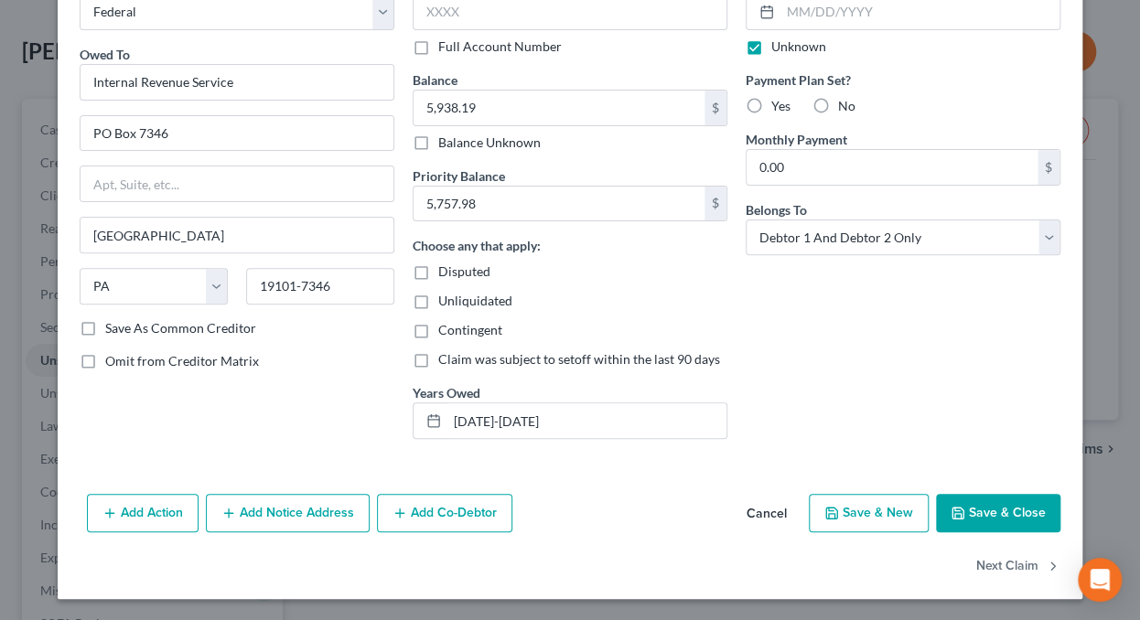
click at [1003, 509] on button "Save & Close" at bounding box center [998, 513] width 124 height 38
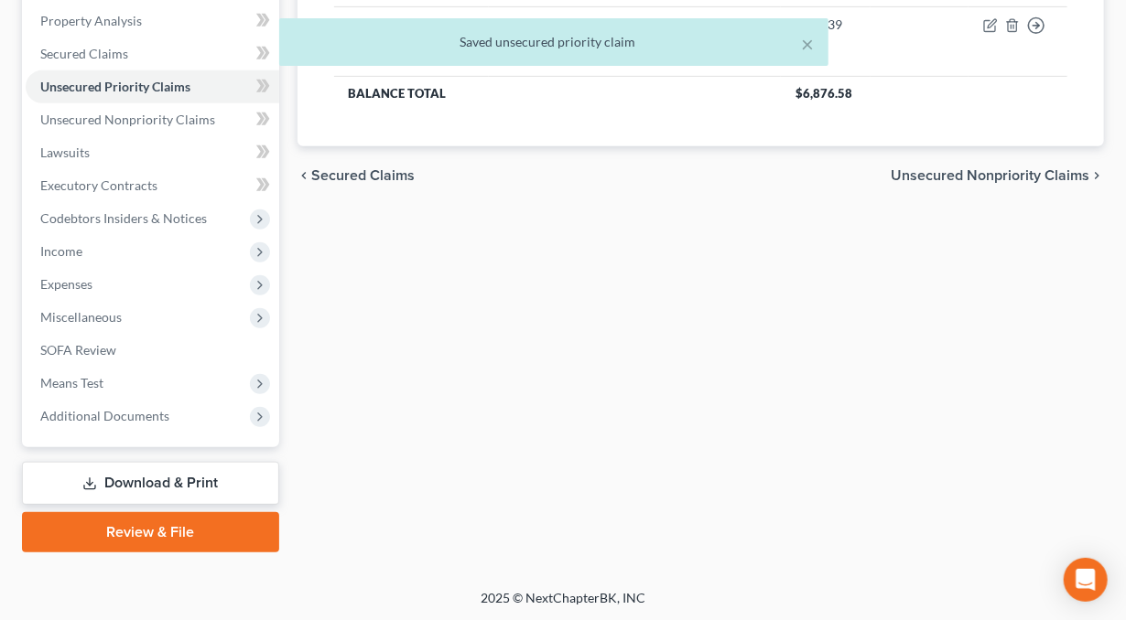
scroll to position [351, 0]
